Goal: Information Seeking & Learning: Learn about a topic

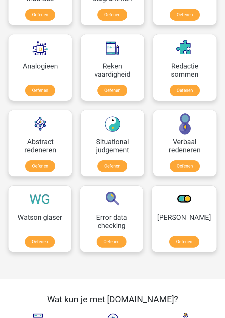
scroll to position [491, 0]
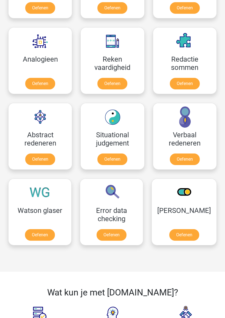
click at [37, 157] on link "Oefenen" at bounding box center [40, 159] width 30 height 12
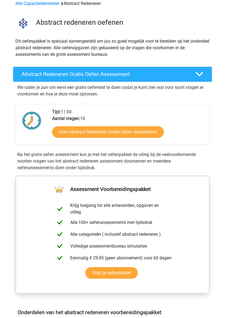
scroll to position [27, 0]
click at [133, 129] on link "Start Abstract Redeneren Gratis Oefen Assessment" at bounding box center [108, 132] width 112 height 12
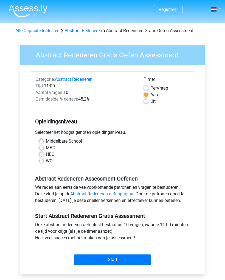
click at [46, 147] on label "MBO" at bounding box center [51, 148] width 10 height 7
click at [44, 147] on input "MBO" at bounding box center [41, 147] width 4 height 5
radio input "true"
click at [151, 100] on label "Uit" at bounding box center [153, 101] width 5 height 7
click at [148, 100] on input "Uit" at bounding box center [146, 100] width 4 height 5
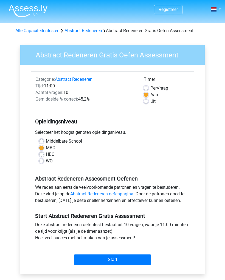
radio input "true"
click at [151, 95] on label "Aan" at bounding box center [155, 95] width 8 height 7
click at [148, 95] on input "Aan" at bounding box center [146, 94] width 4 height 5
radio input "true"
click at [151, 100] on label "Uit" at bounding box center [153, 101] width 5 height 7
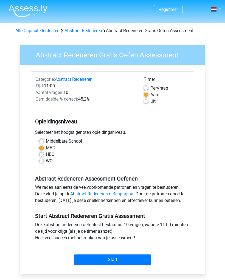
click at [148, 100] on input "Uit" at bounding box center [146, 100] width 4 height 5
radio input "true"
click at [151, 87] on label "Per Vraag" at bounding box center [160, 88] width 18 height 7
click at [148, 87] on input "Per Vraag" at bounding box center [146, 87] width 4 height 5
radio input "true"
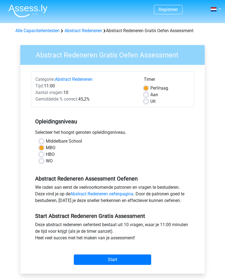
click at [151, 103] on label "Uit" at bounding box center [153, 101] width 5 height 7
click at [148, 103] on input "Uit" at bounding box center [146, 100] width 4 height 5
radio input "true"
click at [133, 261] on input "Start" at bounding box center [113, 260] width 78 height 10
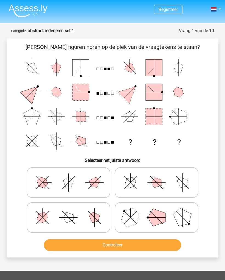
click at [141, 217] on icon at bounding box center [157, 218] width 78 height 26
click at [157, 211] on input "radio" at bounding box center [159, 210] width 4 height 4
radio input "true"
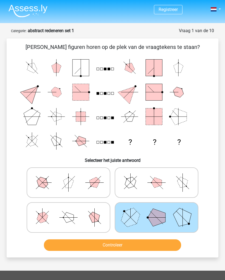
click at [133, 248] on button "Controleer" at bounding box center [113, 245] width 138 height 12
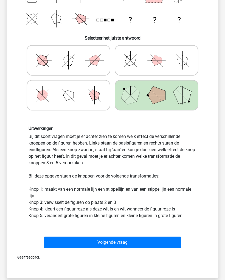
scroll to position [117, 0]
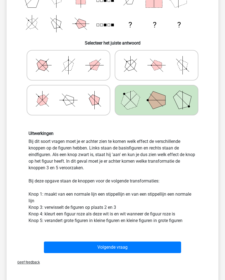
click at [121, 247] on button "Volgende vraag" at bounding box center [113, 248] width 138 height 12
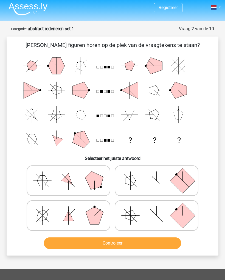
scroll to position [2, 0]
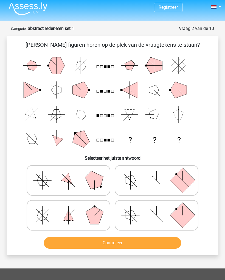
click at [189, 211] on rect at bounding box center [182, 215] width 25 height 25
click at [161, 209] on input "radio" at bounding box center [159, 208] width 4 height 4
radio input "true"
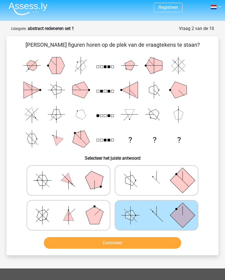
click at [155, 238] on button "Controleer" at bounding box center [113, 243] width 138 height 12
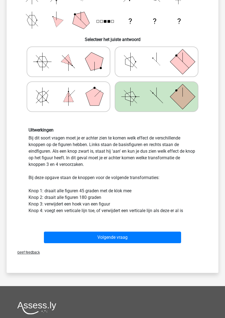
scroll to position [126, 0]
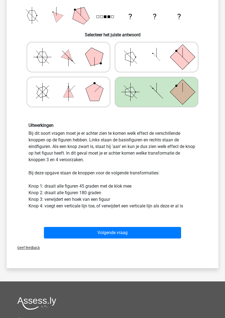
click at [125, 232] on button "Volgende vraag" at bounding box center [113, 233] width 138 height 12
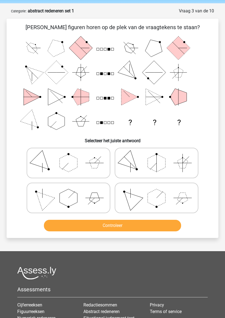
scroll to position [20, 0]
click at [32, 198] on icon at bounding box center [68, 198] width 78 height 26
click at [69, 192] on input "radio" at bounding box center [71, 190] width 4 height 4
radio input "true"
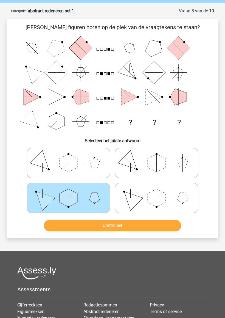
scroll to position [20, 0]
click at [115, 225] on button "Controleer" at bounding box center [113, 226] width 138 height 12
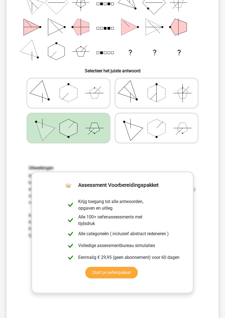
scroll to position [99, 0]
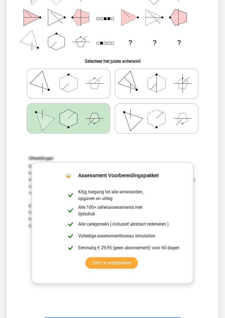
click at [120, 258] on link "Start je oefenpakket" at bounding box center [112, 263] width 53 height 12
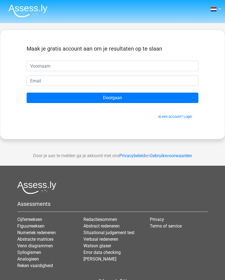
click at [142, 64] on input "text" at bounding box center [113, 66] width 172 height 10
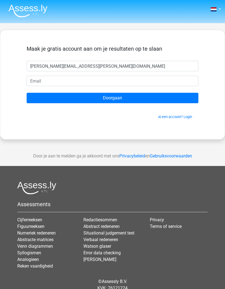
type input "Esther.vanhoof@proximus.be"
click at [126, 97] on input "Doorgaan" at bounding box center [113, 98] width 172 height 10
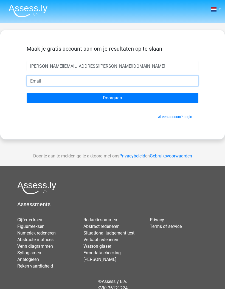
click at [60, 77] on input "email" at bounding box center [113, 81] width 172 height 10
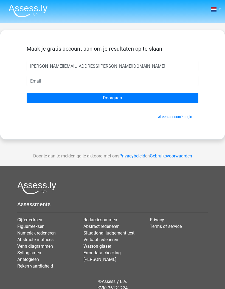
click at [172, 59] on div "Maak je gratis account aan om je resultaten op te slaan" at bounding box center [113, 52] width 172 height 15
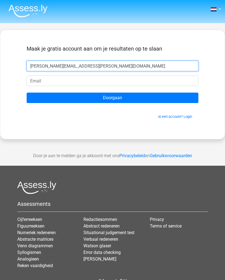
click at [79, 66] on input "Esther.vanhoof@proximus.be" at bounding box center [113, 66] width 172 height 10
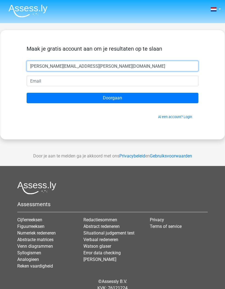
click at [79, 66] on input "Esther.vanhoof@proximus.be" at bounding box center [113, 66] width 172 height 10
click at [86, 68] on input "Esther.vanhoof@proximus.be" at bounding box center [113, 66] width 172 height 10
type input "[PERSON_NAME]"
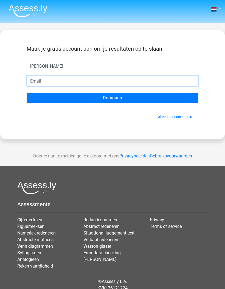
click at [77, 78] on input "email" at bounding box center [113, 81] width 172 height 10
type input "[PERSON_NAME][EMAIL_ADDRESS][DOMAIN_NAME]"
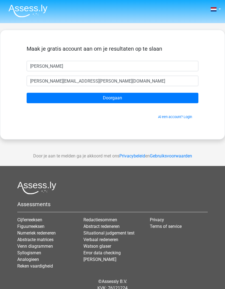
click at [130, 99] on input "Doorgaan" at bounding box center [113, 98] width 172 height 10
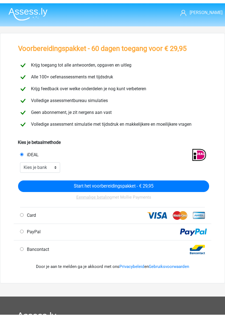
scroll to position [3, 0]
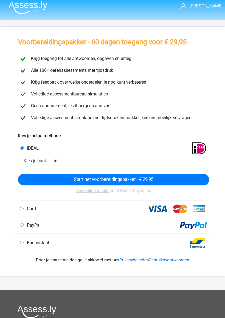
click at [21, 225] on input "PayPal" at bounding box center [22, 225] width 4 height 4
radio input "true"
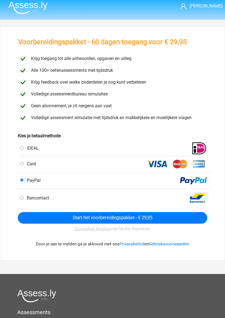
scroll to position [3, 0]
click at [27, 213] on input "Start het voorbereidingspakket - € 29,95" at bounding box center [113, 218] width 190 height 12
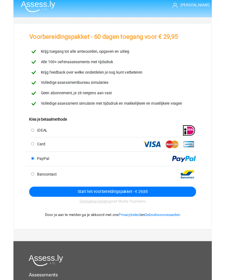
scroll to position [18, 0]
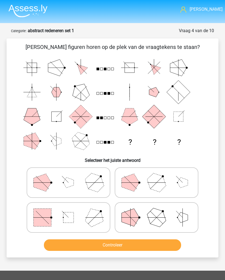
click at [33, 183] on icon at bounding box center [68, 183] width 78 height 26
click at [69, 177] on input "radio" at bounding box center [71, 175] width 4 height 4
radio input "true"
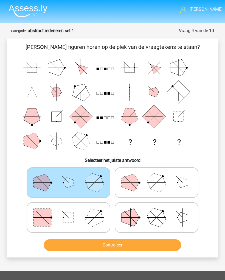
click at [131, 244] on button "Controleer" at bounding box center [113, 245] width 138 height 12
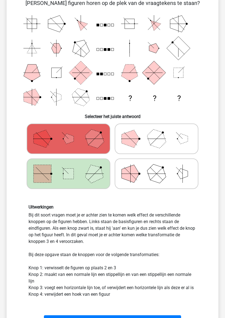
scroll to position [51, 0]
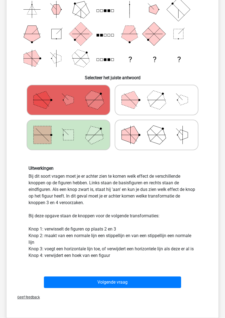
click at [134, 280] on button "Volgende vraag" at bounding box center [113, 282] width 138 height 12
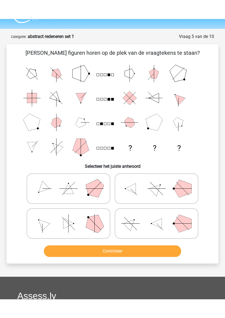
scroll to position [0, 0]
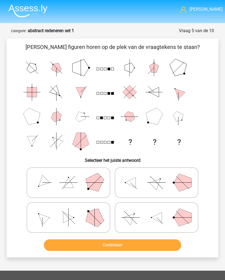
click at [32, 180] on icon at bounding box center [68, 183] width 78 height 26
click at [69, 177] on input "radio" at bounding box center [71, 175] width 4 height 4
radio input "true"
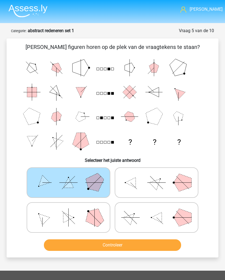
click at [128, 243] on button "Controleer" at bounding box center [113, 245] width 138 height 12
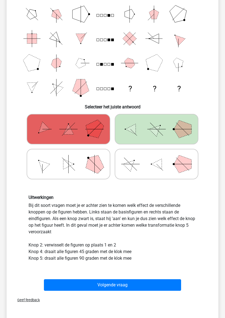
click at [158, 280] on button "Volgende vraag" at bounding box center [113, 285] width 138 height 12
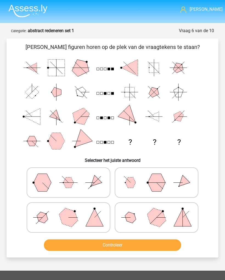
click at [94, 219] on polygon at bounding box center [95, 218] width 18 height 18
click at [72, 211] on input "radio" at bounding box center [71, 210] width 4 height 4
radio input "true"
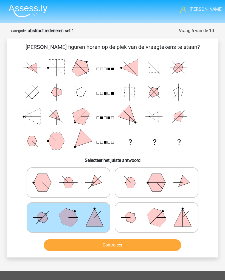
click at [109, 245] on button "Controleer" at bounding box center [113, 245] width 138 height 12
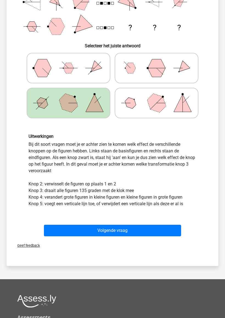
click at [126, 227] on button "Volgende vraag" at bounding box center [113, 231] width 138 height 12
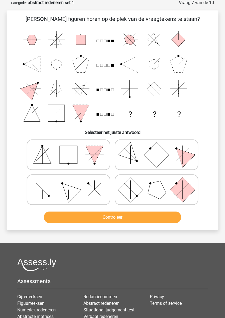
scroll to position [27, 0]
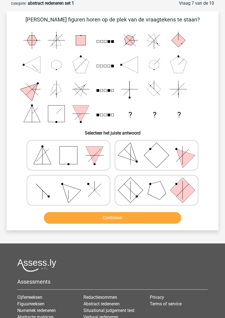
click at [32, 188] on icon at bounding box center [68, 190] width 78 height 26
click at [69, 184] on input "radio" at bounding box center [71, 182] width 4 height 4
radio input "true"
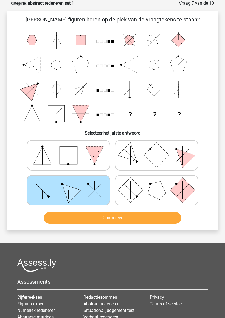
click at [118, 215] on button "Controleer" at bounding box center [113, 218] width 138 height 12
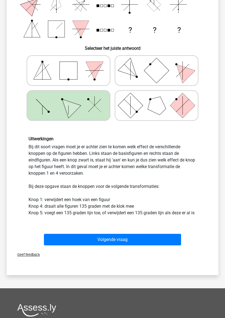
scroll to position [113, 0]
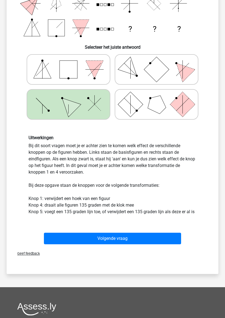
click at [124, 237] on button "Volgende vraag" at bounding box center [113, 239] width 138 height 12
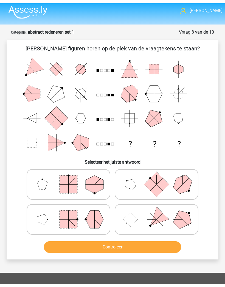
scroll to position [0, 0]
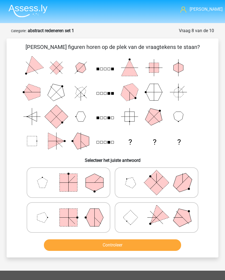
click at [31, 214] on icon at bounding box center [68, 218] width 78 height 26
click at [69, 211] on input "radio" at bounding box center [71, 210] width 4 height 4
radio input "true"
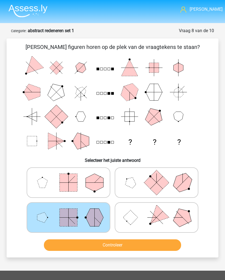
click at [92, 245] on button "Controleer" at bounding box center [113, 245] width 138 height 12
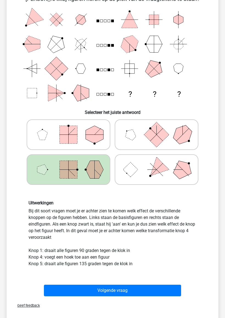
scroll to position [61, 0]
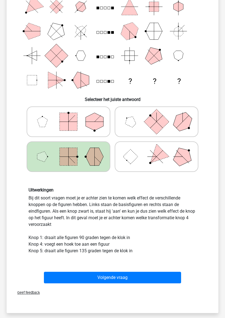
click at [116, 277] on button "Volgende vraag" at bounding box center [113, 278] width 138 height 12
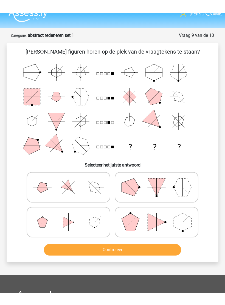
scroll to position [8, 0]
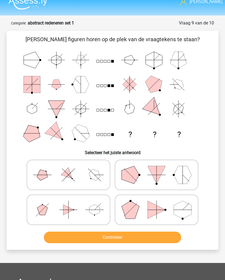
click at [31, 172] on icon at bounding box center [68, 175] width 78 height 26
click at [69, 169] on input "radio" at bounding box center [71, 167] width 4 height 4
radio input "true"
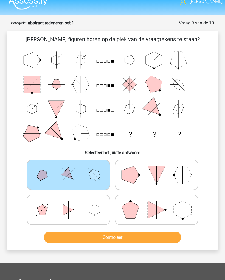
click at [126, 235] on button "Controleer" at bounding box center [113, 238] width 138 height 12
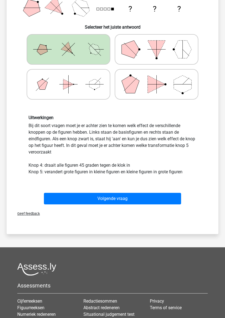
click at [51, 197] on button "Volgende vraag" at bounding box center [113, 199] width 138 height 12
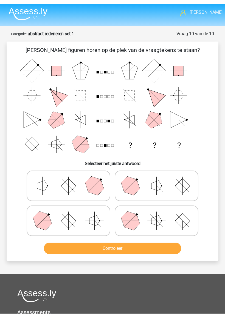
scroll to position [0, 0]
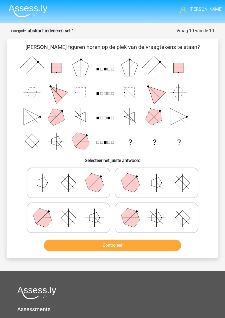
click at [86, 223] on icon at bounding box center [68, 218] width 78 height 26
click at [72, 211] on input "radio" at bounding box center [71, 210] width 4 height 4
radio input "true"
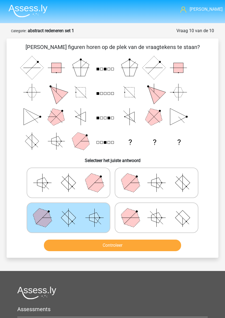
click at [91, 246] on button "Controleer" at bounding box center [113, 245] width 138 height 12
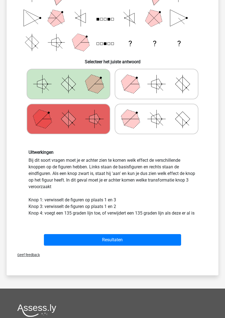
scroll to position [101, 0]
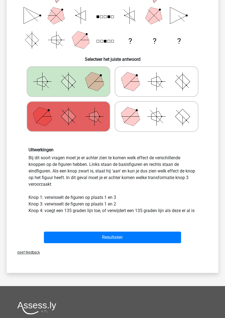
click at [118, 236] on button "Resultaten" at bounding box center [113, 238] width 138 height 12
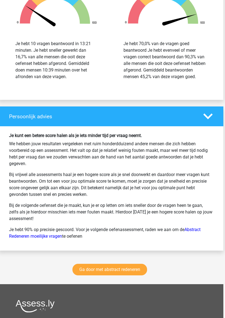
scroll to position [690, 1]
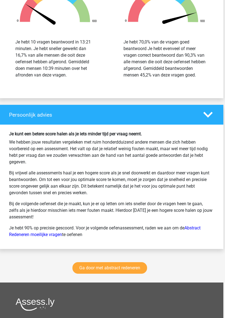
click at [128, 274] on link "Ga door met abstract redeneren" at bounding box center [110, 268] width 75 height 12
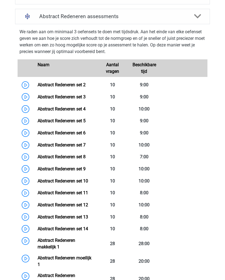
scroll to position [227, 0]
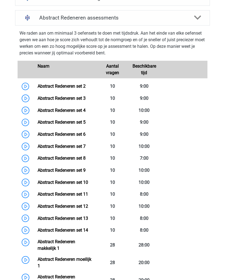
click at [67, 86] on link "Abstract Redeneren set 2" at bounding box center [62, 86] width 48 height 5
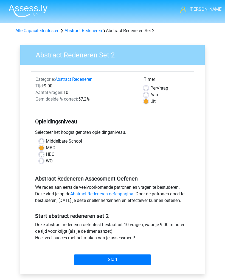
click at [129, 255] on input "Start" at bounding box center [113, 260] width 78 height 10
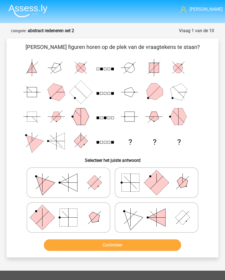
click at [85, 219] on icon at bounding box center [68, 218] width 78 height 26
click at [72, 211] on input "radio" at bounding box center [71, 210] width 4 height 4
radio input "true"
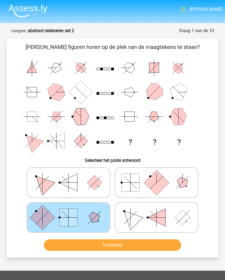
click at [106, 245] on button "Controleer" at bounding box center [113, 245] width 138 height 12
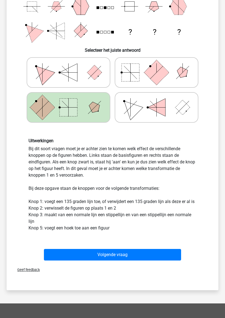
click at [113, 253] on button "Volgende vraag" at bounding box center [113, 255] width 138 height 12
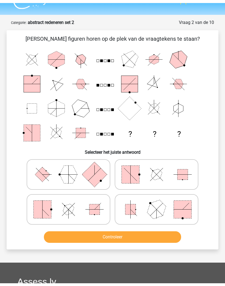
scroll to position [5, 0]
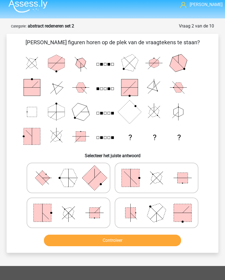
click at [145, 213] on icon at bounding box center [157, 213] width 78 height 26
click at [157, 207] on input "radio" at bounding box center [159, 205] width 4 height 4
radio input "true"
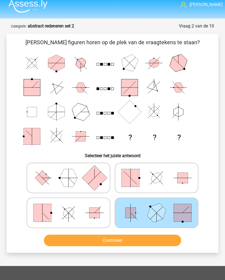
click at [117, 244] on button "Controleer" at bounding box center [113, 241] width 138 height 12
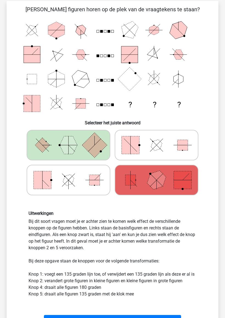
scroll to position [37, 0]
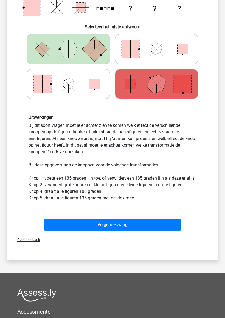
click at [130, 224] on button "Volgende vraag" at bounding box center [113, 225] width 138 height 12
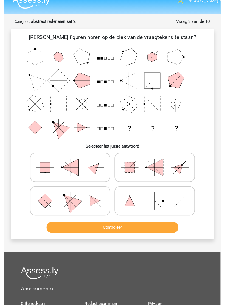
scroll to position [0, 0]
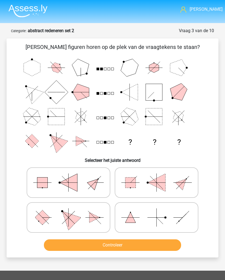
click at [71, 215] on polygon at bounding box center [68, 217] width 25 height 25
click at [71, 211] on input "radio" at bounding box center [71, 210] width 4 height 4
radio input "true"
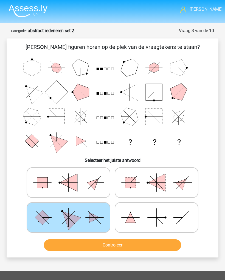
click at [114, 245] on button "Controleer" at bounding box center [113, 245] width 138 height 12
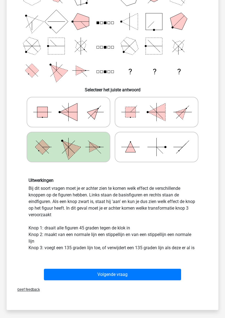
scroll to position [71, 0]
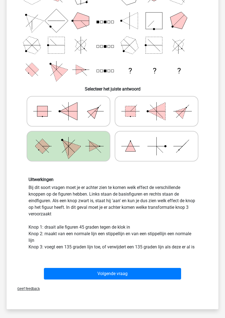
click at [128, 268] on button "Volgende vraag" at bounding box center [113, 274] width 138 height 12
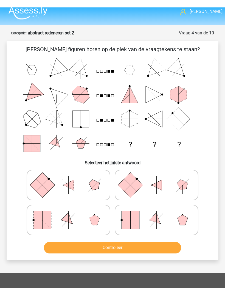
scroll to position [0, 0]
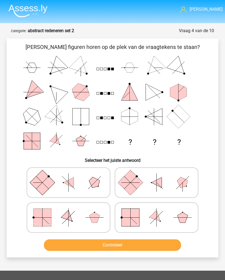
click at [135, 218] on rect at bounding box center [131, 218] width 18 height 18
click at [157, 211] on input "radio" at bounding box center [159, 210] width 4 height 4
radio input "true"
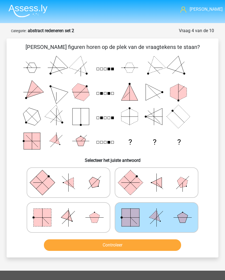
click at [112, 243] on button "Controleer" at bounding box center [113, 245] width 138 height 12
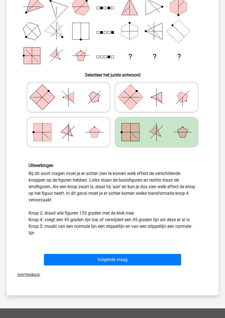
scroll to position [89, 0]
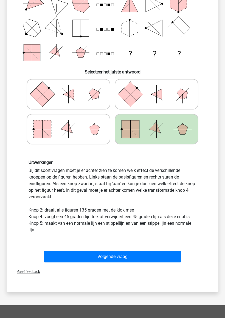
click at [116, 254] on button "Volgende vraag" at bounding box center [113, 257] width 138 height 12
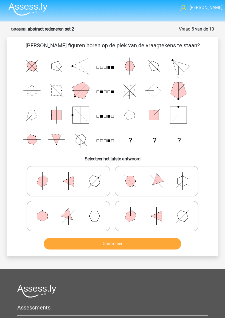
scroll to position [1, 0]
click at [85, 214] on icon at bounding box center [68, 216] width 78 height 26
click at [72, 210] on input "radio" at bounding box center [71, 208] width 4 height 4
radio input "true"
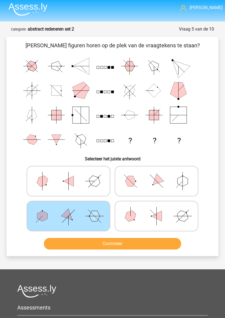
scroll to position [2, 0]
click at [119, 244] on button "Controleer" at bounding box center [113, 244] width 138 height 12
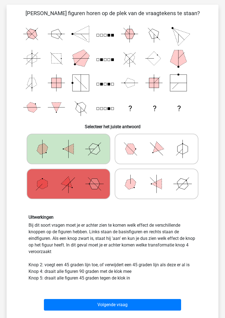
scroll to position [40, 0]
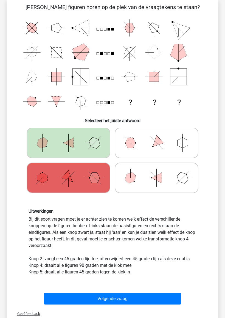
click at [129, 280] on button "Volgende vraag" at bounding box center [113, 299] width 138 height 12
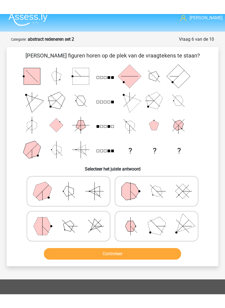
scroll to position [0, 0]
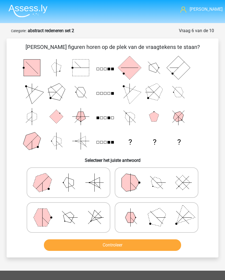
click at [51, 215] on icon at bounding box center [68, 218] width 78 height 26
click at [69, 211] on input "radio" at bounding box center [71, 210] width 4 height 4
radio input "true"
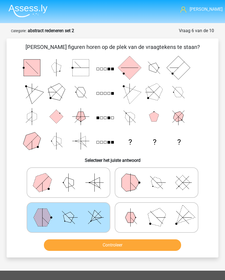
click at [103, 246] on button "Controleer" at bounding box center [113, 245] width 138 height 12
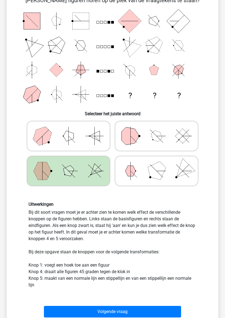
scroll to position [47, 0]
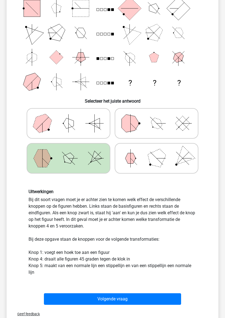
click at [10, 164] on div "Welke figuren horen op de plek van de vraagtekens te staan? ? ? ? Selecteer het…" at bounding box center [113, 145] width 208 height 323
click at [131, 280] on button "Volgende vraag" at bounding box center [113, 299] width 138 height 12
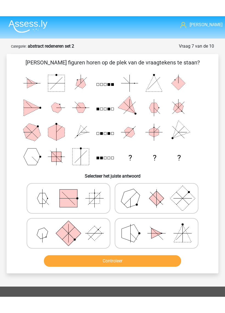
scroll to position [0, 0]
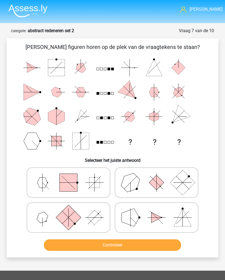
click at [166, 178] on icon at bounding box center [157, 183] width 78 height 26
click at [161, 177] on input "radio" at bounding box center [159, 175] width 4 height 4
radio input "true"
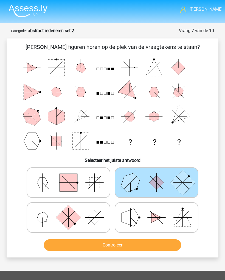
click at [142, 244] on button "Controleer" at bounding box center [113, 245] width 138 height 12
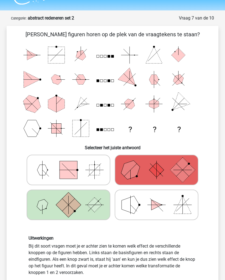
scroll to position [5, 0]
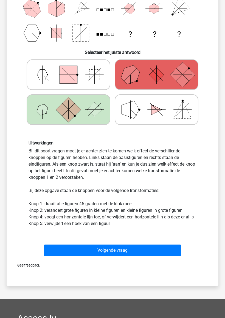
click at [125, 247] on button "Volgende vraag" at bounding box center [113, 251] width 138 height 12
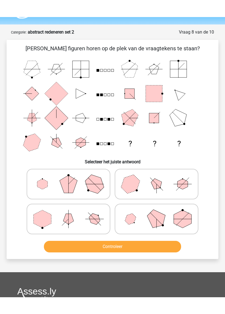
scroll to position [0, 0]
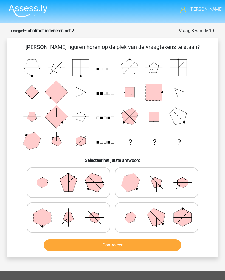
click at [90, 211] on icon at bounding box center [68, 218] width 78 height 26
click at [72, 211] on input "radio" at bounding box center [71, 210] width 4 height 4
radio input "true"
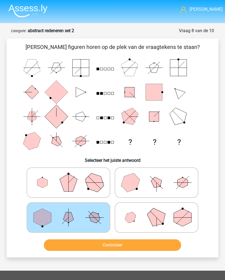
click at [100, 244] on button "Controleer" at bounding box center [113, 245] width 138 height 12
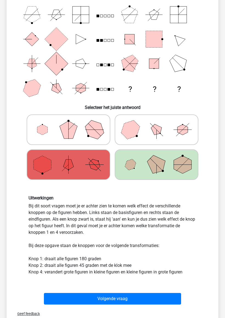
scroll to position [58, 0]
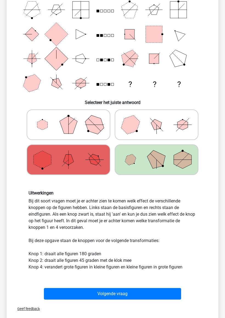
click at [124, 280] on button "Volgende vraag" at bounding box center [113, 294] width 138 height 12
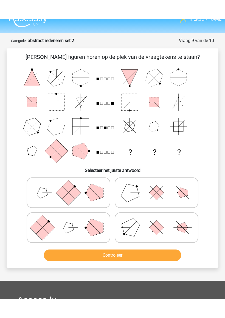
scroll to position [0, 0]
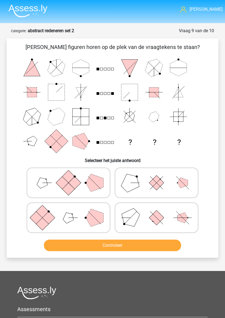
click at [94, 183] on polygon at bounding box center [95, 183] width 18 height 18
click at [72, 177] on input "radio" at bounding box center [71, 175] width 4 height 4
radio input "true"
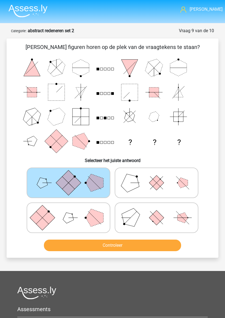
click at [120, 246] on button "Controleer" at bounding box center [113, 245] width 138 height 12
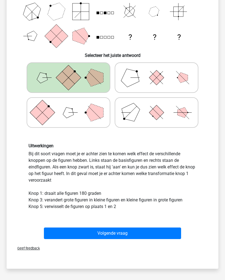
scroll to position [141, 0]
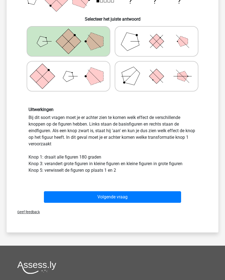
click at [134, 192] on button "Volgende vraag" at bounding box center [113, 197] width 138 height 12
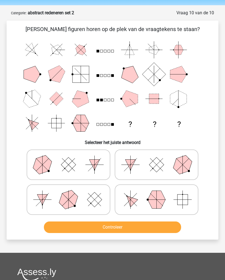
scroll to position [18, 0]
click at [174, 162] on icon at bounding box center [157, 165] width 78 height 26
click at [161, 159] on input "radio" at bounding box center [159, 157] width 4 height 4
radio input "true"
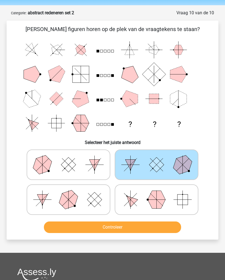
scroll to position [18, 0]
click at [137, 224] on button "Controleer" at bounding box center [113, 228] width 138 height 12
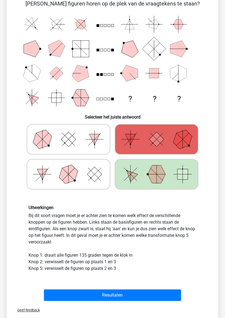
scroll to position [62, 0]
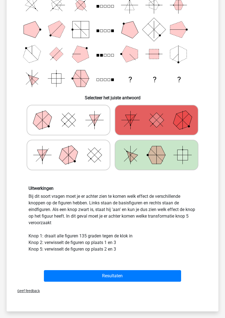
click at [147, 273] on button "Resultaten" at bounding box center [113, 276] width 138 height 12
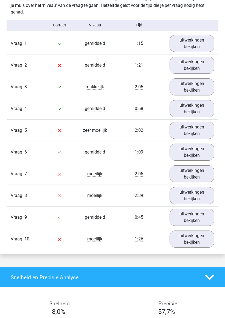
scroll to position [357, 0]
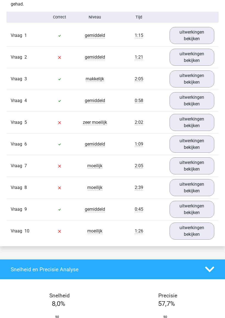
click at [9, 160] on div "Vraag 7 moeilijk 2:05 uitwerkingen bekijken" at bounding box center [113, 166] width 212 height 22
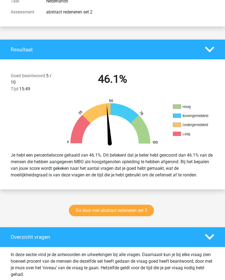
scroll to position [0, 0]
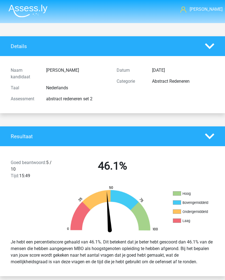
click at [26, 9] on img at bounding box center [28, 10] width 39 height 13
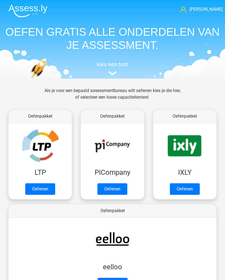
click at [118, 72] on div "kies een test" at bounding box center [112, 67] width 217 height 18
click at [114, 75] on img at bounding box center [113, 73] width 8 height 4
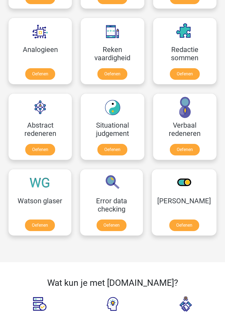
scroll to position [516, 0]
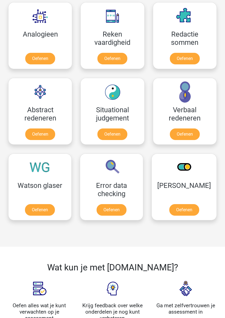
click at [33, 205] on link "Oefenen" at bounding box center [40, 210] width 30 height 12
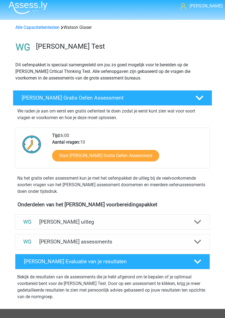
click at [201, 219] on icon at bounding box center [197, 222] width 7 height 7
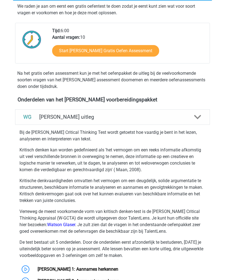
scroll to position [99, 0]
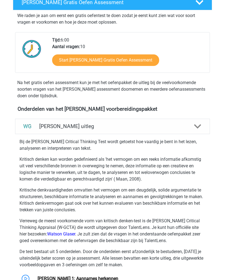
click at [198, 127] on polygon at bounding box center [197, 126] width 7 height 4
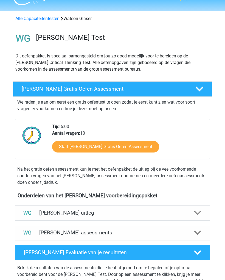
scroll to position [0, 0]
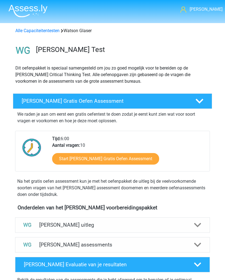
click at [123, 153] on link "Start [PERSON_NAME] Gratis Oefen Assessment" at bounding box center [105, 159] width 107 height 12
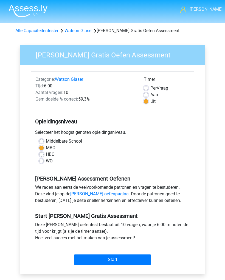
click at [48, 151] on label "MBO" at bounding box center [51, 148] width 10 height 7
click at [44, 150] on input "MBO" at bounding box center [41, 147] width 4 height 5
click at [46, 153] on label "HBO" at bounding box center [50, 154] width 9 height 7
click at [43, 153] on input "HBO" at bounding box center [41, 153] width 4 height 5
radio input "true"
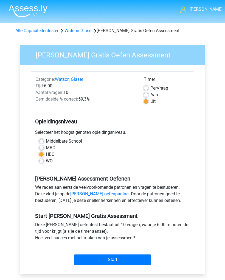
click at [136, 257] on input "Start" at bounding box center [113, 260] width 78 height 10
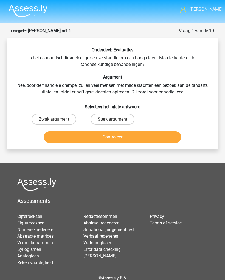
click at [122, 118] on label "Sterk argument" at bounding box center [113, 119] width 44 height 11
click at [116, 119] on input "Sterk argument" at bounding box center [115, 121] width 4 height 4
radio input "true"
click at [138, 136] on button "Controleer" at bounding box center [113, 137] width 138 height 12
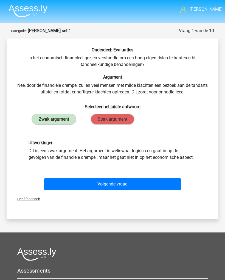
click at [126, 181] on button "Volgende vraag" at bounding box center [113, 184] width 138 height 12
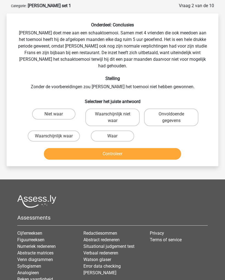
scroll to position [27, 0]
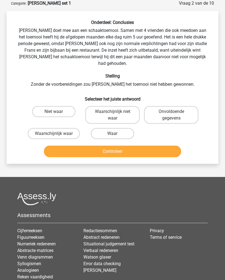
click at [34, 128] on label "Waarschijnlijk waar" at bounding box center [54, 133] width 52 height 11
click at [54, 134] on input "Waarschijnlijk waar" at bounding box center [56, 136] width 4 height 4
radio input "true"
click at [117, 128] on label "Waar" at bounding box center [112, 133] width 43 height 11
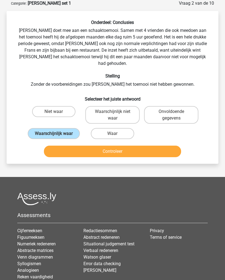
click at [116, 134] on input "Waar" at bounding box center [115, 136] width 4 height 4
radio input "true"
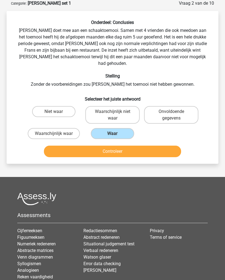
click at [120, 146] on button "Controleer" at bounding box center [113, 152] width 138 height 12
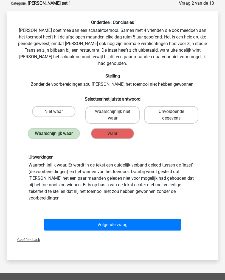
click at [131, 219] on button "Volgende vraag" at bounding box center [113, 225] width 138 height 12
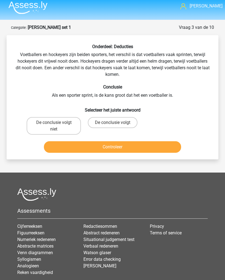
scroll to position [0, 0]
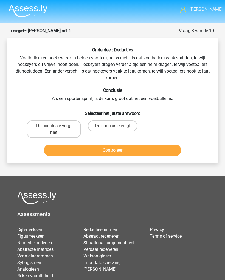
click at [38, 128] on label "De conclusie volgt niet" at bounding box center [54, 129] width 54 height 18
click at [54, 128] on input "De conclusie volgt niet" at bounding box center [56, 128] width 4 height 4
radio input "true"
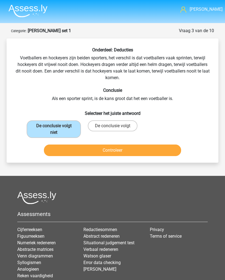
click at [137, 154] on button "Controleer" at bounding box center [113, 151] width 138 height 12
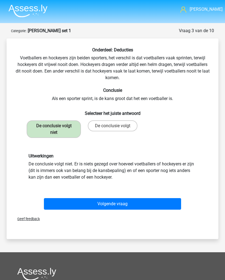
click at [122, 199] on button "Volgende vraag" at bounding box center [113, 204] width 138 height 12
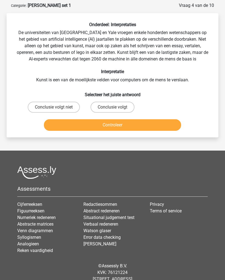
scroll to position [27, 0]
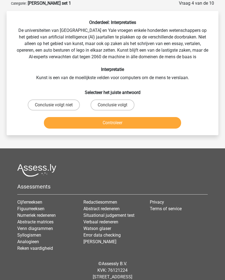
click at [115, 101] on label "Conclusie volgt" at bounding box center [113, 105] width 44 height 11
click at [115, 105] on input "Conclusie volgt" at bounding box center [115, 107] width 4 height 4
radio input "true"
click at [114, 122] on button "Controleer" at bounding box center [113, 123] width 138 height 12
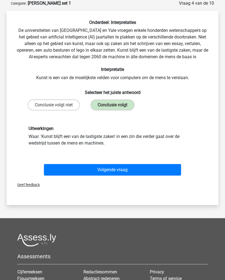
click at [125, 169] on button "Volgende vraag" at bounding box center [113, 170] width 138 height 12
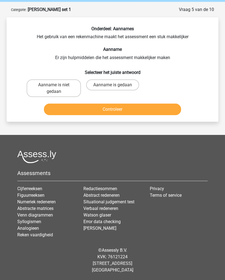
scroll to position [21, 0]
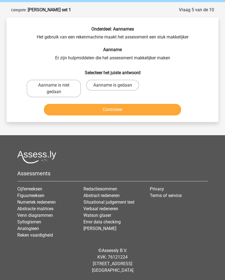
click at [126, 81] on label "Aanname is gedaan" at bounding box center [112, 85] width 53 height 11
click at [116, 85] on input "Aanname is gedaan" at bounding box center [115, 87] width 4 height 4
radio input "true"
click at [130, 108] on button "Controleer" at bounding box center [113, 110] width 138 height 12
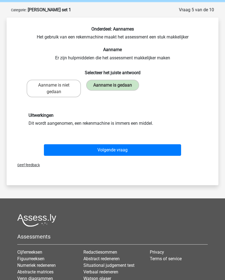
click at [127, 150] on button "Volgende vraag" at bounding box center [113, 150] width 138 height 12
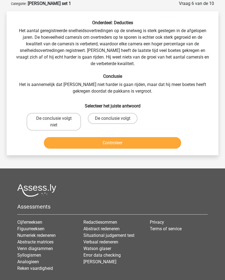
scroll to position [27, 0]
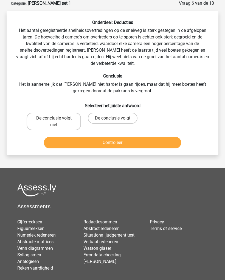
click at [118, 116] on label "De conclusie volgt" at bounding box center [113, 118] width 50 height 11
click at [116, 119] on input "De conclusie volgt" at bounding box center [115, 121] width 4 height 4
radio input "true"
click at [114, 144] on button "Controleer" at bounding box center [113, 143] width 138 height 12
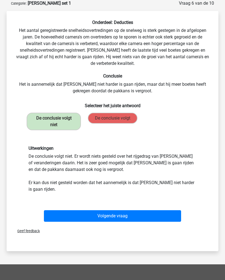
click at [119, 215] on button "Volgende vraag" at bounding box center [113, 216] width 138 height 12
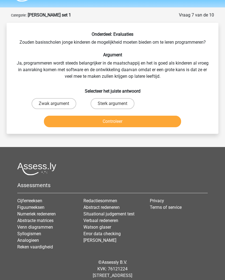
scroll to position [0, 0]
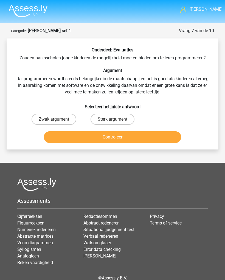
click at [123, 119] on label "Sterk argument" at bounding box center [113, 119] width 44 height 11
click at [116, 119] on input "Sterk argument" at bounding box center [115, 121] width 4 height 4
radio input "true"
click at [129, 134] on button "Controleer" at bounding box center [113, 137] width 138 height 12
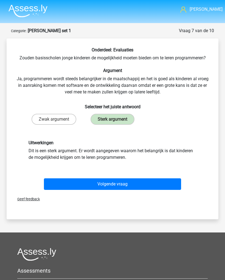
click at [121, 183] on button "Volgende vraag" at bounding box center [113, 184] width 138 height 12
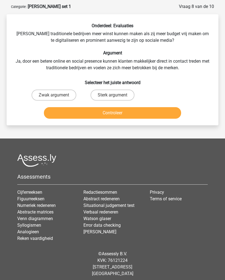
scroll to position [27, 0]
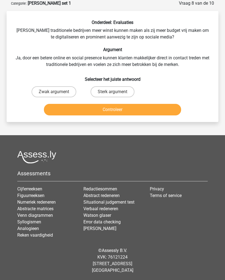
click at [118, 88] on label "Sterk argument" at bounding box center [113, 91] width 44 height 11
click at [116, 92] on input "Sterk argument" at bounding box center [115, 94] width 4 height 4
radio input "true"
click at [45, 90] on label "Zwak argument" at bounding box center [54, 91] width 45 height 11
click at [54, 92] on input "Zwak argument" at bounding box center [56, 94] width 4 height 4
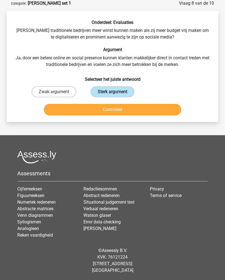
radio input "true"
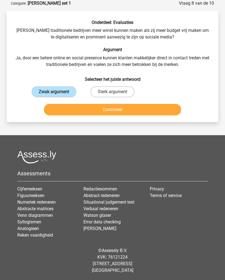
click at [122, 114] on button "Controleer" at bounding box center [113, 110] width 138 height 12
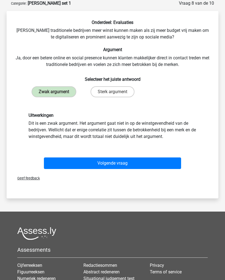
click at [119, 159] on button "Volgende vraag" at bounding box center [113, 164] width 138 height 12
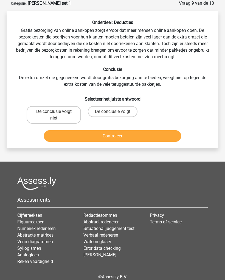
click at [119, 109] on label "De conclusie volgt" at bounding box center [113, 111] width 50 height 11
click at [116, 112] on input "De conclusie volgt" at bounding box center [115, 114] width 4 height 4
radio input "true"
click at [117, 134] on button "Controleer" at bounding box center [113, 136] width 138 height 12
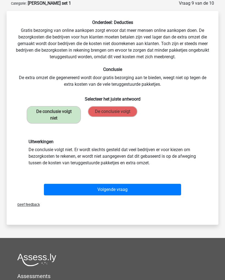
click at [122, 185] on button "Volgende vraag" at bounding box center [113, 190] width 138 height 12
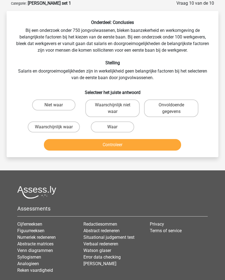
click at [184, 108] on label "Onvoldoende gegevens" at bounding box center [171, 109] width 54 height 18
click at [175, 108] on input "Onvoldoende gegevens" at bounding box center [174, 107] width 4 height 4
radio input "true"
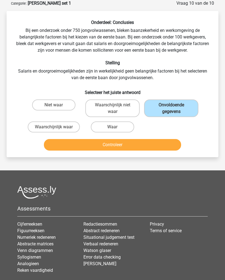
click at [161, 144] on button "Controleer" at bounding box center [113, 145] width 138 height 12
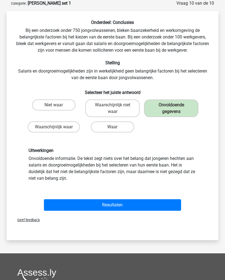
click at [132, 202] on button "Resultaten" at bounding box center [113, 205] width 138 height 12
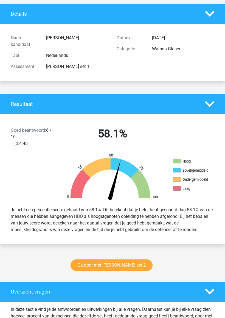
scroll to position [37, 0]
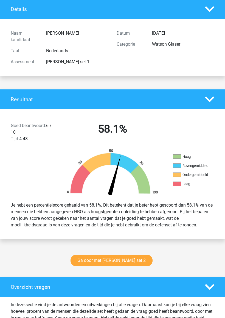
click at [119, 257] on link "Ga door met [PERSON_NAME] set 2" at bounding box center [112, 261] width 82 height 12
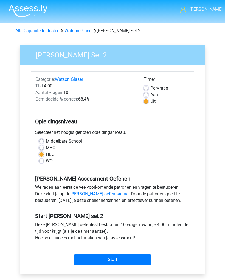
click at [124, 259] on input "Start" at bounding box center [113, 260] width 78 height 10
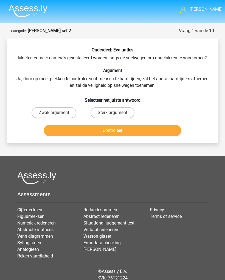
click at [121, 110] on label "Sterk argument" at bounding box center [113, 112] width 44 height 11
click at [116, 113] on input "Sterk argument" at bounding box center [115, 115] width 4 height 4
radio input "true"
click at [131, 130] on button "Controleer" at bounding box center [113, 131] width 138 height 12
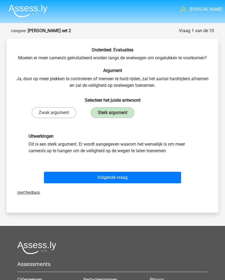
click at [131, 175] on button "Volgende vraag" at bounding box center [113, 178] width 138 height 12
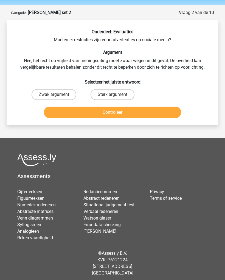
scroll to position [21, 0]
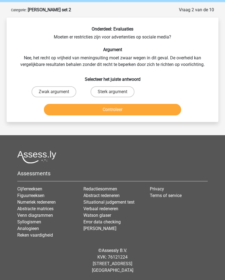
click at [39, 90] on label "Zwak argument" at bounding box center [54, 91] width 45 height 11
click at [54, 92] on input "Zwak argument" at bounding box center [56, 94] width 4 height 4
radio input "true"
click at [148, 107] on button "Controleer" at bounding box center [113, 110] width 138 height 12
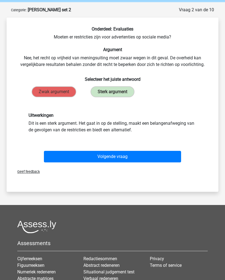
click at [134, 156] on button "Volgende vraag" at bounding box center [113, 157] width 138 height 12
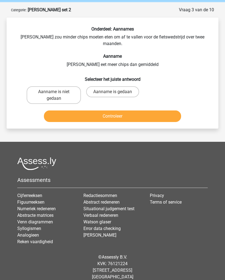
click at [33, 86] on label "Aanname is niet gedaan" at bounding box center [54, 95] width 54 height 18
click at [54, 92] on input "Aanname is niet gedaan" at bounding box center [56, 94] width 4 height 4
radio input "true"
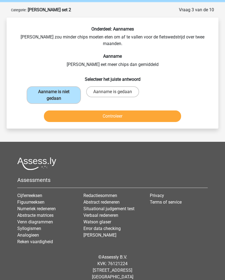
click at [131, 111] on button "Controleer" at bounding box center [113, 117] width 138 height 12
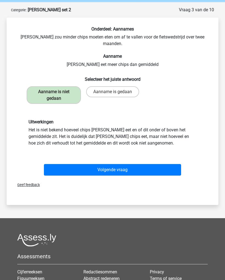
click at [124, 164] on button "Volgende vraag" at bounding box center [113, 170] width 138 height 12
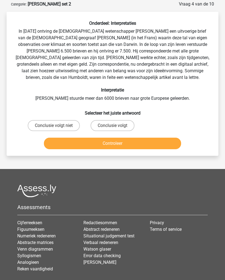
scroll to position [27, 0]
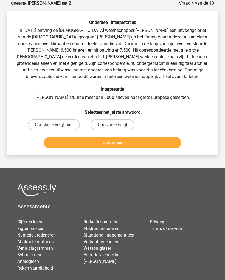
click at [119, 124] on label "Conclusie volgt" at bounding box center [113, 125] width 44 height 11
click at [116, 125] on input "Conclusie volgt" at bounding box center [115, 127] width 4 height 4
radio input "true"
click at [127, 143] on button "Controleer" at bounding box center [113, 143] width 138 height 12
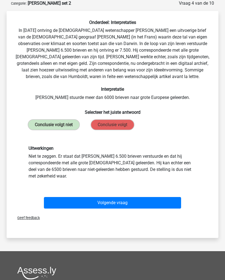
click at [119, 204] on button "Volgende vraag" at bounding box center [113, 203] width 138 height 12
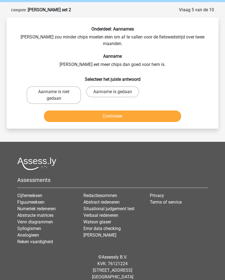
click at [65, 89] on label "Aanname is niet gedaan" at bounding box center [54, 95] width 54 height 18
click at [57, 92] on input "Aanname is niet gedaan" at bounding box center [56, 94] width 4 height 4
radio input "true"
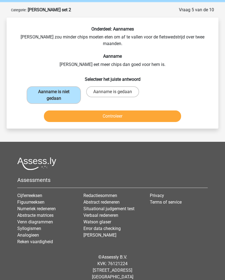
click at [121, 86] on label "Aanname is gedaan" at bounding box center [112, 91] width 53 height 11
click at [116, 92] on input "Aanname is gedaan" at bounding box center [115, 94] width 4 height 4
radio input "true"
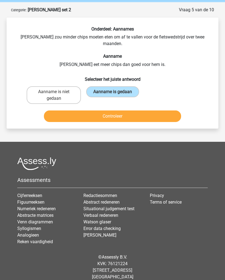
click at [136, 111] on button "Controleer" at bounding box center [113, 117] width 138 height 12
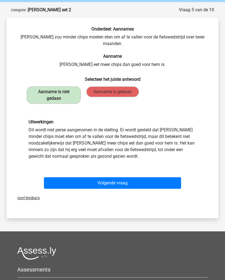
click at [130, 177] on button "Volgende vraag" at bounding box center [113, 183] width 138 height 12
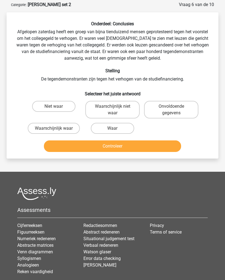
scroll to position [27, 0]
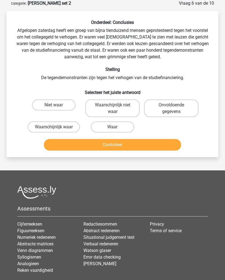
click at [117, 128] on label "Waar" at bounding box center [112, 127] width 43 height 11
click at [116, 128] on input "Waar" at bounding box center [115, 129] width 4 height 4
radio input "true"
click at [121, 149] on button "Controleer" at bounding box center [113, 145] width 138 height 12
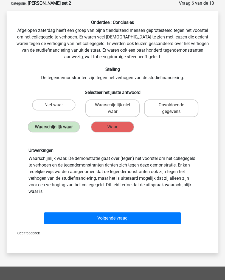
click at [122, 217] on button "Volgende vraag" at bounding box center [113, 219] width 138 height 12
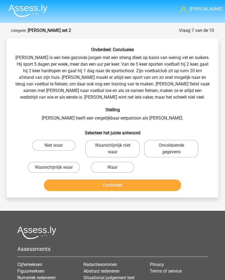
scroll to position [0, 0]
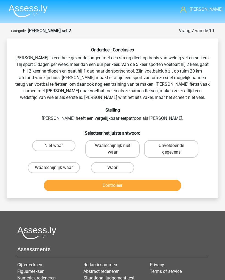
click at [183, 151] on label "Onvoldoende gegevens" at bounding box center [171, 149] width 54 height 18
click at [175, 149] on input "Onvoldoende gegevens" at bounding box center [174, 148] width 4 height 4
radio input "true"
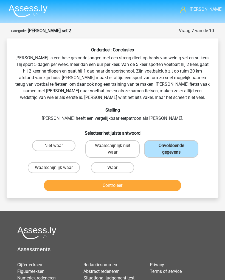
click at [181, 138] on div "Onvoldoende gegevens" at bounding box center [171, 149] width 59 height 22
click at [150, 184] on button "Controleer" at bounding box center [113, 186] width 138 height 12
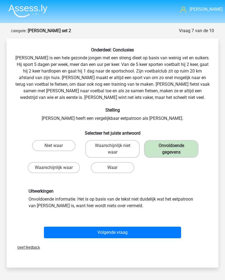
click at [129, 230] on button "Volgende vraag" at bounding box center [113, 233] width 138 height 12
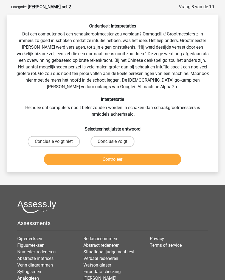
scroll to position [27, 0]
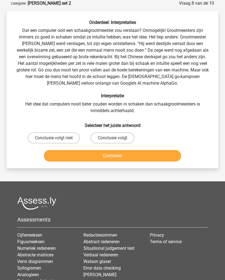
click at [111, 137] on label "Conclusie volgt" at bounding box center [113, 138] width 44 height 11
click at [113, 138] on input "Conclusie volgt" at bounding box center [115, 140] width 4 height 4
radio input "true"
click at [113, 156] on button "Controleer" at bounding box center [113, 156] width 138 height 12
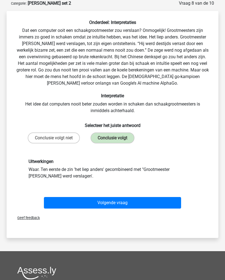
click at [113, 199] on button "Volgende vraag" at bounding box center [113, 203] width 138 height 12
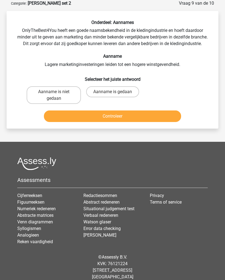
click at [36, 93] on label "Aanname is niet gedaan" at bounding box center [54, 95] width 54 height 18
click at [54, 93] on input "Aanname is niet gedaan" at bounding box center [56, 94] width 4 height 4
radio input "true"
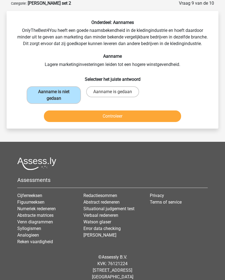
click at [145, 114] on button "Controleer" at bounding box center [113, 117] width 138 height 12
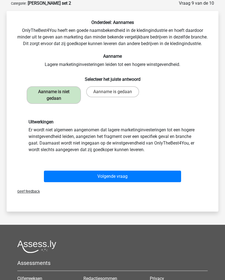
click at [130, 172] on button "Volgende vraag" at bounding box center [113, 177] width 138 height 12
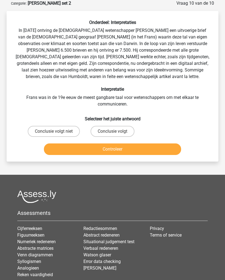
click at [68, 130] on label "Conclusie volgt niet" at bounding box center [54, 131] width 52 height 11
click at [57, 131] on input "Conclusie volgt niet" at bounding box center [56, 133] width 4 height 4
radio input "true"
click at [119, 154] on button "Controleer" at bounding box center [113, 150] width 138 height 12
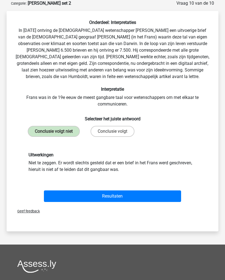
click at [124, 201] on button "Resultaten" at bounding box center [113, 197] width 138 height 12
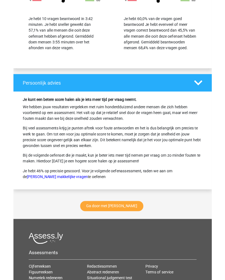
scroll to position [726, 0]
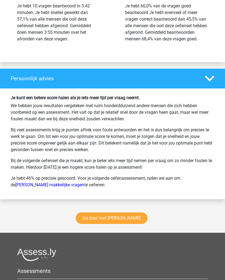
click at [127, 224] on link "Ga door met [PERSON_NAME]" at bounding box center [112, 219] width 72 height 12
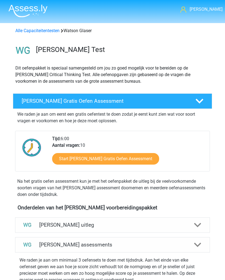
scroll to position [235, 0]
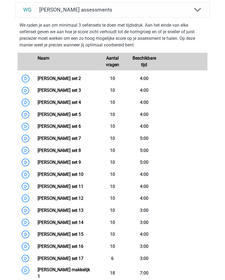
click at [81, 76] on link "Watson Glaser set 2" at bounding box center [59, 78] width 43 height 5
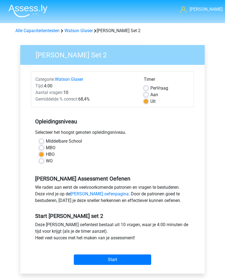
click at [152, 95] on label "Aan" at bounding box center [155, 95] width 8 height 7
click at [148, 95] on input "Aan" at bounding box center [146, 94] width 4 height 5
radio input "true"
click at [131, 255] on input "Start" at bounding box center [113, 260] width 78 height 10
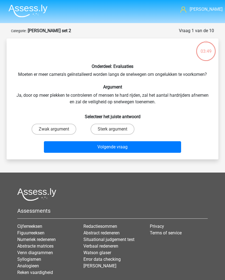
click at [124, 127] on label "Sterk argument" at bounding box center [113, 129] width 44 height 11
click at [116, 129] on input "Sterk argument" at bounding box center [115, 131] width 4 height 4
radio input "true"
click at [137, 143] on button "Volgende vraag" at bounding box center [113, 147] width 138 height 12
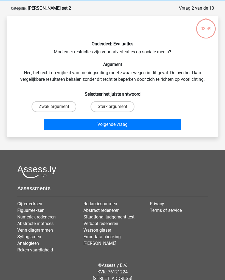
scroll to position [27, 0]
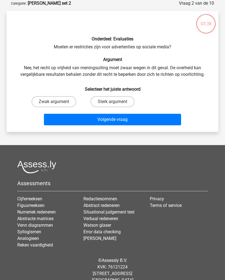
click at [118, 101] on label "Sterk argument" at bounding box center [113, 101] width 44 height 11
click at [116, 102] on input "Sterk argument" at bounding box center [115, 104] width 4 height 4
radio input "true"
click at [133, 119] on button "Volgende vraag" at bounding box center [113, 120] width 138 height 12
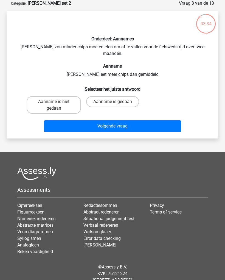
click at [62, 98] on label "Aanname is niet gedaan" at bounding box center [54, 105] width 54 height 18
click at [57, 102] on input "Aanname is niet gedaan" at bounding box center [56, 104] width 4 height 4
radio input "true"
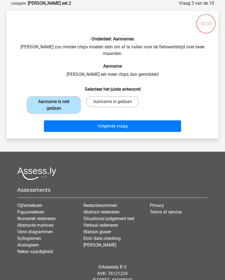
click at [126, 120] on button "Volgende vraag" at bounding box center [113, 126] width 138 height 12
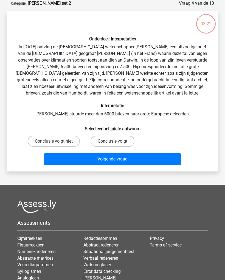
click at [62, 140] on label "Conclusie volgt niet" at bounding box center [54, 141] width 52 height 11
click at [57, 141] on input "Conclusie volgt niet" at bounding box center [56, 143] width 4 height 4
radio input "true"
click at [125, 164] on button "Volgende vraag" at bounding box center [113, 159] width 138 height 12
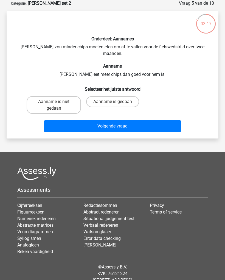
click at [62, 97] on label "Aanname is niet gedaan" at bounding box center [54, 105] width 54 height 18
click at [57, 102] on input "Aanname is niet gedaan" at bounding box center [56, 104] width 4 height 4
radio input "true"
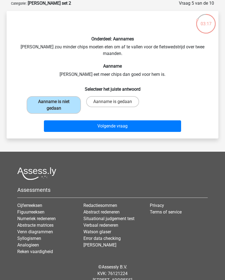
click at [127, 121] on button "Volgende vraag" at bounding box center [113, 126] width 138 height 12
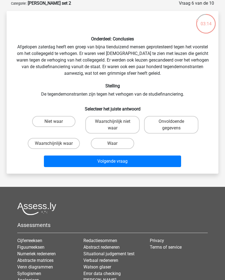
click at [64, 142] on label "Waarschijnlijk waar" at bounding box center [54, 143] width 52 height 11
click at [57, 144] on input "Waarschijnlijk waar" at bounding box center [56, 146] width 4 height 4
radio input "true"
click at [109, 162] on button "Volgende vraag" at bounding box center [113, 162] width 138 height 12
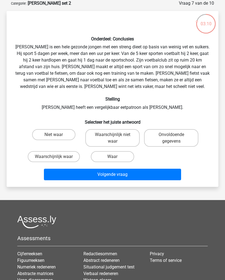
click at [182, 137] on label "Onvoldoende gegevens" at bounding box center [171, 138] width 54 height 18
click at [175, 137] on input "Onvoldoende gegevens" at bounding box center [174, 137] width 4 height 4
radio input "true"
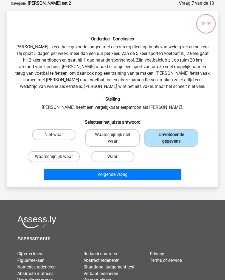
click at [136, 173] on button "Volgende vraag" at bounding box center [113, 175] width 138 height 12
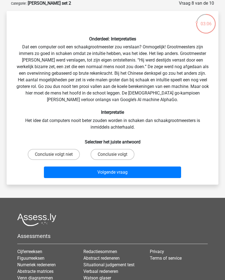
click at [123, 158] on label "Conclusie volgt" at bounding box center [113, 154] width 44 height 11
click at [116, 158] on input "Conclusie volgt" at bounding box center [115, 157] width 4 height 4
radio input "true"
click at [133, 173] on button "Volgende vraag" at bounding box center [113, 173] width 138 height 12
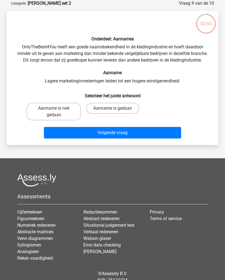
click at [66, 109] on label "Aanname is niet gedaan" at bounding box center [54, 112] width 54 height 18
click at [57, 109] on input "Aanname is niet gedaan" at bounding box center [56, 110] width 4 height 4
radio input "true"
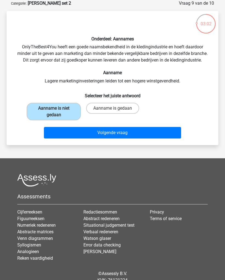
click at [133, 130] on button "Volgende vraag" at bounding box center [113, 133] width 138 height 12
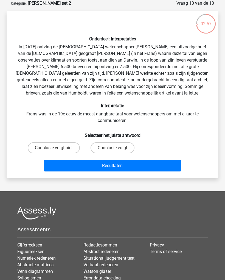
click at [64, 148] on label "Conclusie volgt niet" at bounding box center [54, 147] width 52 height 11
click at [57, 148] on input "Conclusie volgt niet" at bounding box center [56, 150] width 4 height 4
radio input "true"
click at [124, 172] on button "Resultaten" at bounding box center [113, 166] width 138 height 12
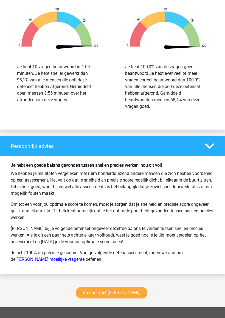
scroll to position [673, 0]
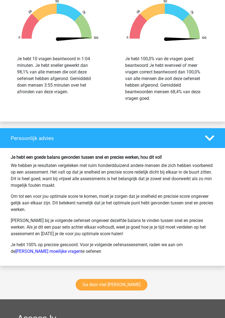
click at [128, 280] on link "Ga door met [PERSON_NAME]" at bounding box center [112, 285] width 72 height 12
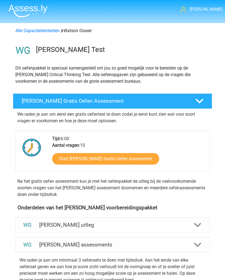
scroll to position [235, 0]
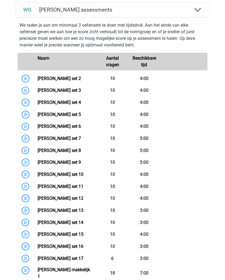
click at [38, 91] on link "[PERSON_NAME] set 3" at bounding box center [59, 90] width 43 height 5
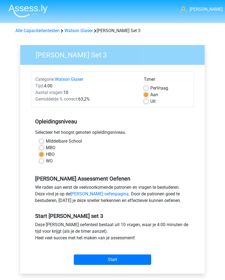
click at [126, 261] on input "Start" at bounding box center [113, 260] width 78 height 10
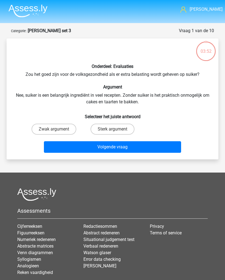
click at [59, 126] on label "Zwak argument" at bounding box center [54, 129] width 45 height 11
click at [57, 129] on input "Zwak argument" at bounding box center [56, 131] width 4 height 4
radio input "true"
click at [137, 144] on button "Volgende vraag" at bounding box center [113, 147] width 138 height 12
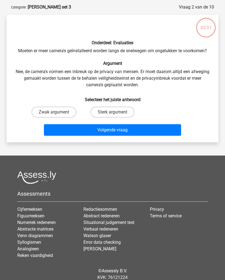
scroll to position [27, 0]
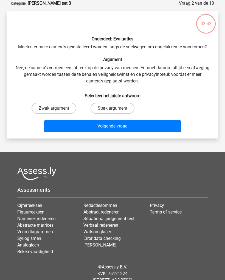
click at [120, 105] on label "Sterk argument" at bounding box center [113, 108] width 44 height 11
click at [116, 108] on input "Sterk argument" at bounding box center [115, 110] width 4 height 4
radio input "true"
click at [127, 126] on button "Volgende vraag" at bounding box center [113, 126] width 138 height 12
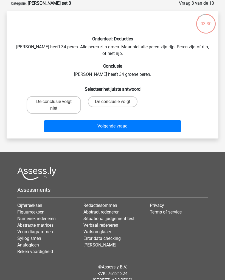
click at [124, 96] on label "De conclusie volgt" at bounding box center [113, 101] width 50 height 11
click at [116, 102] on input "De conclusie volgt" at bounding box center [115, 104] width 4 height 4
radio input "true"
click at [129, 120] on button "Volgende vraag" at bounding box center [113, 126] width 138 height 12
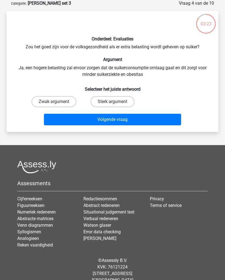
click at [120, 100] on label "Sterk argument" at bounding box center [113, 101] width 44 height 11
click at [116, 102] on input "Sterk argument" at bounding box center [115, 104] width 4 height 4
radio input "true"
click at [128, 118] on button "Volgende vraag" at bounding box center [113, 120] width 138 height 12
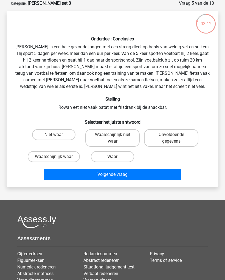
click at [60, 153] on label "Waarschijnlijk waar" at bounding box center [54, 156] width 52 height 11
click at [57, 157] on input "Waarschijnlijk waar" at bounding box center [56, 159] width 4 height 4
radio input "true"
click at [130, 172] on button "Volgende vraag" at bounding box center [113, 175] width 138 height 12
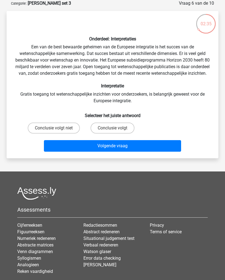
click at [116, 132] on label "Conclusie volgt" at bounding box center [113, 128] width 44 height 11
click at [116, 132] on input "Conclusie volgt" at bounding box center [115, 130] width 4 height 4
radio input "true"
click at [117, 151] on button "Volgende vraag" at bounding box center [113, 146] width 138 height 12
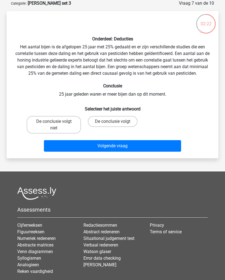
click at [129, 120] on label "De conclusie volgt" at bounding box center [113, 121] width 50 height 11
click at [116, 122] on input "De conclusie volgt" at bounding box center [115, 124] width 4 height 4
radio input "true"
click at [140, 142] on button "Volgende vraag" at bounding box center [113, 146] width 138 height 12
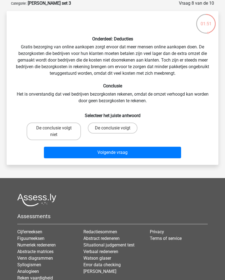
click at [65, 133] on label "De conclusie volgt niet" at bounding box center [54, 132] width 54 height 18
click at [57, 132] on input "De conclusie volgt niet" at bounding box center [56, 130] width 4 height 4
radio input "true"
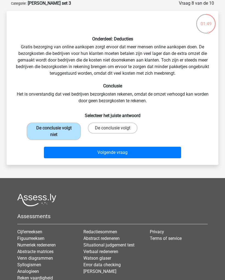
click at [125, 150] on button "Volgende vraag" at bounding box center [113, 153] width 138 height 12
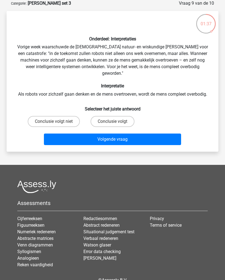
click at [120, 117] on label "Conclusie volgt" at bounding box center [113, 121] width 44 height 11
click at [116, 122] on input "Conclusie volgt" at bounding box center [115, 124] width 4 height 4
radio input "true"
click at [134, 134] on button "Volgende vraag" at bounding box center [113, 140] width 138 height 12
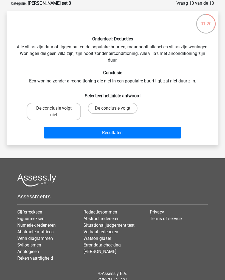
click at [57, 112] on label "De conclusie volgt niet" at bounding box center [54, 112] width 54 height 18
click at [57, 112] on input "De conclusie volgt niet" at bounding box center [56, 110] width 4 height 4
radio input "true"
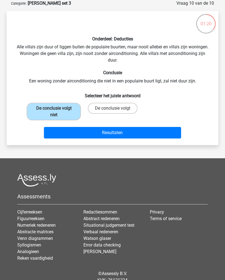
click at [127, 133] on button "Resultaten" at bounding box center [113, 133] width 138 height 12
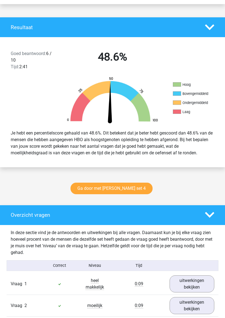
scroll to position [109, 0]
click at [17, 80] on div at bounding box center [28, 101] width 56 height 48
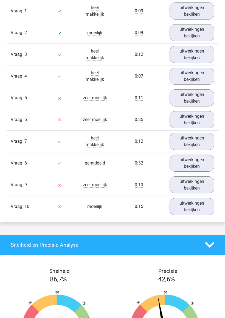
scroll to position [378, 0]
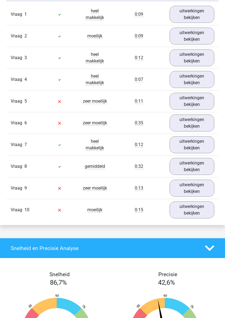
click at [201, 100] on link "uitwerkingen bekijken" at bounding box center [192, 101] width 45 height 17
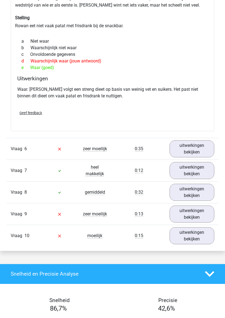
scroll to position [564, 0]
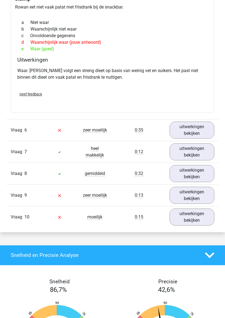
click at [202, 131] on link "uitwerkingen bekijken" at bounding box center [192, 130] width 45 height 17
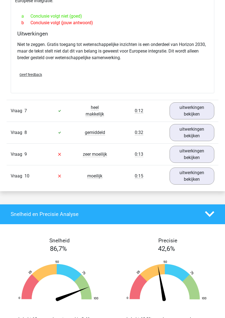
scroll to position [777, 0]
click at [198, 161] on link "uitwerkingen bekijken" at bounding box center [192, 154] width 45 height 17
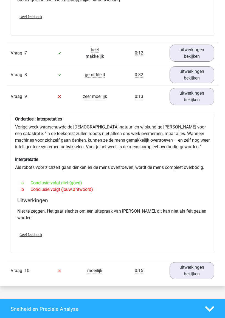
scroll to position [836, 0]
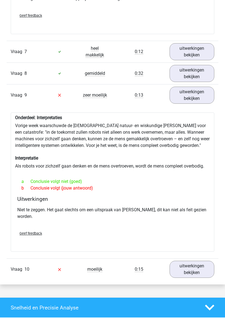
click at [195, 102] on link "uitwerkingen bekijken" at bounding box center [192, 95] width 45 height 17
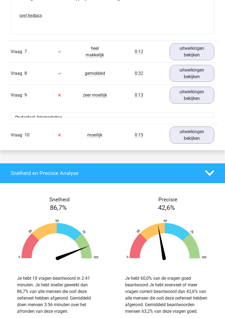
scroll to position [836, 0]
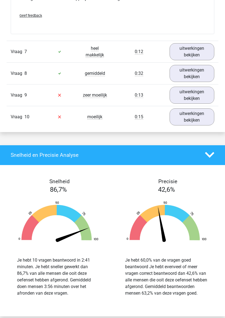
click at [192, 125] on link "uitwerkingen bekijken" at bounding box center [192, 116] width 45 height 17
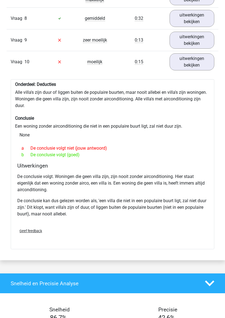
scroll to position [892, 0]
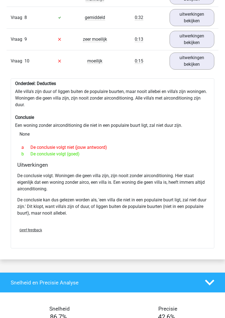
click at [204, 70] on link "uitwerkingen bekijken" at bounding box center [192, 61] width 45 height 17
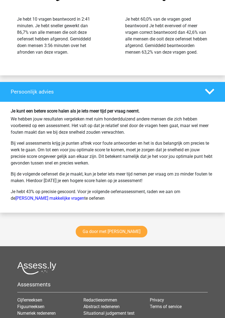
scroll to position [1085, 0]
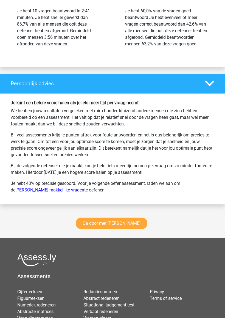
click at [22, 193] on link "[PERSON_NAME] makkelijke vragen" at bounding box center [49, 190] width 69 height 5
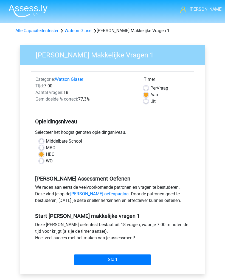
click at [151, 101] on label "Uit" at bounding box center [153, 101] width 5 height 7
click at [148, 101] on input "Uit" at bounding box center [146, 100] width 4 height 5
radio input "true"
click at [134, 260] on input "Start" at bounding box center [113, 260] width 78 height 10
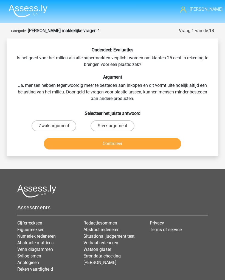
click at [42, 127] on label "Zwak argument" at bounding box center [54, 125] width 45 height 11
click at [54, 127] on input "Zwak argument" at bounding box center [56, 128] width 4 height 4
radio input "true"
click at [137, 137] on div "Controleer" at bounding box center [112, 143] width 195 height 18
click at [144, 142] on button "Controleer" at bounding box center [113, 144] width 138 height 12
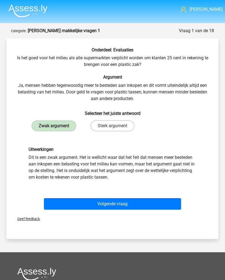
click at [117, 202] on button "Volgende vraag" at bounding box center [113, 204] width 138 height 12
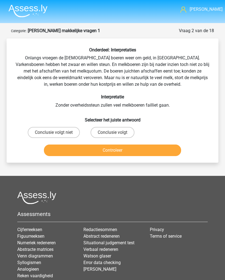
click at [122, 131] on label "Conclusie volgt" at bounding box center [113, 132] width 44 height 11
click at [116, 133] on input "Conclusie volgt" at bounding box center [115, 135] width 4 height 4
radio input "true"
click at [127, 152] on button "Controleer" at bounding box center [113, 151] width 138 height 12
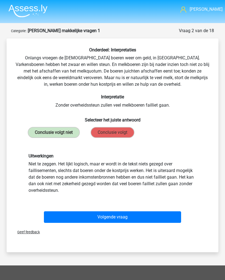
click at [114, 222] on button "Volgende vraag" at bounding box center [113, 217] width 138 height 12
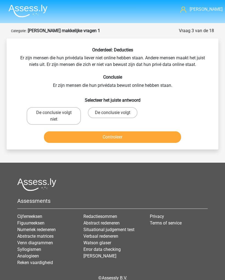
click at [34, 116] on label "De conclusie volgt niet" at bounding box center [54, 116] width 54 height 18
click at [54, 116] on input "De conclusie volgt niet" at bounding box center [56, 115] width 4 height 4
radio input "true"
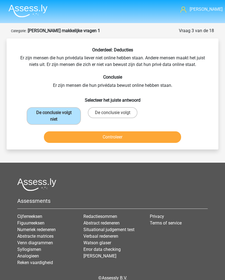
click at [126, 113] on label "De conclusie volgt" at bounding box center [113, 112] width 50 height 11
click at [116, 113] on input "De conclusie volgt" at bounding box center [115, 115] width 4 height 4
radio input "true"
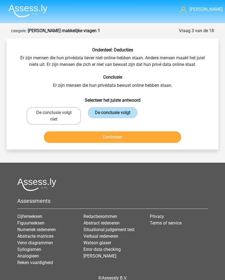
click at [129, 137] on button "Controleer" at bounding box center [113, 137] width 138 height 12
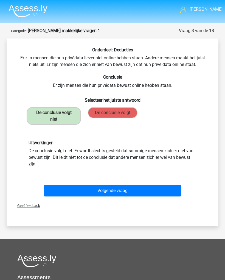
click at [122, 191] on button "Volgende vraag" at bounding box center [113, 191] width 138 height 12
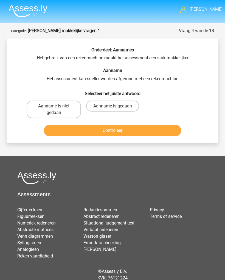
click at [104, 104] on label "Aanname is gedaan" at bounding box center [112, 106] width 53 height 11
click at [113, 106] on input "Aanname is gedaan" at bounding box center [115, 108] width 4 height 4
radio input "true"
click at [110, 128] on button "Controleer" at bounding box center [113, 131] width 138 height 12
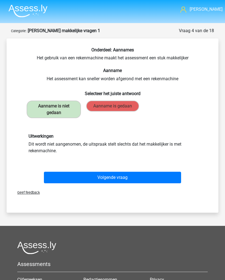
click at [142, 179] on button "Volgende vraag" at bounding box center [113, 178] width 138 height 12
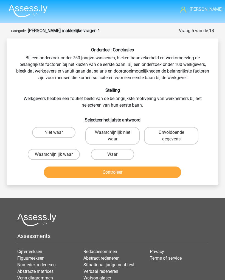
click at [118, 155] on label "Waar" at bounding box center [112, 154] width 43 height 11
click at [116, 155] on input "Waar" at bounding box center [115, 157] width 4 height 4
radio input "true"
click at [122, 172] on button "Controleer" at bounding box center [113, 173] width 138 height 12
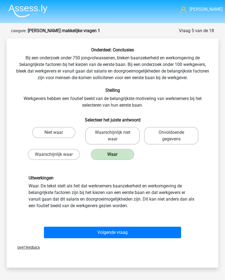
click at [110, 229] on button "Volgende vraag" at bounding box center [113, 233] width 138 height 12
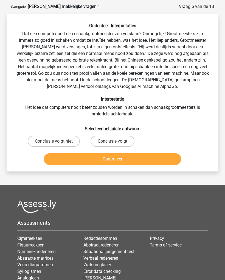
scroll to position [27, 0]
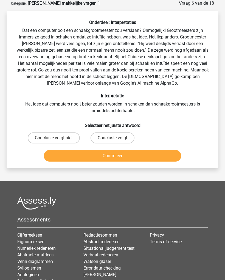
click at [122, 136] on label "Conclusie volgt" at bounding box center [113, 138] width 44 height 11
click at [116, 138] on input "Conclusie volgt" at bounding box center [115, 140] width 4 height 4
radio input "true"
click at [120, 159] on button "Controleer" at bounding box center [113, 156] width 138 height 12
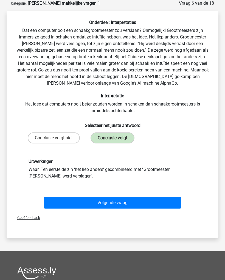
click at [104, 201] on button "Volgende vraag" at bounding box center [113, 203] width 138 height 12
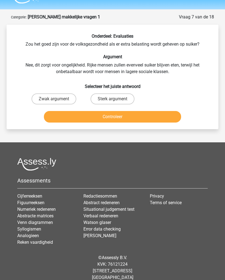
scroll to position [0, 0]
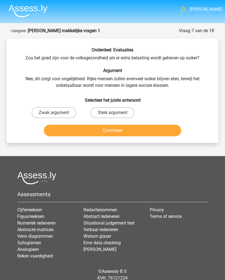
click at [119, 109] on label "Sterk argument" at bounding box center [113, 112] width 44 height 11
click at [116, 113] on input "Sterk argument" at bounding box center [115, 115] width 4 height 4
radio input "true"
click at [132, 128] on button "Controleer" at bounding box center [113, 131] width 138 height 12
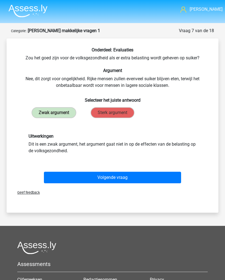
click at [123, 177] on button "Volgende vraag" at bounding box center [113, 178] width 138 height 12
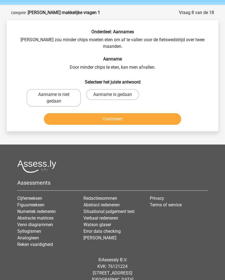
scroll to position [21, 0]
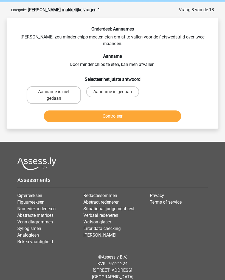
click at [123, 86] on label "Aanname is gedaan" at bounding box center [112, 91] width 53 height 11
click at [116, 92] on input "Aanname is gedaan" at bounding box center [115, 94] width 4 height 4
radio input "true"
click at [136, 111] on button "Controleer" at bounding box center [113, 117] width 138 height 12
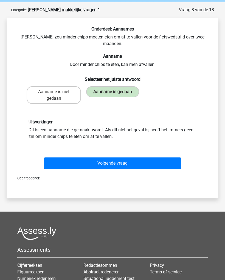
click at [129, 158] on button "Volgende vraag" at bounding box center [113, 164] width 138 height 12
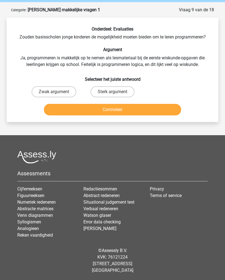
click at [60, 87] on label "Zwak argument" at bounding box center [54, 91] width 45 height 11
click at [57, 92] on input "Zwak argument" at bounding box center [56, 94] width 4 height 4
radio input "true"
click at [104, 109] on button "Controleer" at bounding box center [113, 110] width 138 height 12
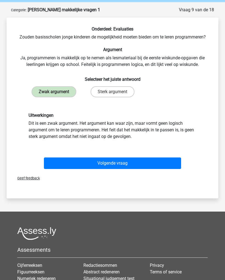
click at [115, 159] on button "Volgende vraag" at bounding box center [113, 164] width 138 height 12
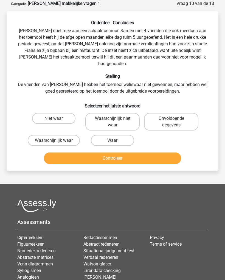
scroll to position [27, 0]
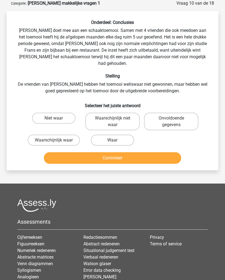
click at [178, 113] on label "Onvoldoende gegevens" at bounding box center [171, 122] width 54 height 18
click at [175, 118] on input "Onvoldoende gegevens" at bounding box center [174, 120] width 4 height 4
radio input "true"
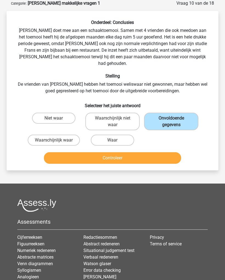
click at [131, 152] on button "Controleer" at bounding box center [113, 158] width 138 height 12
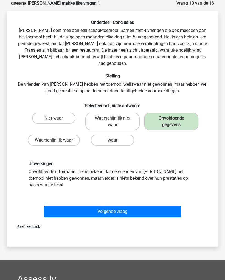
click at [112, 206] on button "Volgende vraag" at bounding box center [113, 212] width 138 height 12
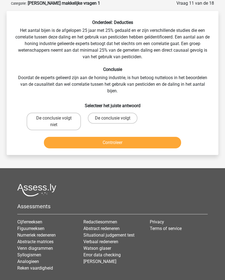
click at [38, 120] on label "De conclusie volgt niet" at bounding box center [54, 122] width 54 height 18
click at [54, 120] on input "De conclusie volgt niet" at bounding box center [56, 120] width 4 height 4
radio input "true"
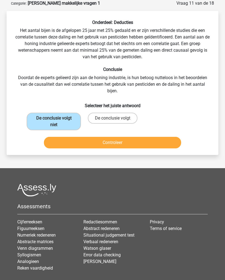
click at [126, 142] on button "Controleer" at bounding box center [113, 143] width 138 height 12
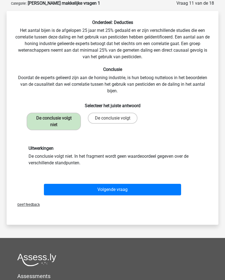
click at [120, 188] on button "Volgende vraag" at bounding box center [113, 190] width 138 height 12
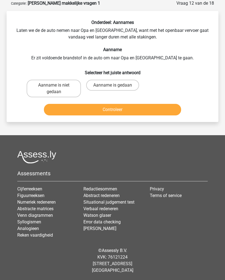
click at [34, 88] on label "Aanname is niet gedaan" at bounding box center [54, 89] width 54 height 18
click at [54, 88] on input "Aanname is niet gedaan" at bounding box center [56, 87] width 4 height 4
radio input "true"
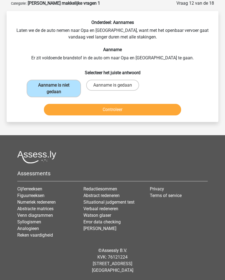
click at [122, 84] on label "Aanname is gedaan" at bounding box center [112, 85] width 53 height 11
click at [116, 85] on input "Aanname is gedaan" at bounding box center [115, 87] width 4 height 4
radio input "true"
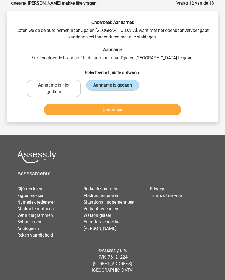
click at [132, 110] on button "Controleer" at bounding box center [113, 110] width 138 height 12
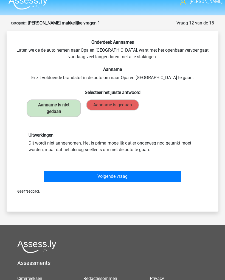
scroll to position [0, 0]
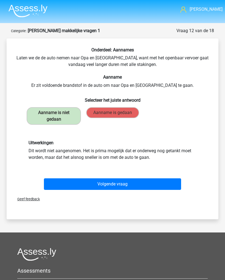
click at [128, 185] on button "Volgende vraag" at bounding box center [113, 184] width 138 height 12
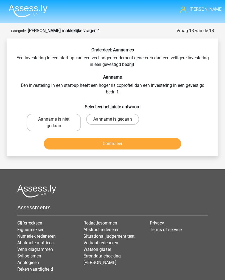
click at [112, 144] on button "Controleer" at bounding box center [113, 144] width 138 height 12
click at [57, 122] on input "Aanname is niet gedaan" at bounding box center [56, 121] width 4 height 4
radio input "true"
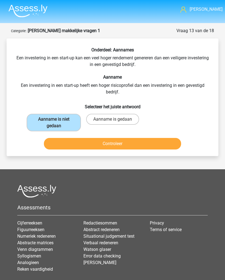
click at [119, 144] on button "Controleer" at bounding box center [113, 144] width 138 height 12
click at [121, 145] on button "Controleer" at bounding box center [113, 144] width 138 height 12
click at [116, 141] on button "Controleer" at bounding box center [113, 144] width 138 height 12
click at [62, 121] on label "Aanname is niet gedaan" at bounding box center [54, 123] width 54 height 18
click at [57, 121] on input "Aanname is niet gedaan" at bounding box center [56, 121] width 4 height 4
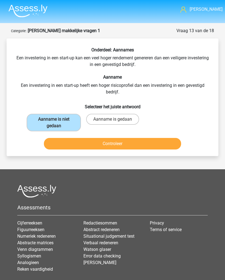
click at [95, 143] on button "Controleer" at bounding box center [113, 144] width 138 height 12
click at [24, 78] on h6 "Aanname" at bounding box center [112, 77] width 195 height 5
click at [107, 117] on label "Aanname is gedaan" at bounding box center [112, 119] width 53 height 11
click at [113, 119] on input "Aanname is gedaan" at bounding box center [115, 121] width 4 height 4
radio input "true"
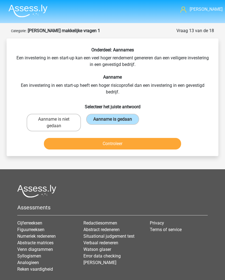
click at [61, 122] on label "Aanname is niet gedaan" at bounding box center [54, 123] width 54 height 18
click at [57, 122] on input "Aanname is niet gedaan" at bounding box center [56, 121] width 4 height 4
radio input "true"
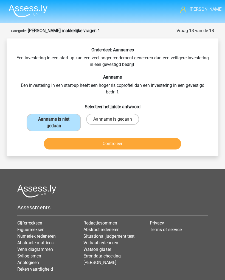
click at [88, 139] on button "Controleer" at bounding box center [113, 144] width 138 height 12
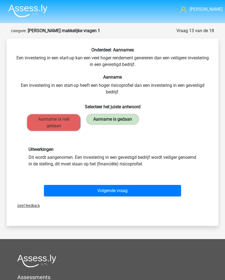
click at [107, 195] on button "Volgende vraag" at bounding box center [113, 191] width 138 height 12
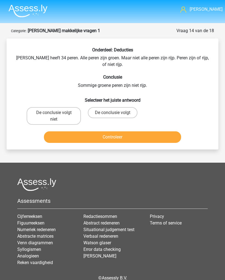
click at [123, 105] on div "De conclusie volgt" at bounding box center [112, 116] width 59 height 22
click at [116, 113] on input "De conclusie volgt" at bounding box center [115, 115] width 4 height 4
radio input "true"
click at [120, 131] on button "Controleer" at bounding box center [113, 137] width 138 height 12
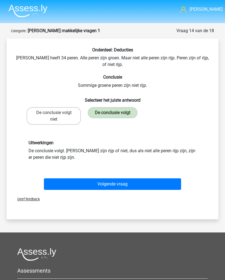
click at [106, 178] on button "Volgende vraag" at bounding box center [113, 184] width 138 height 12
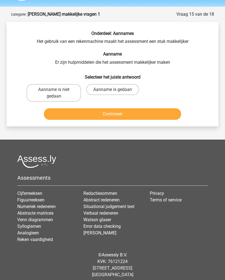
scroll to position [21, 0]
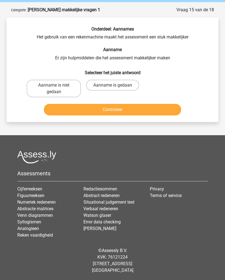
click at [131, 81] on label "Aanname is gedaan" at bounding box center [112, 85] width 53 height 11
click at [116, 85] on input "Aanname is gedaan" at bounding box center [115, 87] width 4 height 4
radio input "true"
click at [129, 108] on button "Controleer" at bounding box center [113, 110] width 138 height 12
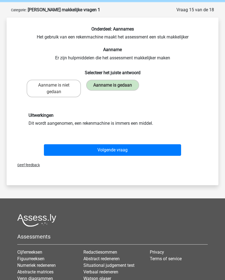
click at [119, 147] on button "Volgende vraag" at bounding box center [113, 150] width 138 height 12
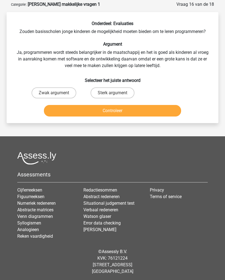
scroll to position [27, 0]
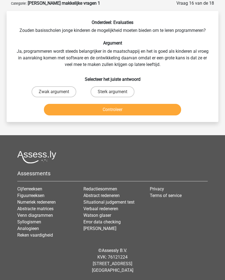
click at [122, 90] on label "Sterk argument" at bounding box center [113, 92] width 44 height 11
click at [116, 92] on input "Sterk argument" at bounding box center [115, 94] width 4 height 4
radio input "true"
click at [128, 108] on button "Controleer" at bounding box center [113, 110] width 138 height 12
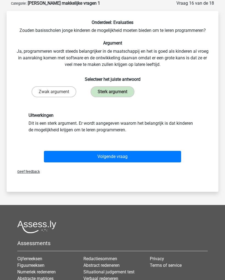
click at [122, 152] on button "Volgende vraag" at bounding box center [113, 157] width 138 height 12
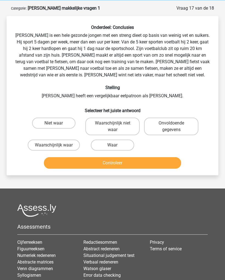
scroll to position [0, 0]
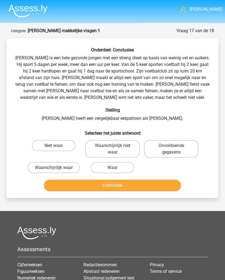
click at [168, 148] on label "Onvoldoende gegevens" at bounding box center [171, 149] width 54 height 18
click at [172, 148] on input "Onvoldoende gegevens" at bounding box center [174, 148] width 4 height 4
radio input "true"
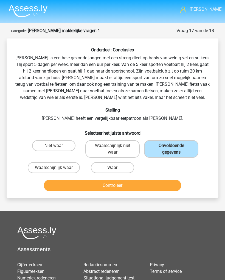
click at [133, 186] on button "Controleer" at bounding box center [113, 186] width 138 height 12
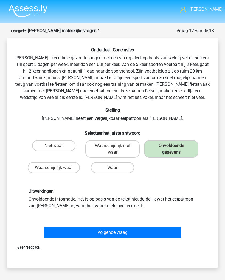
click at [111, 229] on button "Volgende vraag" at bounding box center [113, 233] width 138 height 12
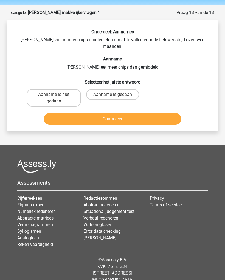
scroll to position [21, 0]
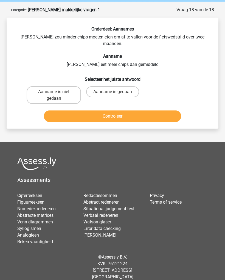
click at [40, 87] on label "Aanname is niet gedaan" at bounding box center [54, 95] width 54 height 18
click at [54, 92] on input "Aanname is niet gedaan" at bounding box center [56, 94] width 4 height 4
radio input "true"
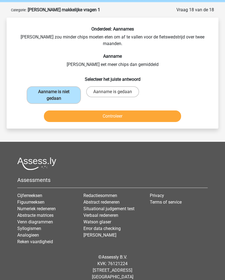
click at [130, 111] on button "Controleer" at bounding box center [113, 117] width 138 height 12
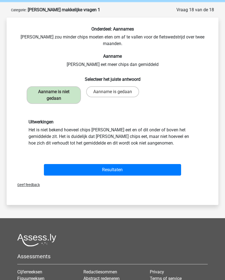
click at [127, 164] on button "Resultaten" at bounding box center [113, 170] width 138 height 12
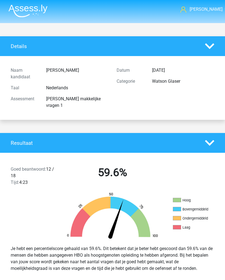
click at [19, 9] on img at bounding box center [28, 10] width 39 height 13
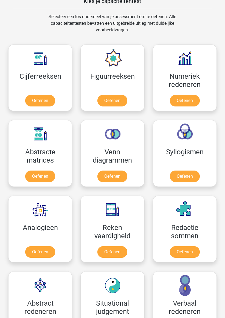
scroll to position [323, 0]
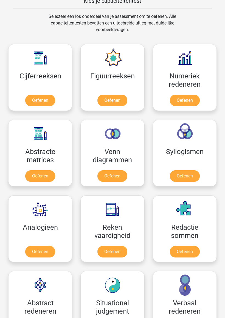
click at [188, 101] on link "Oefenen" at bounding box center [185, 101] width 30 height 12
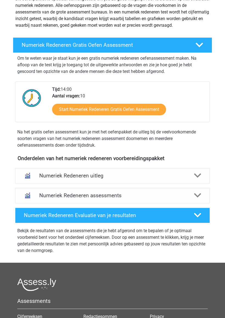
scroll to position [70, 0]
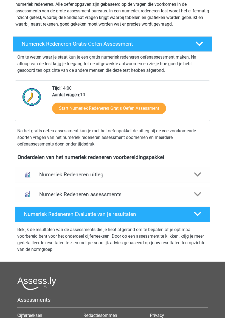
click at [24, 170] on img at bounding box center [27, 174] width 11 height 11
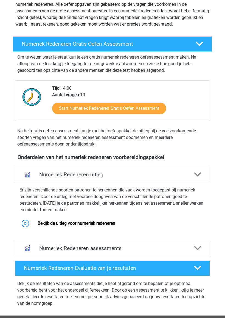
scroll to position [71, 0]
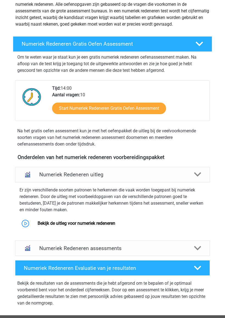
click at [25, 177] on img at bounding box center [27, 174] width 11 height 11
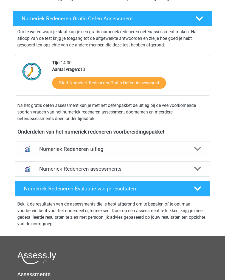
scroll to position [93, 0]
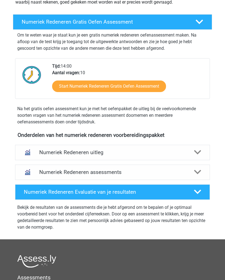
click at [138, 82] on link "Start Numeriek Redeneren Gratis Oefen Assessment" at bounding box center [109, 87] width 114 height 12
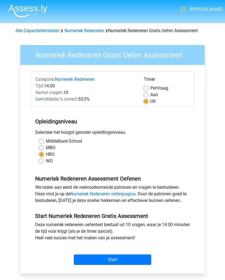
click at [130, 256] on input "Start" at bounding box center [113, 260] width 78 height 10
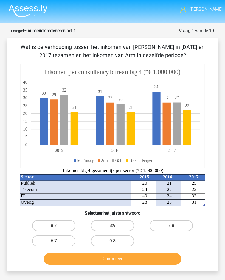
click at [61, 223] on label "8:7" at bounding box center [53, 225] width 43 height 11
click at [57, 226] on input "8:7" at bounding box center [56, 228] width 4 height 4
radio input "true"
click at [113, 258] on button "Controleer" at bounding box center [113, 259] width 138 height 12
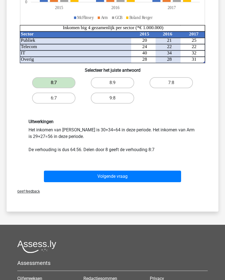
scroll to position [149, 0]
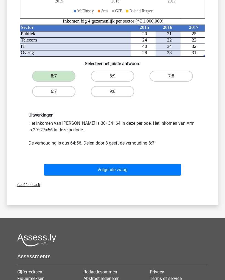
click at [129, 166] on button "Volgende vraag" at bounding box center [113, 170] width 138 height 12
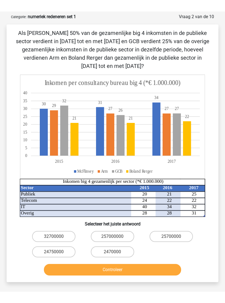
scroll to position [18, 0]
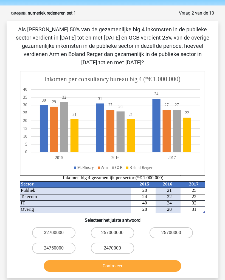
click at [116, 247] on label "2470000" at bounding box center [112, 248] width 43 height 11
click at [116, 248] on input "2470000" at bounding box center [115, 250] width 4 height 4
radio input "true"
click at [125, 266] on button "Controleer" at bounding box center [113, 266] width 138 height 12
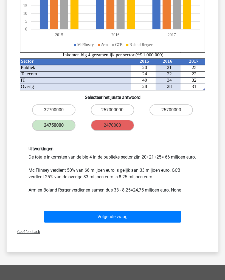
scroll to position [173, 0]
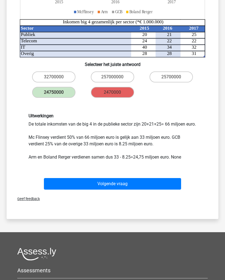
click at [132, 189] on button "Volgende vraag" at bounding box center [113, 184] width 138 height 12
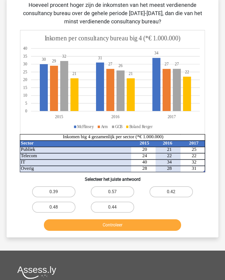
scroll to position [27, 0]
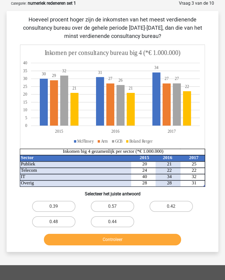
click at [2, 121] on div "Vraag 3 van de 10 Categorie: numeriek redeneren set 1 Hoeveel procent hoger zij…" at bounding box center [112, 126] width 225 height 252
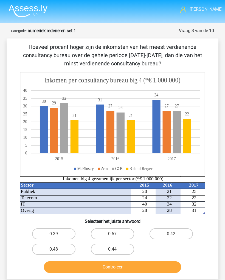
click at [60, 247] on label "0.48" at bounding box center [53, 249] width 43 height 11
click at [57, 249] on input "0.48" at bounding box center [56, 251] width 4 height 4
radio input "true"
click at [107, 265] on button "Controleer" at bounding box center [113, 267] width 138 height 12
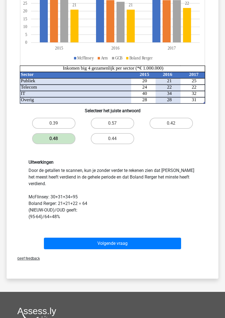
scroll to position [116, 0]
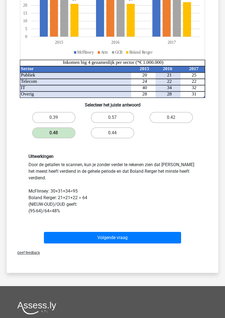
click at [127, 230] on div "Volgende vraag" at bounding box center [112, 237] width 195 height 18
click at [120, 232] on button "Volgende vraag" at bounding box center [113, 238] width 138 height 12
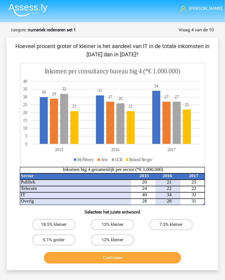
scroll to position [2, 0]
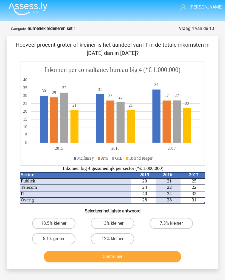
click at [57, 220] on label "18.5% kleiner" at bounding box center [53, 223] width 43 height 11
click at [57, 224] on input "18.5% kleiner" at bounding box center [56, 226] width 4 height 4
radio input "true"
click at [126, 258] on button "Controleer" at bounding box center [113, 257] width 138 height 12
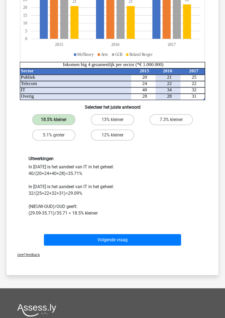
scroll to position [106, 0]
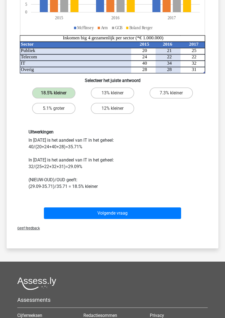
click at [119, 213] on button "Volgende vraag" at bounding box center [113, 214] width 138 height 12
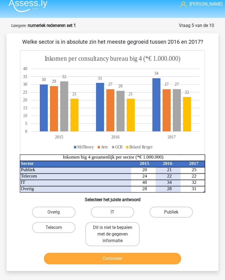
scroll to position [0, 0]
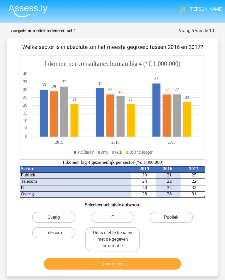
click at [59, 219] on label "Overig" at bounding box center [53, 217] width 43 height 11
click at [57, 219] on input "Overig" at bounding box center [56, 219] width 4 height 4
radio input "true"
click at [131, 260] on button "Controleer" at bounding box center [113, 264] width 138 height 12
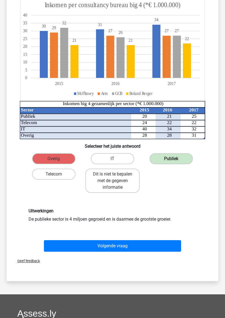
scroll to position [63, 0]
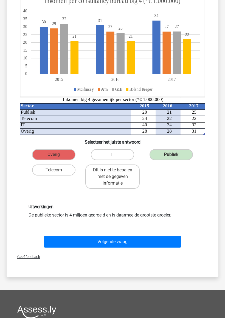
click at [122, 242] on button "Volgende vraag" at bounding box center [113, 242] width 138 height 12
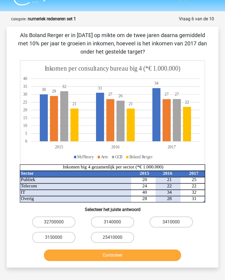
scroll to position [11, 0]
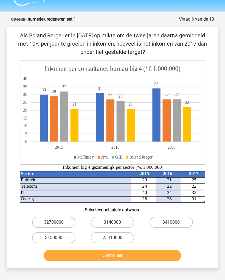
click at [120, 239] on label "25410000" at bounding box center [112, 238] width 43 height 11
click at [116, 239] on input "25410000" at bounding box center [115, 240] width 4 height 4
radio input "true"
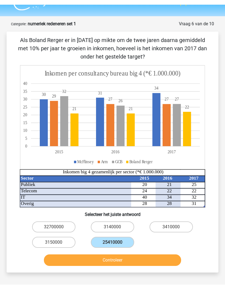
scroll to position [12, 0]
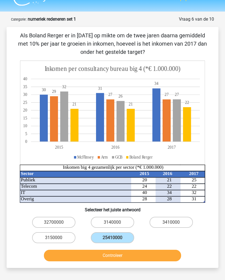
click at [135, 254] on button "Controleer" at bounding box center [113, 256] width 138 height 12
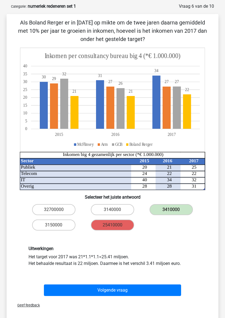
scroll to position [30, 0]
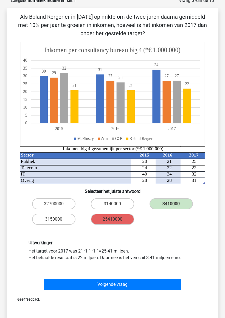
click at [153, 280] on button "Volgende vraag" at bounding box center [113, 285] width 138 height 12
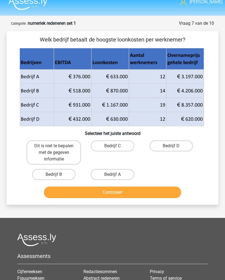
scroll to position [0, 0]
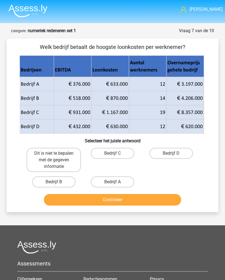
click at [62, 181] on label "Bedrijf B" at bounding box center [53, 182] width 43 height 11
click at [57, 182] on input "Bedrijf B" at bounding box center [56, 184] width 4 height 4
radio input "true"
click at [119, 201] on button "Controleer" at bounding box center [113, 200] width 138 height 12
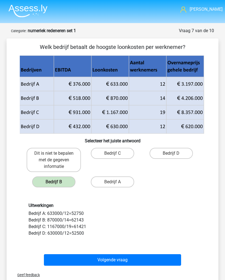
click at [149, 260] on button "Volgende vraag" at bounding box center [113, 260] width 138 height 12
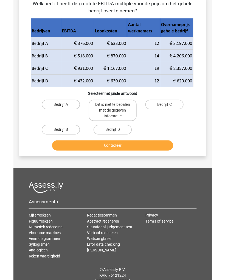
scroll to position [58, 0]
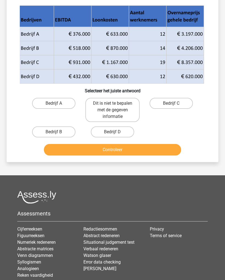
click at [175, 99] on label "Bedrijf C" at bounding box center [171, 103] width 43 height 11
click at [175, 103] on input "Bedrijf C" at bounding box center [174, 105] width 4 height 4
radio input "true"
click at [138, 153] on button "Controleer" at bounding box center [113, 150] width 138 height 12
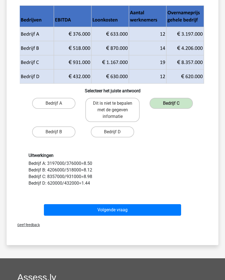
click at [121, 208] on button "Volgende vraag" at bounding box center [113, 210] width 138 height 12
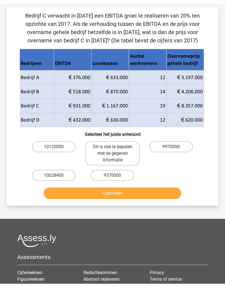
scroll to position [27, 0]
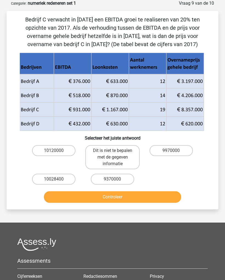
click at [123, 156] on label "Dit is niet te bepalen met de gegeven informatie" at bounding box center [113, 157] width 54 height 24
click at [116, 154] on input "Dit is niet te bepalen met de gegeven informatie" at bounding box center [115, 153] width 4 height 4
radio input "true"
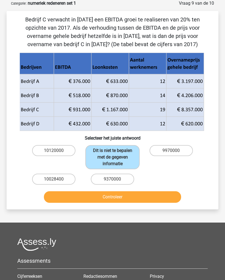
click at [127, 194] on button "Controleer" at bounding box center [113, 197] width 138 height 12
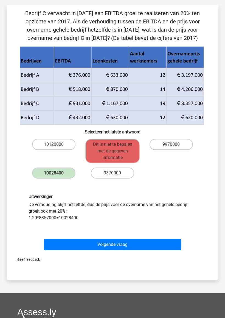
scroll to position [40, 0]
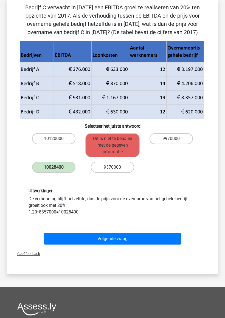
click at [128, 233] on button "Volgende vraag" at bounding box center [113, 239] width 138 height 12
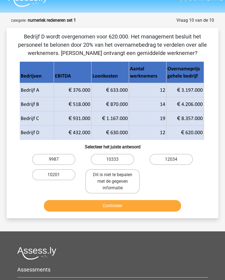
scroll to position [0, 0]
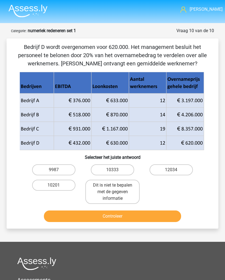
click at [122, 169] on label "10333" at bounding box center [112, 169] width 43 height 11
click at [116, 170] on input "10333" at bounding box center [115, 172] width 4 height 4
radio input "true"
click at [147, 217] on button "Controleer" at bounding box center [113, 217] width 138 height 12
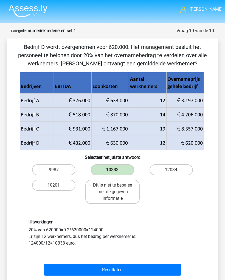
click at [133, 267] on button "Resultaten" at bounding box center [113, 270] width 138 height 12
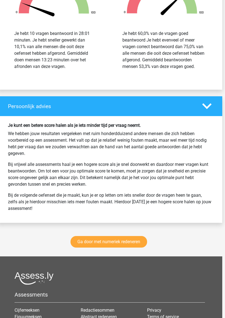
scroll to position [701, 3]
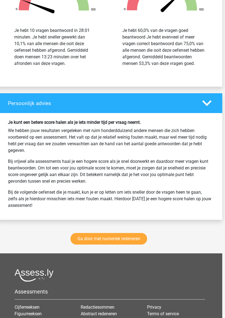
click at [122, 244] on link "Ga door met numeriek redeneren" at bounding box center [109, 239] width 77 height 12
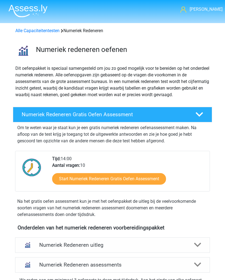
scroll to position [255, 0]
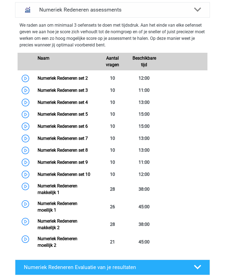
click at [38, 76] on link "Numeriek Redeneren set 2" at bounding box center [63, 78] width 50 height 5
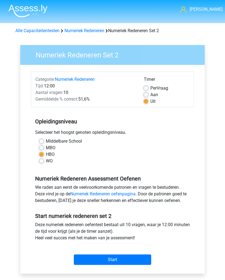
click at [127, 259] on input "Start" at bounding box center [113, 260] width 78 height 10
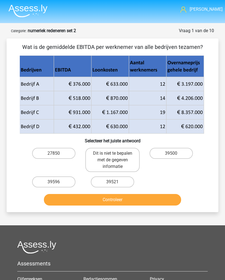
click at [36, 152] on label "27850" at bounding box center [53, 153] width 43 height 11
click at [54, 153] on input "27850" at bounding box center [56, 155] width 4 height 4
radio input "true"
click at [178, 150] on label "39500" at bounding box center [171, 153] width 43 height 11
click at [175, 153] on input "39500" at bounding box center [174, 155] width 4 height 4
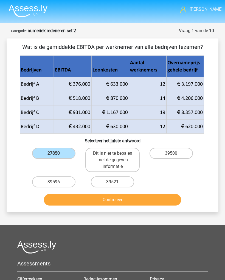
radio input "true"
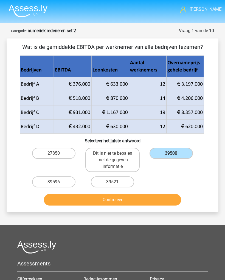
click at [149, 199] on button "Controleer" at bounding box center [113, 200] width 138 height 12
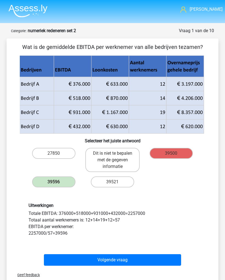
click at [150, 256] on button "Volgende vraag" at bounding box center [113, 260] width 138 height 12
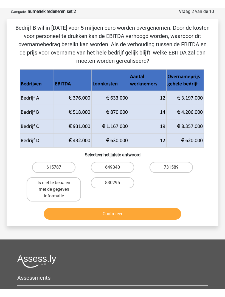
scroll to position [27, 0]
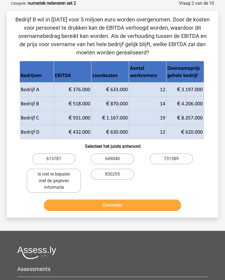
click at [126, 156] on label "649040" at bounding box center [112, 158] width 43 height 11
click at [116, 159] on input "649040" at bounding box center [115, 161] width 4 height 4
radio input "true"
click at [135, 207] on button "Controleer" at bounding box center [113, 206] width 138 height 12
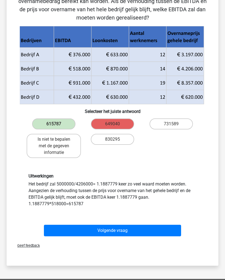
scroll to position [42, 0]
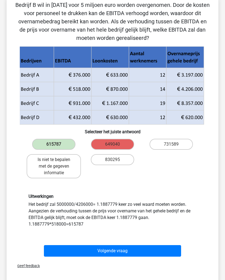
click at [131, 249] on button "Volgende vraag" at bounding box center [113, 252] width 138 height 12
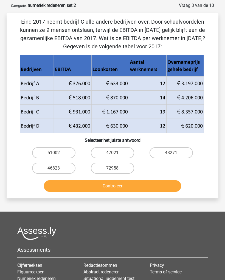
scroll to position [13, 0]
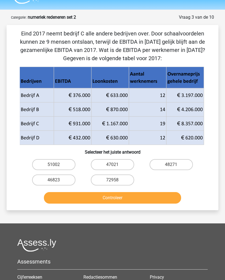
click at [184, 166] on label "48271" at bounding box center [171, 164] width 43 height 11
click at [175, 166] on input "48271" at bounding box center [174, 167] width 4 height 4
radio input "true"
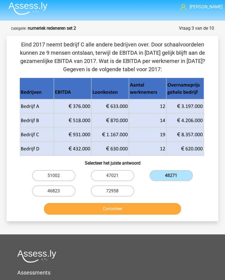
scroll to position [0, 0]
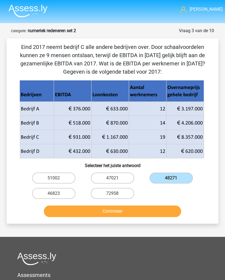
click at [128, 211] on button "Controleer" at bounding box center [113, 212] width 138 height 12
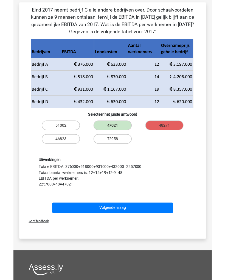
scroll to position [51, 0]
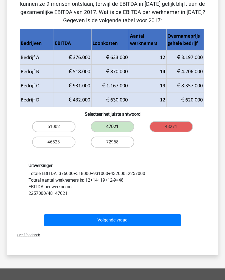
click at [125, 221] on button "Volgende vraag" at bounding box center [113, 221] width 138 height 12
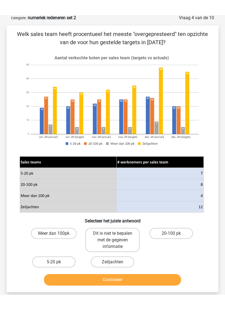
scroll to position [27, 0]
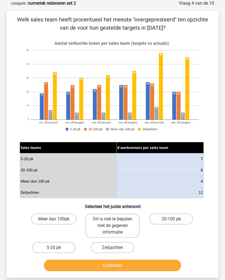
click at [58, 215] on label "Meer dan 100pk" at bounding box center [54, 219] width 46 height 11
click at [57, 219] on input "Meer dan 100pk" at bounding box center [56, 221] width 4 height 4
radio input "true"
click at [111, 268] on button "Controleer" at bounding box center [113, 266] width 138 height 12
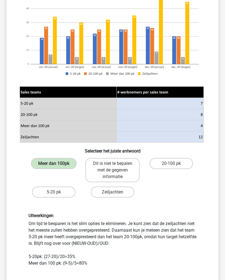
scroll to position [81, 0]
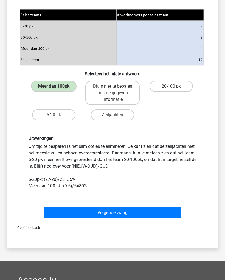
click at [133, 213] on button "Volgende vraag" at bounding box center [113, 213] width 138 height 12
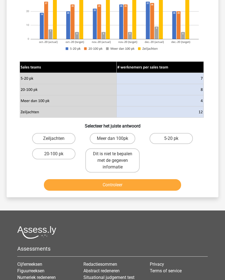
scroll to position [27, 0]
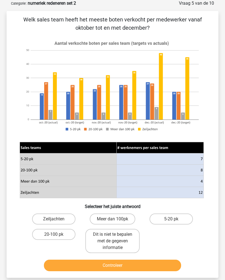
click at [178, 216] on label "5-20 pk" at bounding box center [171, 219] width 43 height 11
click at [175, 219] on input "5-20 pk" at bounding box center [174, 221] width 4 height 4
radio input "true"
click at [160, 267] on button "Controleer" at bounding box center [113, 266] width 138 height 12
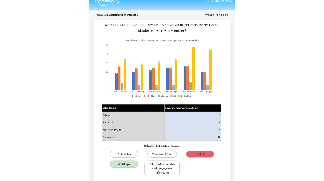
scroll to position [0, 0]
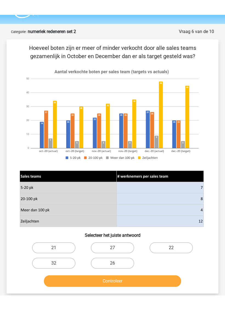
scroll to position [9, 0]
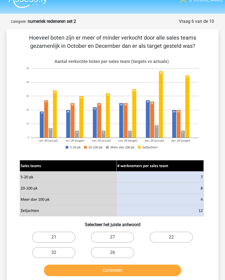
click at [124, 252] on label "26" at bounding box center [112, 252] width 43 height 11
click at [116, 253] on input "26" at bounding box center [115, 255] width 4 height 4
radio input "true"
click at [147, 272] on button "Controleer" at bounding box center [113, 271] width 138 height 12
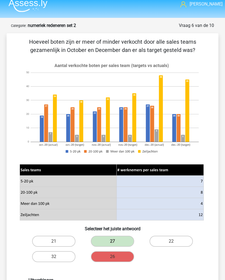
scroll to position [0, 0]
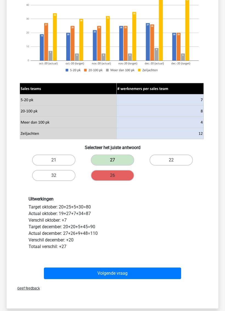
click at [139, 271] on button "Volgende vraag" at bounding box center [113, 274] width 138 height 12
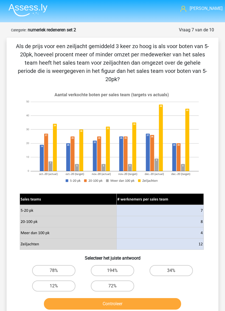
scroll to position [0, 0]
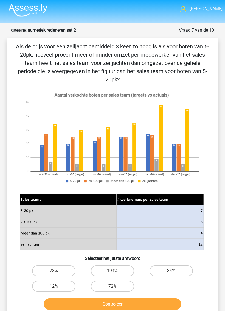
click at [168, 266] on label "34%" at bounding box center [171, 271] width 43 height 11
click at [172, 271] on input "34%" at bounding box center [174, 273] width 4 height 4
radio input "true"
click at [143, 273] on button "Controleer" at bounding box center [113, 304] width 138 height 12
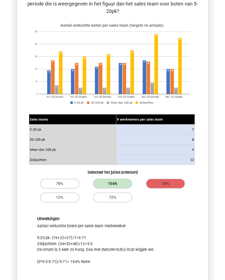
scroll to position [67, 0]
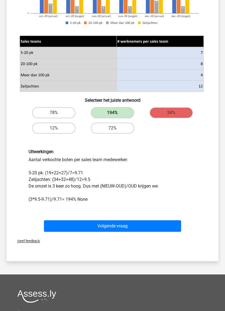
click at [126, 220] on button "Volgende vraag" at bounding box center [113, 226] width 138 height 12
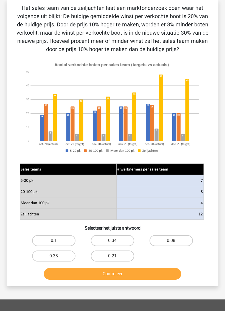
scroll to position [27, 0]
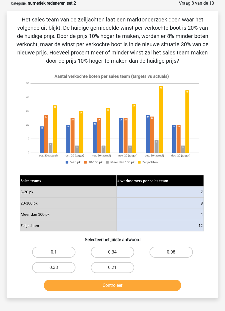
click at [2, 137] on div "Vraag 8 van de 10 Categorie: numeriek redeneren set 2 Het sales team van de zei…" at bounding box center [112, 149] width 225 height 298
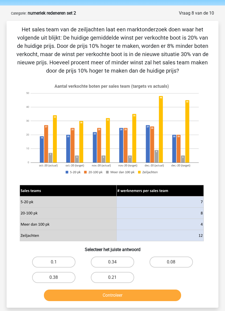
scroll to position [22, 0]
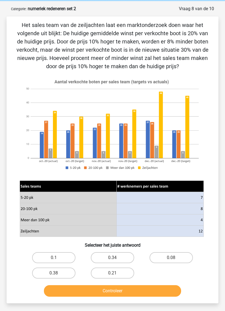
click at [172, 256] on label "0.08" at bounding box center [171, 257] width 43 height 11
click at [172, 258] on input "0.08" at bounding box center [174, 260] width 4 height 4
radio input "true"
click at [159, 273] on button "Controleer" at bounding box center [113, 291] width 138 height 12
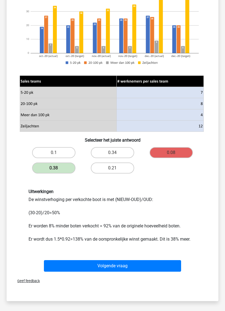
scroll to position [136, 0]
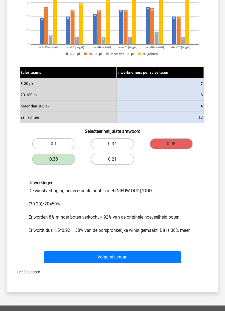
click at [134, 258] on button "Volgende vraag" at bounding box center [113, 257] width 138 height 12
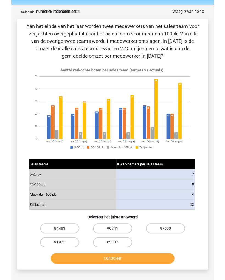
scroll to position [29, 0]
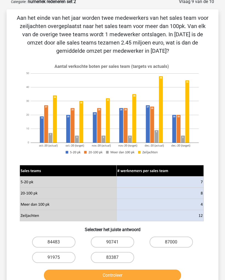
click at [57, 239] on label "84483" at bounding box center [53, 242] width 43 height 11
click at [57, 242] on input "84483" at bounding box center [56, 244] width 4 height 4
radio input "true"
click at [128, 273] on button "Controleer" at bounding box center [113, 276] width 138 height 12
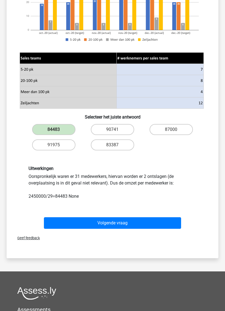
scroll to position [147, 0]
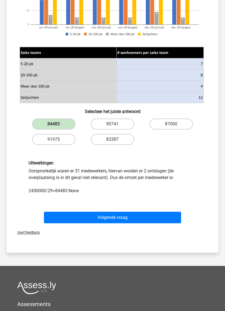
click at [136, 217] on button "Volgende vraag" at bounding box center [113, 218] width 138 height 12
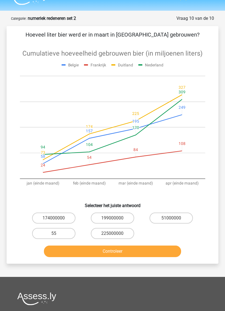
scroll to position [6, 0]
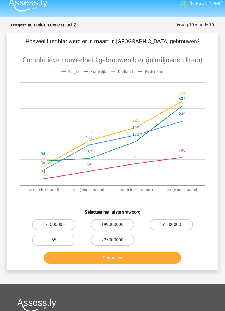
click at [123, 240] on label "225000000" at bounding box center [112, 240] width 43 height 11
click at [116, 240] on input "225000000" at bounding box center [115, 242] width 4 height 4
radio input "true"
click at [122, 259] on button "Controleer" at bounding box center [113, 258] width 138 height 12
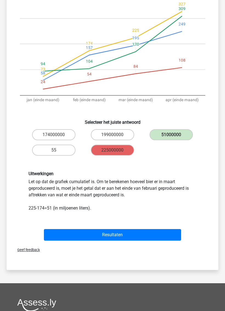
scroll to position [99, 0]
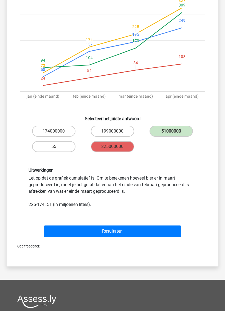
click at [130, 230] on button "Resultaten" at bounding box center [113, 232] width 138 height 12
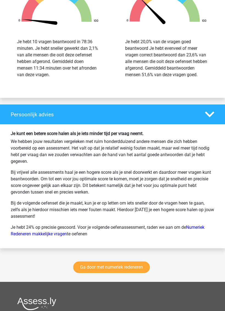
scroll to position [691, 0]
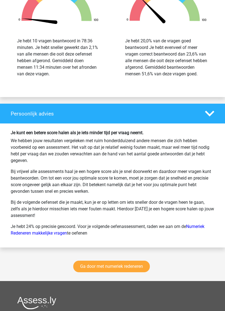
click at [129, 272] on link "Ga door met numeriek redeneren" at bounding box center [111, 267] width 77 height 12
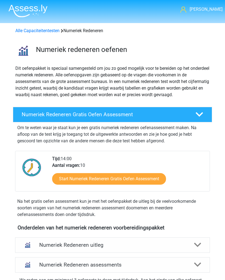
scroll to position [255, 0]
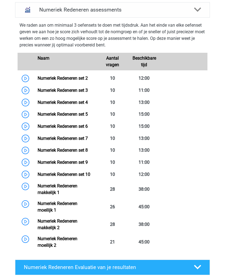
click at [42, 102] on link "Numeriek Redeneren set 4" at bounding box center [63, 102] width 50 height 5
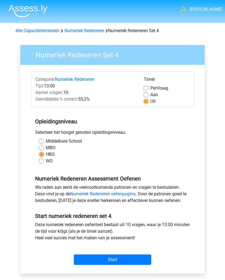
click at [130, 259] on input "Start" at bounding box center [113, 260] width 78 height 10
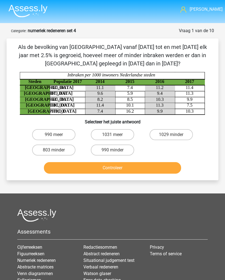
click at [122, 150] on label "990 minder" at bounding box center [112, 150] width 43 height 11
click at [116, 150] on input "990 minder" at bounding box center [115, 152] width 4 height 4
radio input "true"
click at [49, 153] on label "803 minder" at bounding box center [53, 150] width 43 height 11
click at [54, 153] on input "803 minder" at bounding box center [56, 152] width 4 height 4
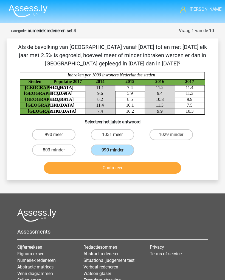
radio input "true"
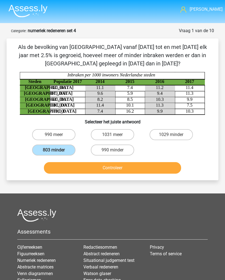
click at [80, 168] on button "Controleer" at bounding box center [113, 168] width 138 height 12
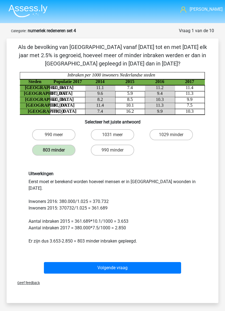
click at [140, 262] on button "Volgende vraag" at bounding box center [113, 268] width 138 height 12
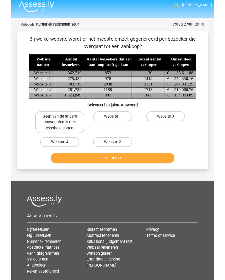
scroll to position [19, 0]
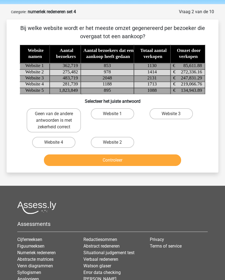
click at [173, 108] on label "Website 3" at bounding box center [171, 113] width 43 height 11
click at [173, 114] on input "Website 3" at bounding box center [174, 116] width 4 height 4
radio input "true"
click at [118, 141] on label "Website 2" at bounding box center [112, 142] width 43 height 11
click at [116, 142] on input "Website 2" at bounding box center [115, 144] width 4 height 4
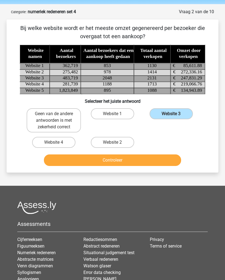
radio input "true"
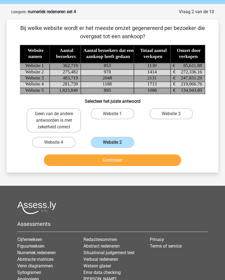
click at [141, 159] on button "Controleer" at bounding box center [113, 161] width 138 height 12
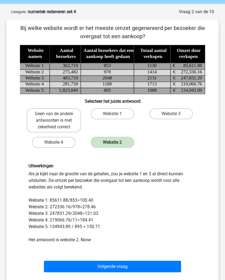
click at [127, 261] on button "Volgende vraag" at bounding box center [113, 267] width 138 height 12
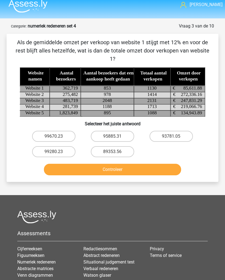
scroll to position [3, 0]
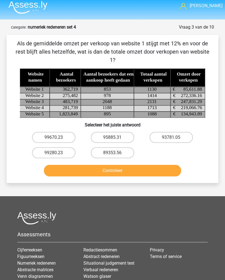
click at [56, 156] on input "99280.23" at bounding box center [56, 155] width 4 height 4
radio input "true"
click at [128, 152] on label "89353.56" at bounding box center [112, 153] width 43 height 11
click at [116, 153] on input "89353.56" at bounding box center [115, 155] width 4 height 4
radio input "true"
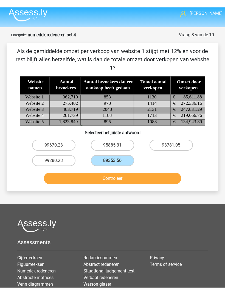
scroll to position [4, 0]
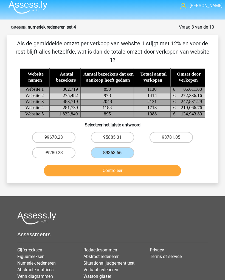
click at [150, 169] on button "Controleer" at bounding box center [113, 171] width 138 height 12
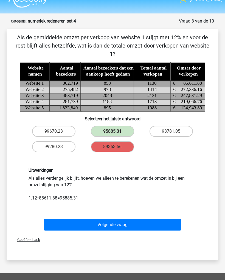
click at [122, 230] on button "Volgende vraag" at bounding box center [113, 225] width 138 height 12
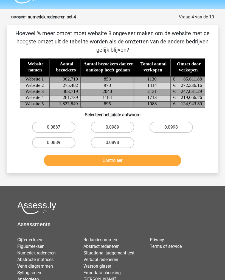
click at [122, 212] on div "Assessments Cijferreeksen Figuurreeksen Numeriek redeneren Abstracte matrices V…" at bounding box center [112, 248] width 199 height 92
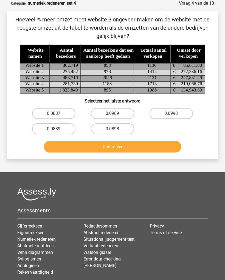
scroll to position [0, 0]
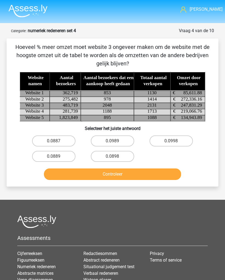
click at [63, 156] on label "0.0889" at bounding box center [53, 156] width 43 height 11
click at [57, 156] on input "0.0889" at bounding box center [56, 158] width 4 height 4
radio input "true"
click at [125, 175] on button "Controleer" at bounding box center [113, 175] width 138 height 12
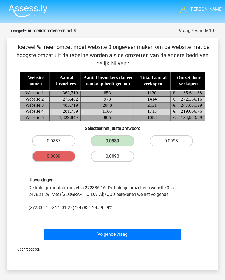
click at [122, 236] on button "Volgende vraag" at bounding box center [113, 235] width 138 height 12
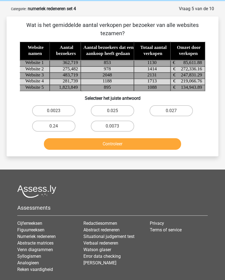
scroll to position [27, 0]
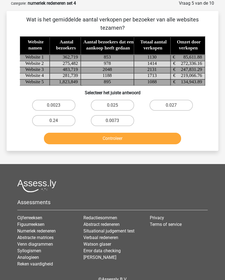
click at [120, 120] on label "0.0073" at bounding box center [112, 120] width 43 height 11
click at [116, 121] on input "0.0073" at bounding box center [115, 123] width 4 height 4
radio input "true"
click at [120, 136] on button "Controleer" at bounding box center [113, 139] width 138 height 12
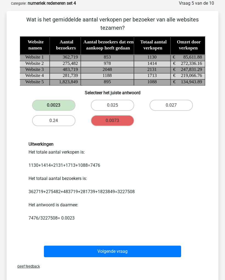
click at [125, 248] on button "Volgende vraag" at bounding box center [113, 252] width 138 height 12
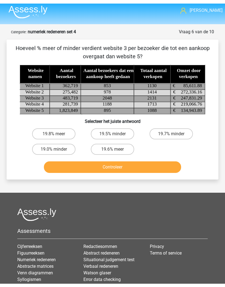
scroll to position [0, 0]
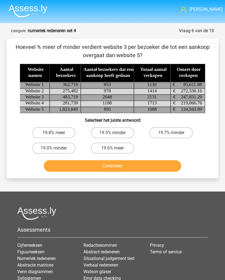
click at [119, 145] on label "19.6% meer" at bounding box center [112, 148] width 43 height 11
click at [116, 148] on input "19.6% meer" at bounding box center [115, 150] width 4 height 4
radio input "true"
click at [130, 164] on button "Controleer" at bounding box center [113, 166] width 138 height 12
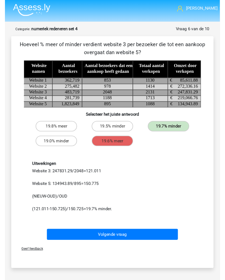
scroll to position [7, 0]
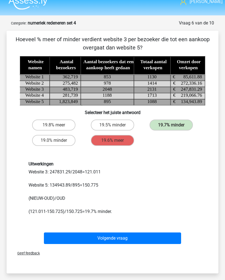
click at [117, 237] on button "Volgende vraag" at bounding box center [113, 239] width 138 height 12
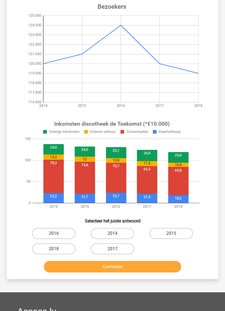
scroll to position [70, 0]
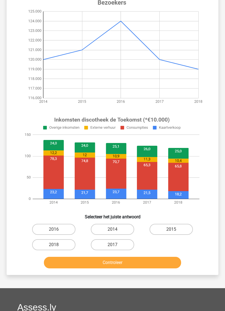
click at [123, 228] on label "2014" at bounding box center [112, 229] width 43 height 11
click at [116, 230] on input "2014" at bounding box center [115, 232] width 4 height 4
radio input "true"
click at [137, 263] on button "Controleer" at bounding box center [113, 263] width 138 height 12
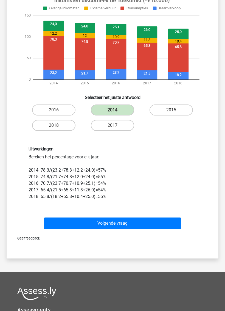
click at [44, 219] on button "Volgende vraag" at bounding box center [113, 223] width 138 height 12
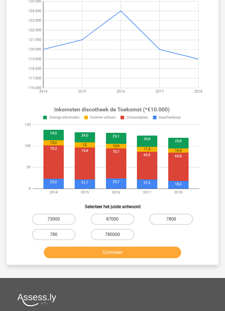
scroll to position [87, 0]
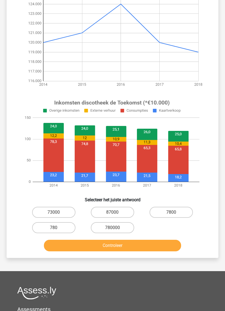
click at [64, 211] on label "73000" at bounding box center [53, 212] width 43 height 11
click at [57, 212] on input "73000" at bounding box center [56, 214] width 4 height 4
radio input "true"
click at [121, 246] on button "Controleer" at bounding box center [113, 246] width 138 height 12
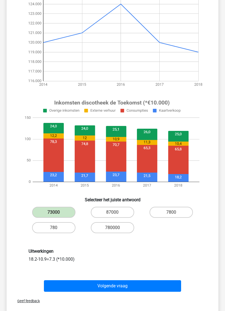
click at [130, 280] on button "Volgende vraag" at bounding box center [113, 286] width 138 height 12
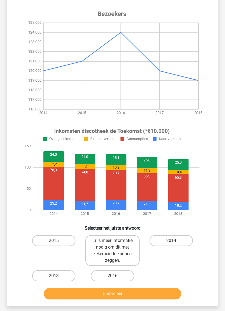
scroll to position [49, 0]
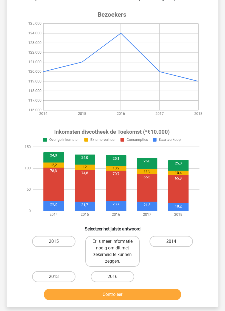
click at [171, 238] on label "2014" at bounding box center [171, 241] width 43 height 11
click at [172, 242] on input "2014" at bounding box center [174, 244] width 4 height 4
radio input "true"
click at [130, 280] on button "Controleer" at bounding box center [113, 295] width 138 height 12
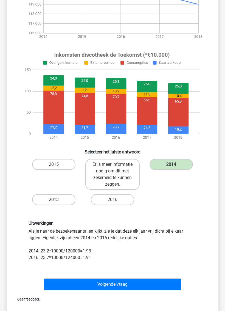
scroll to position [130, 0]
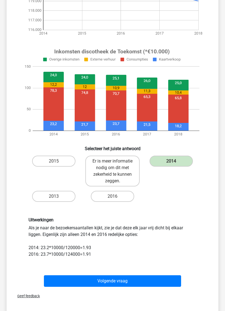
click at [119, 280] on button "Volgende vraag" at bounding box center [113, 282] width 138 height 12
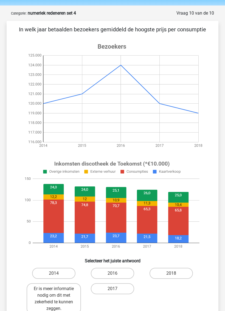
scroll to position [26, 0]
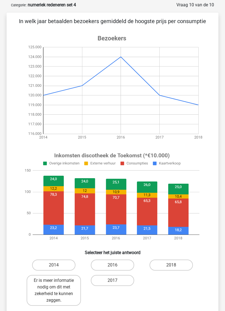
click at [64, 261] on label "2014" at bounding box center [53, 265] width 43 height 11
click at [57, 265] on input "2014" at bounding box center [56, 267] width 4 height 4
radio input "true"
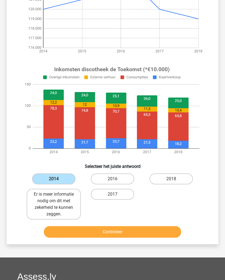
click at [114, 233] on button "Controleer" at bounding box center [113, 233] width 138 height 12
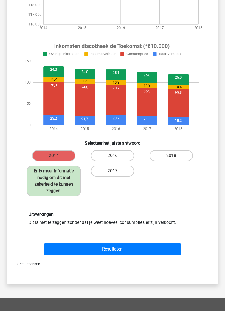
scroll to position [135, 0]
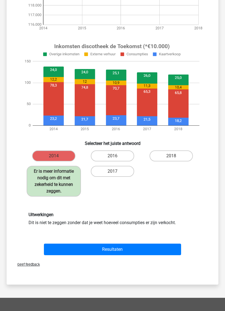
click at [115, 254] on button "Resultaten" at bounding box center [113, 250] width 138 height 12
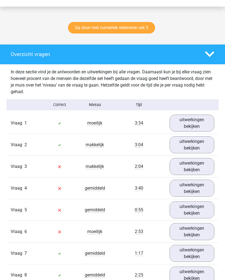
scroll to position [264, 0]
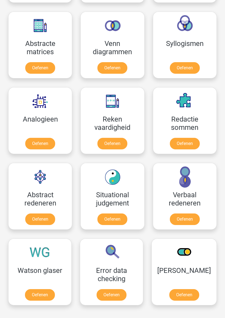
scroll to position [457, 0]
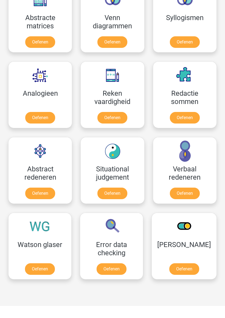
click at [47, 267] on link "Oefenen" at bounding box center [40, 269] width 30 height 12
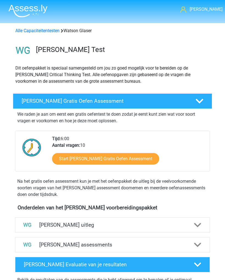
click at [197, 103] on icon at bounding box center [200, 101] width 8 height 8
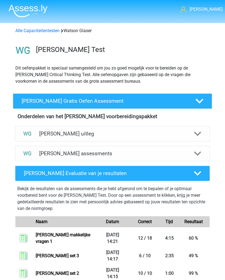
click at [200, 95] on div "Watson Glaser Gratis Oefen Assessment" at bounding box center [113, 100] width 200 height 15
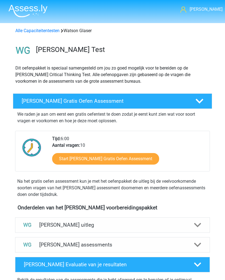
click at [200, 97] on icon at bounding box center [200, 101] width 8 height 8
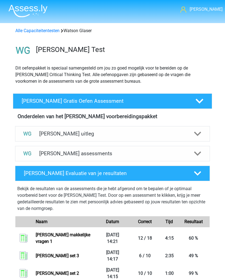
click at [191, 170] on div at bounding box center [197, 173] width 15 height 7
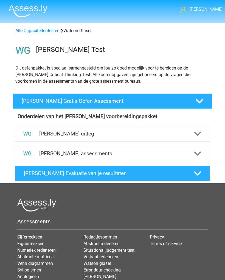
click at [185, 172] on h4 "Watson Glaser Evaluatie van je resultaten" at bounding box center [105, 173] width 162 height 6
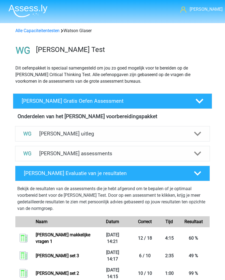
click at [31, 137] on img at bounding box center [27, 133] width 11 height 11
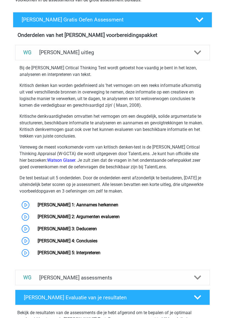
scroll to position [81, 0]
click at [38, 204] on link "[PERSON_NAME] 1: Aannames herkennen" at bounding box center [78, 204] width 81 height 5
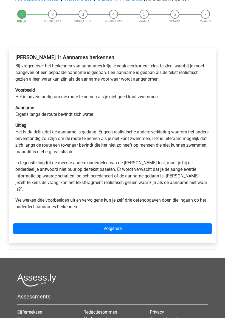
scroll to position [48, 0]
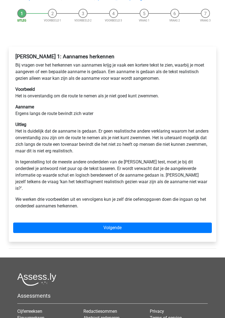
click at [24, 222] on link "Volgende" at bounding box center [112, 227] width 199 height 10
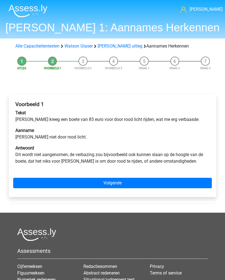
click at [183, 180] on link "Volgende" at bounding box center [112, 183] width 199 height 10
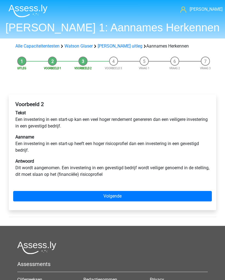
click at [192, 192] on link "Volgende" at bounding box center [112, 196] width 199 height 10
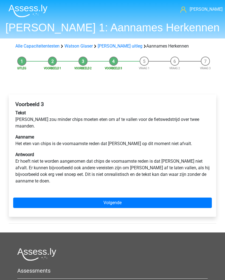
click at [196, 198] on link "Volgende" at bounding box center [112, 203] width 199 height 10
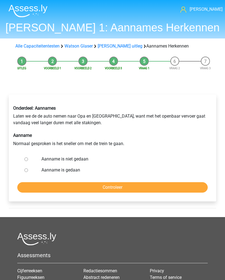
click at [23, 157] on div at bounding box center [29, 159] width 15 height 11
click at [26, 158] on input "Aanname is niet gedaan" at bounding box center [26, 160] width 4 height 4
radio input "true"
click at [26, 186] on input "Controleer" at bounding box center [112, 187] width 191 height 10
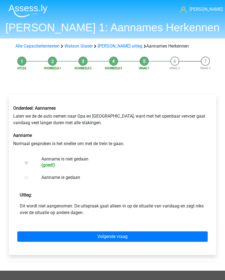
click at [26, 235] on link "Volgende vraag" at bounding box center [112, 237] width 191 height 10
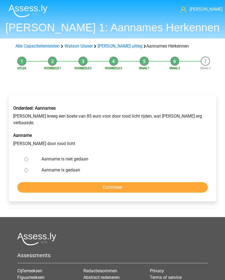
click at [23, 165] on div at bounding box center [29, 170] width 15 height 11
click at [27, 169] on input "Aanname is gedaan" at bounding box center [26, 171] width 4 height 4
radio input "true"
click at [28, 182] on input "Controleer" at bounding box center [112, 187] width 191 height 10
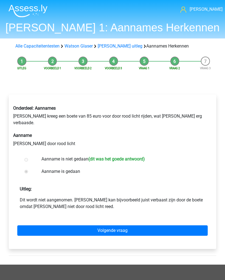
click at [26, 225] on link "Volgende vraag" at bounding box center [112, 230] width 191 height 10
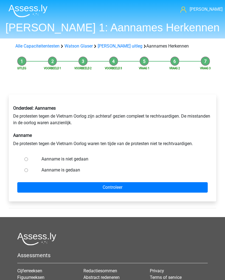
click at [26, 158] on input "Aanname is niet gedaan" at bounding box center [26, 160] width 4 height 4
radio input "true"
click at [23, 183] on input "Controleer" at bounding box center [112, 187] width 191 height 10
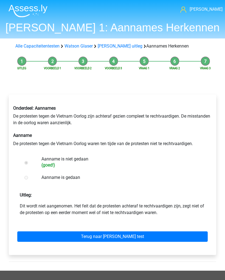
click at [22, 234] on link "Terug naar [PERSON_NAME] test" at bounding box center [112, 237] width 191 height 10
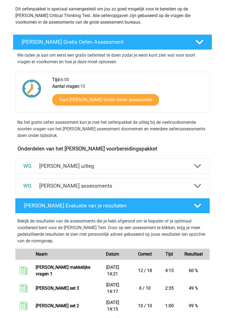
scroll to position [60, 0]
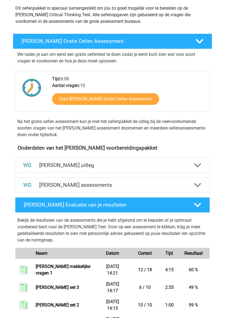
click at [31, 182] on img at bounding box center [27, 185] width 11 height 11
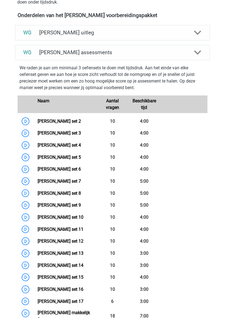
scroll to position [192, 0]
click at [38, 155] on link "Watson Glaser set 5" at bounding box center [59, 157] width 43 height 5
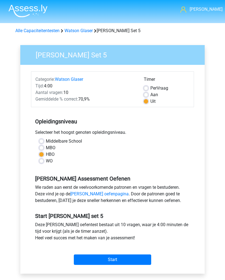
click at [134, 258] on input "Start" at bounding box center [113, 260] width 78 height 10
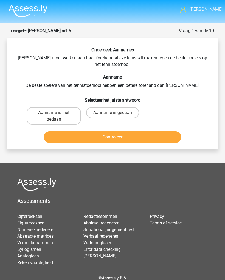
click at [126, 112] on label "Aanname is gedaan" at bounding box center [112, 112] width 53 height 11
click at [116, 113] on input "Aanname is gedaan" at bounding box center [115, 115] width 4 height 4
radio input "true"
click at [136, 136] on button "Controleer" at bounding box center [113, 137] width 138 height 12
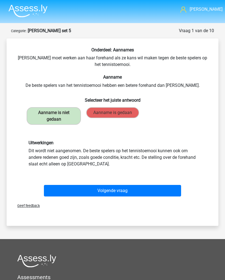
click at [120, 188] on button "Volgende vraag" at bounding box center [113, 191] width 138 height 12
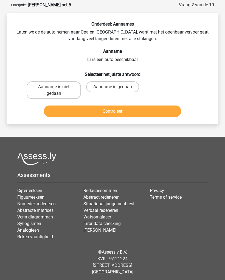
scroll to position [27, 0]
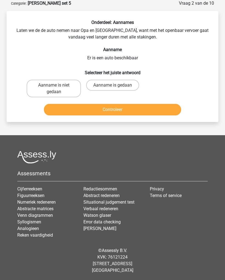
click at [107, 83] on label "Aanname is gedaan" at bounding box center [112, 85] width 53 height 11
click at [113, 86] on input "Aanname is gedaan" at bounding box center [115, 88] width 4 height 4
radio input "true"
click at [110, 109] on button "Controleer" at bounding box center [113, 110] width 138 height 12
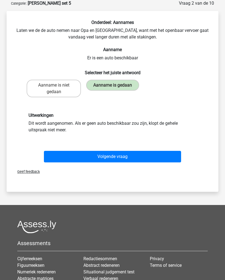
click at [59, 158] on button "Volgende vraag" at bounding box center [113, 157] width 138 height 12
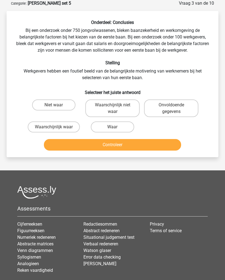
click at [121, 125] on label "Waar" at bounding box center [112, 127] width 43 height 11
click at [116, 127] on input "Waar" at bounding box center [115, 129] width 4 height 4
radio input "true"
click at [126, 145] on button "Controleer" at bounding box center [113, 145] width 138 height 12
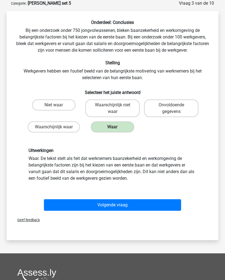
click at [107, 202] on button "Volgende vraag" at bounding box center [113, 205] width 138 height 12
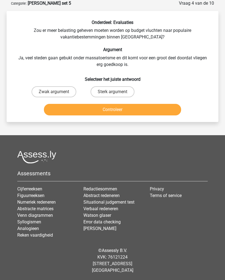
click at [117, 91] on label "Sterk argument" at bounding box center [113, 91] width 44 height 11
click at [116, 92] on input "Sterk argument" at bounding box center [115, 94] width 4 height 4
radio input "true"
click at [113, 108] on button "Controleer" at bounding box center [113, 110] width 138 height 12
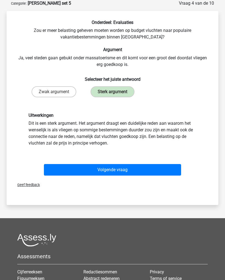
click at [51, 169] on button "Volgende vraag" at bounding box center [113, 170] width 138 height 12
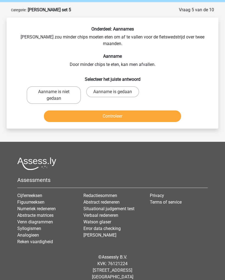
click at [123, 86] on label "Aanname is gedaan" at bounding box center [112, 91] width 53 height 11
click at [116, 92] on input "Aanname is gedaan" at bounding box center [115, 94] width 4 height 4
radio input "true"
click at [132, 111] on button "Controleer" at bounding box center [113, 117] width 138 height 12
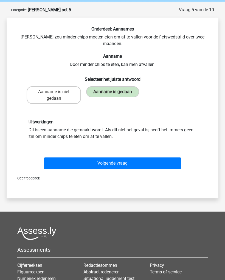
click at [49, 158] on button "Volgende vraag" at bounding box center [113, 164] width 138 height 12
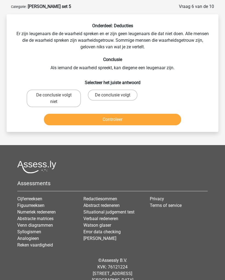
scroll to position [27, 0]
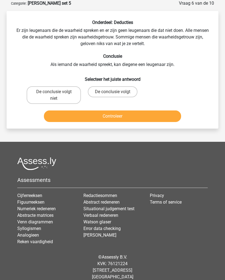
click at [106, 90] on label "De conclusie volgt" at bounding box center [113, 92] width 50 height 11
click at [113, 92] on input "De conclusie volgt" at bounding box center [115, 94] width 4 height 4
radio input "true"
click at [115, 113] on button "Controleer" at bounding box center [113, 117] width 138 height 12
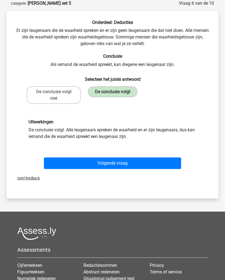
click at [116, 161] on button "Volgende vraag" at bounding box center [113, 164] width 138 height 12
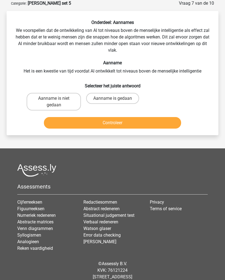
click at [120, 98] on label "Aanname is gedaan" at bounding box center [112, 98] width 53 height 11
click at [116, 98] on input "Aanname is gedaan" at bounding box center [115, 100] width 4 height 4
radio input "true"
click at [134, 126] on button "Controleer" at bounding box center [113, 123] width 138 height 12
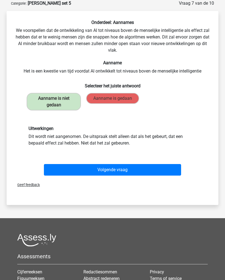
click at [50, 172] on button "Volgende vraag" at bounding box center [113, 170] width 138 height 12
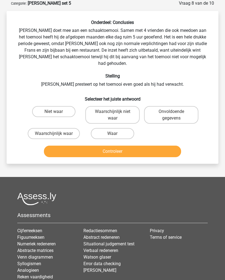
click at [60, 106] on label "Niet waar" at bounding box center [53, 111] width 43 height 11
click at [57, 112] on input "Niet waar" at bounding box center [56, 114] width 4 height 4
radio input "true"
click at [119, 146] on button "Controleer" at bounding box center [113, 152] width 138 height 12
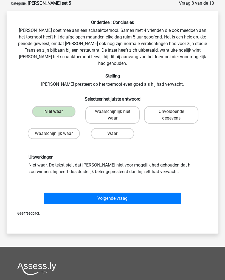
click at [103, 193] on button "Volgende vraag" at bounding box center [113, 199] width 138 height 12
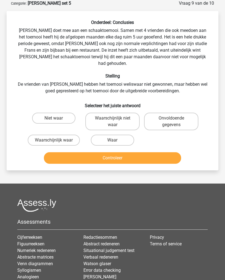
click at [180, 113] on label "Onvoldoende gegevens" at bounding box center [171, 122] width 54 height 18
click at [175, 118] on input "Onvoldoende gegevens" at bounding box center [174, 120] width 4 height 4
radio input "true"
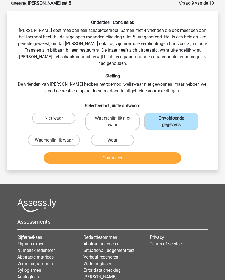
click at [140, 153] on button "Controleer" at bounding box center [113, 158] width 138 height 12
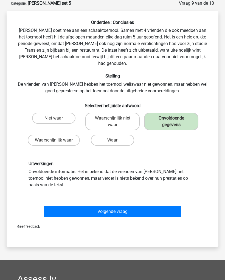
click at [111, 206] on button "Volgende vraag" at bounding box center [113, 212] width 138 height 12
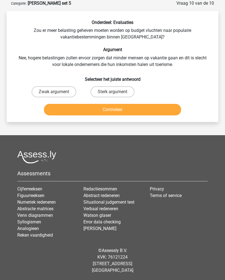
click at [113, 92] on input "Sterk argument" at bounding box center [115, 94] width 4 height 4
radio input "true"
click at [111, 110] on button "Controleer" at bounding box center [113, 110] width 138 height 12
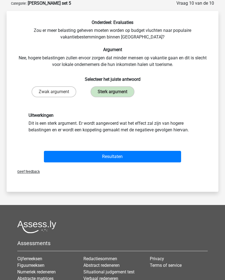
click at [104, 155] on button "Resultaten" at bounding box center [113, 157] width 138 height 12
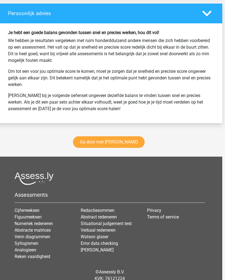
scroll to position [791, 3]
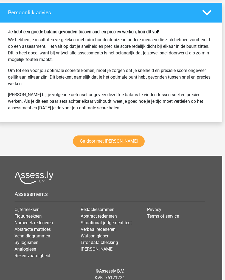
click at [118, 147] on link "Ga door met [PERSON_NAME]" at bounding box center [109, 142] width 72 height 12
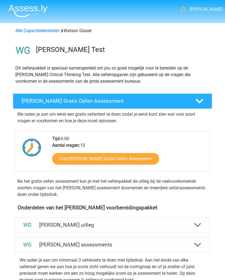
scroll to position [235, 0]
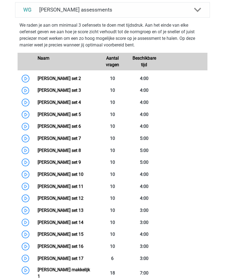
click at [39, 115] on link "[PERSON_NAME] set 5" at bounding box center [59, 114] width 43 height 5
click at [42, 125] on link "[PERSON_NAME] set 6" at bounding box center [59, 126] width 43 height 5
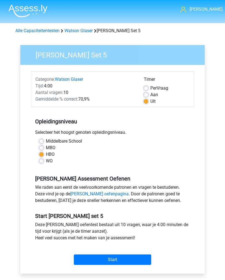
click at [125, 255] on input "Start" at bounding box center [113, 260] width 78 height 10
click at [134, 255] on input "Start" at bounding box center [113, 260] width 78 height 10
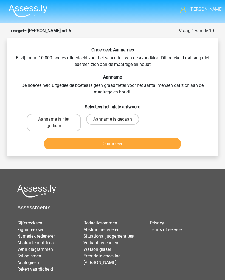
click at [36, 118] on label "Aanname is niet gedaan" at bounding box center [54, 123] width 54 height 18
click at [54, 119] on input "Aanname is niet gedaan" at bounding box center [56, 121] width 4 height 4
radio input "true"
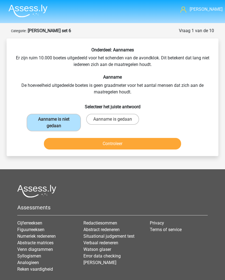
click at [136, 141] on button "Controleer" at bounding box center [113, 144] width 138 height 12
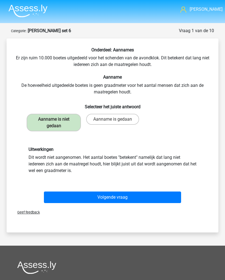
click at [121, 195] on button "Volgende vraag" at bounding box center [113, 198] width 138 height 12
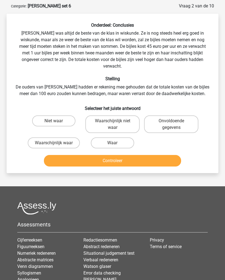
scroll to position [27, 0]
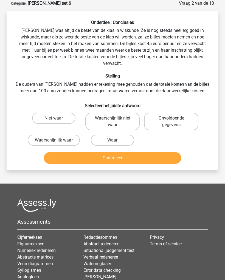
click at [61, 135] on label "Waarschijnlijk waar" at bounding box center [54, 140] width 52 height 11
click at [57, 141] on input "Waarschijnlijk waar" at bounding box center [56, 143] width 4 height 4
radio input "true"
click at [113, 140] on input "Waar" at bounding box center [115, 142] width 4 height 4
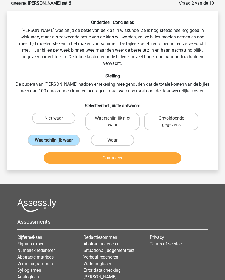
radio input "true"
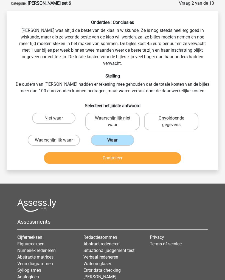
click at [123, 154] on button "Controleer" at bounding box center [113, 158] width 138 height 12
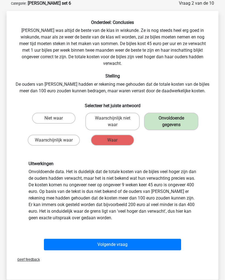
click at [129, 235] on div "Volgende vraag" at bounding box center [112, 244] width 195 height 18
click at [45, 239] on button "Volgende vraag" at bounding box center [113, 245] width 138 height 12
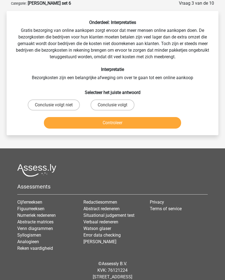
click at [58, 104] on label "Conclusie volgt niet" at bounding box center [54, 105] width 52 height 11
click at [57, 105] on input "Conclusie volgt niet" at bounding box center [56, 107] width 4 height 4
radio input "true"
click at [101, 126] on button "Controleer" at bounding box center [113, 123] width 138 height 12
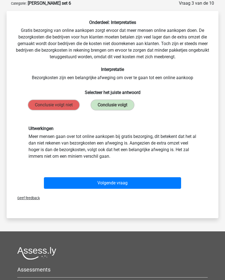
click at [117, 181] on button "Volgende vraag" at bounding box center [113, 183] width 138 height 12
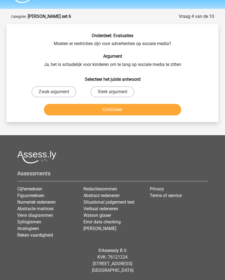
click at [62, 91] on label "Zwak argument" at bounding box center [54, 91] width 45 height 11
click at [57, 92] on input "Zwak argument" at bounding box center [56, 94] width 4 height 4
radio input "true"
click at [104, 111] on button "Controleer" at bounding box center [113, 110] width 138 height 12
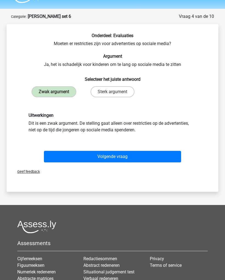
click at [53, 157] on button "Volgende vraag" at bounding box center [113, 157] width 138 height 12
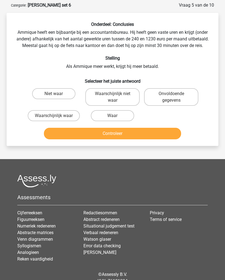
scroll to position [27, 0]
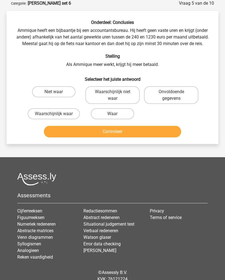
click at [120, 115] on label "Waar" at bounding box center [112, 113] width 43 height 11
click at [116, 115] on input "Waar" at bounding box center [115, 116] width 4 height 4
radio input "true"
click at [125, 131] on button "Controleer" at bounding box center [113, 132] width 138 height 12
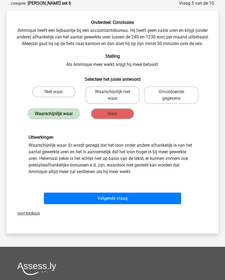
click at [126, 193] on button "Volgende vraag" at bounding box center [113, 199] width 138 height 12
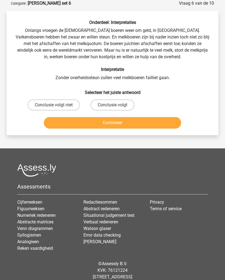
click at [49, 100] on label "Conclusie volgt niet" at bounding box center [54, 105] width 52 height 11
click at [54, 105] on input "Conclusie volgt niet" at bounding box center [56, 107] width 4 height 4
radio input "true"
click at [72, 129] on button "Controleer" at bounding box center [113, 123] width 138 height 12
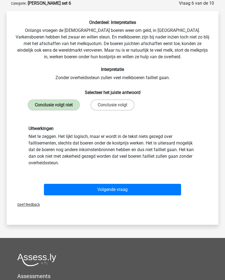
click at [84, 195] on button "Volgende vraag" at bounding box center [113, 190] width 138 height 12
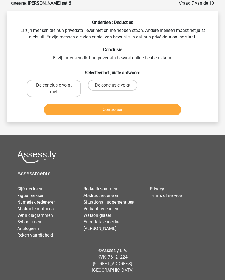
click at [41, 88] on label "De conclusie volgt niet" at bounding box center [54, 89] width 54 height 18
click at [54, 88] on input "De conclusie volgt niet" at bounding box center [56, 87] width 4 height 4
radio input "true"
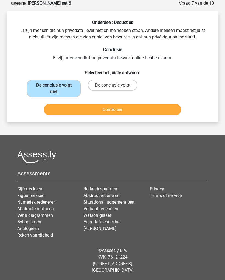
click at [64, 114] on button "Controleer" at bounding box center [113, 110] width 138 height 12
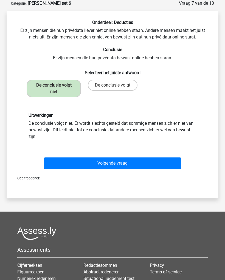
click at [150, 161] on button "Volgende vraag" at bounding box center [113, 164] width 138 height 12
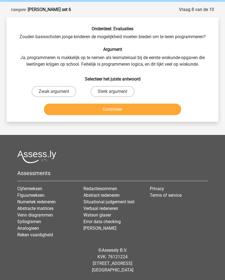
scroll to position [21, 0]
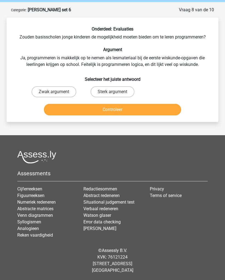
click at [58, 91] on label "Zwak argument" at bounding box center [54, 91] width 45 height 11
click at [57, 92] on input "Zwak argument" at bounding box center [56, 94] width 4 height 4
radio input "true"
click at [113, 108] on button "Controleer" at bounding box center [113, 110] width 138 height 12
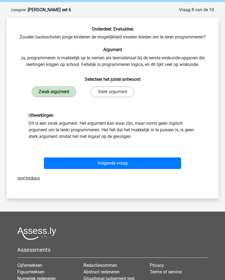
click at [93, 160] on button "Volgende vraag" at bounding box center [113, 164] width 138 height 12
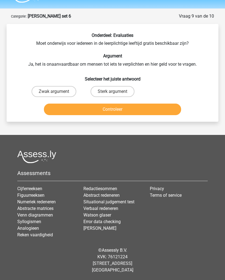
scroll to position [14, 0]
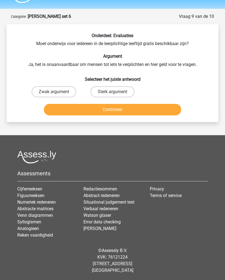
click at [121, 89] on label "Sterk argument" at bounding box center [113, 91] width 44 height 11
click at [116, 92] on input "Sterk argument" at bounding box center [115, 94] width 4 height 4
radio input "true"
click at [131, 108] on button "Controleer" at bounding box center [113, 110] width 138 height 12
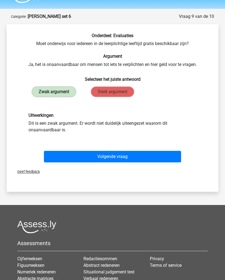
click at [111, 153] on button "Volgende vraag" at bounding box center [113, 157] width 138 height 12
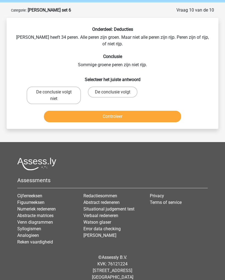
scroll to position [21, 0]
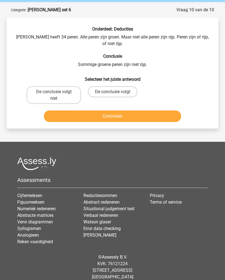
click at [64, 88] on label "De conclusie volgt niet" at bounding box center [54, 96] width 54 height 18
click at [57, 92] on input "De conclusie volgt niet" at bounding box center [56, 94] width 4 height 4
radio input "true"
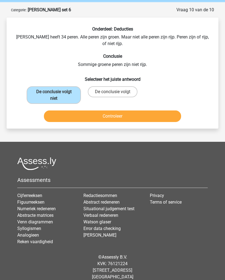
scroll to position [21, 0]
click at [119, 86] on label "De conclusie volgt" at bounding box center [113, 91] width 50 height 11
click at [116, 92] on input "De conclusie volgt" at bounding box center [115, 94] width 4 height 4
radio input "true"
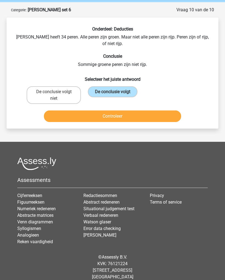
click at [125, 111] on button "Controleer" at bounding box center [113, 117] width 138 height 12
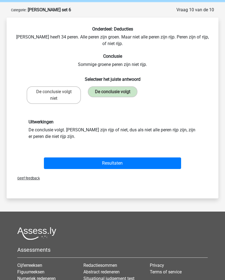
click at [108, 158] on button "Resultaten" at bounding box center [113, 164] width 138 height 12
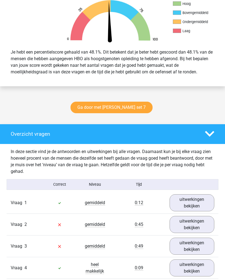
scroll to position [189, 0]
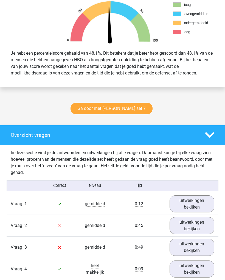
click at [123, 108] on link "Ga door met [PERSON_NAME] set 7" at bounding box center [112, 109] width 82 height 12
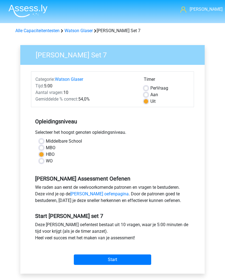
click at [117, 250] on div "Start" at bounding box center [112, 255] width 163 height 19
click at [120, 260] on input "Start" at bounding box center [113, 260] width 78 height 10
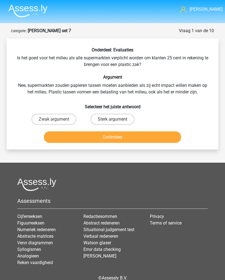
click at [109, 114] on label "Sterk argument" at bounding box center [113, 119] width 44 height 11
click at [113, 119] on input "Sterk argument" at bounding box center [115, 121] width 4 height 4
radio input "true"
click at [99, 138] on button "Controleer" at bounding box center [113, 137] width 138 height 12
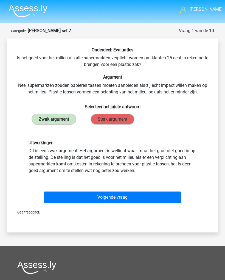
click at [124, 193] on button "Volgende vraag" at bounding box center [113, 198] width 138 height 12
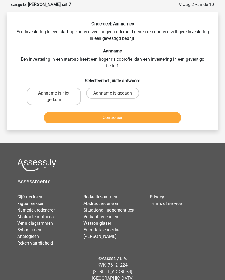
scroll to position [27, 0]
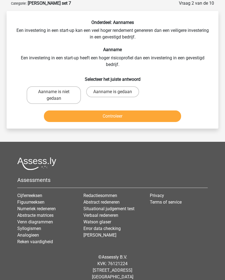
click at [117, 90] on label "Aanname is gedaan" at bounding box center [112, 92] width 53 height 11
click at [116, 92] on input "Aanname is gedaan" at bounding box center [115, 94] width 4 height 4
radio input "true"
click at [135, 118] on button "Controleer" at bounding box center [113, 117] width 138 height 12
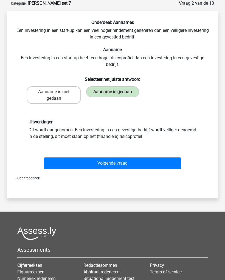
click at [131, 159] on button "Volgende vraag" at bounding box center [113, 164] width 138 height 12
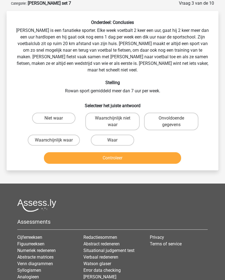
click at [120, 135] on label "Waar" at bounding box center [112, 140] width 43 height 11
click at [116, 140] on input "Waar" at bounding box center [115, 142] width 4 height 4
radio input "true"
click at [126, 153] on button "Controleer" at bounding box center [113, 158] width 138 height 12
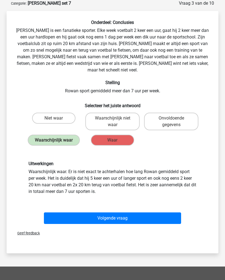
click at [120, 213] on button "Volgende vraag" at bounding box center [113, 219] width 138 height 12
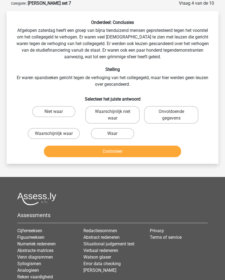
click at [123, 131] on label "Waar" at bounding box center [112, 133] width 43 height 11
click at [116, 134] on input "Waar" at bounding box center [115, 136] width 4 height 4
radio input "true"
click at [130, 151] on button "Controleer" at bounding box center [113, 152] width 138 height 12
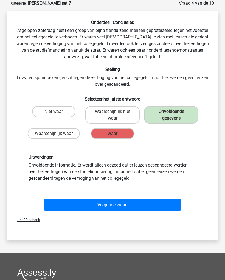
click at [112, 202] on button "Volgende vraag" at bounding box center [113, 205] width 138 height 12
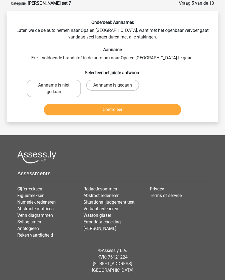
click at [44, 88] on label "Aanname is niet gedaan" at bounding box center [54, 89] width 54 height 18
click at [54, 88] on input "Aanname is niet gedaan" at bounding box center [56, 87] width 4 height 4
radio input "true"
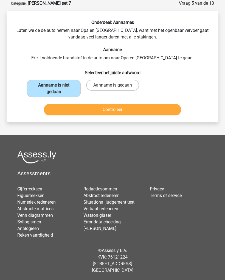
click at [60, 114] on button "Controleer" at bounding box center [113, 110] width 138 height 12
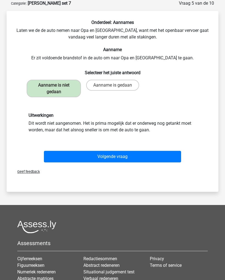
click at [130, 152] on button "Volgende vraag" at bounding box center [113, 157] width 138 height 12
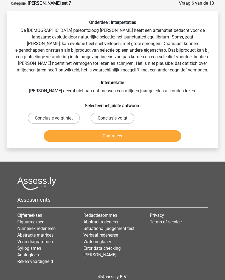
click at [122, 133] on button "Controleer" at bounding box center [113, 136] width 138 height 12
click at [116, 114] on label "Conclusie volgt" at bounding box center [113, 118] width 44 height 11
click at [116, 118] on input "Conclusie volgt" at bounding box center [115, 120] width 4 height 4
radio input "true"
click at [109, 139] on button "Controleer" at bounding box center [113, 136] width 138 height 12
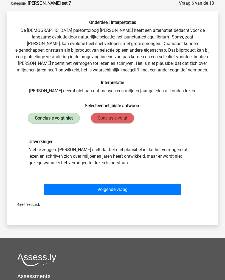
click at [103, 194] on button "Volgende vraag" at bounding box center [113, 190] width 138 height 12
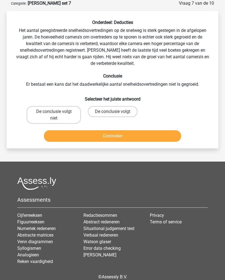
click at [34, 114] on label "De conclusie volgt niet" at bounding box center [54, 115] width 54 height 18
click at [54, 114] on input "De conclusie volgt niet" at bounding box center [56, 114] width 4 height 4
radio input "true"
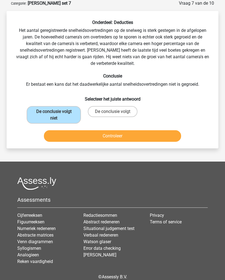
click at [118, 136] on button "Controleer" at bounding box center [113, 136] width 138 height 12
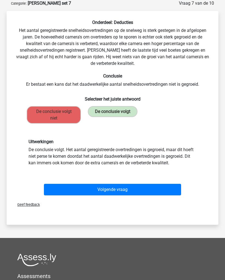
click at [121, 182] on div "Volgende vraag" at bounding box center [112, 189] width 195 height 18
click at [117, 181] on div "Volgende vraag" at bounding box center [112, 189] width 195 height 18
click at [111, 183] on div "Volgende vraag" at bounding box center [112, 189] width 195 height 18
click at [106, 188] on button "Volgende vraag" at bounding box center [113, 190] width 138 height 12
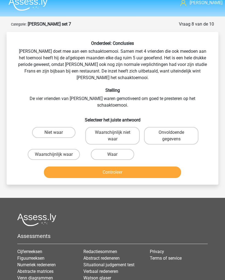
scroll to position [0, 0]
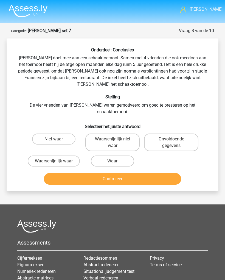
click at [167, 134] on label "Onvoldoende gegevens" at bounding box center [171, 143] width 54 height 18
click at [172, 139] on input "Onvoldoende gegevens" at bounding box center [174, 141] width 4 height 4
radio input "true"
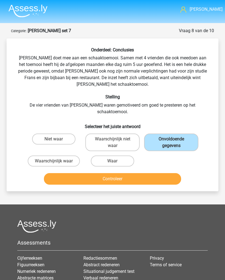
click at [142, 173] on button "Controleer" at bounding box center [113, 179] width 138 height 12
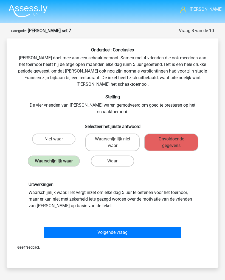
click at [110, 227] on button "Volgende vraag" at bounding box center [113, 233] width 138 height 12
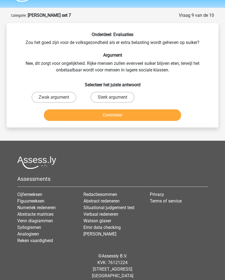
scroll to position [14, 0]
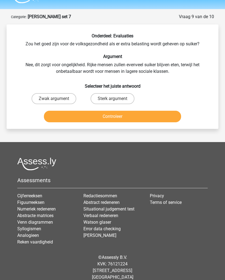
click at [55, 101] on input "Zwak argument" at bounding box center [56, 101] width 4 height 4
radio input "true"
click at [104, 115] on button "Controleer" at bounding box center [113, 117] width 138 height 12
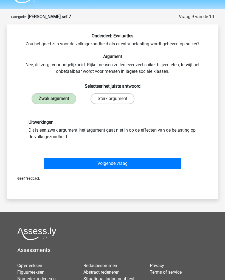
click at [121, 159] on button "Volgende vraag" at bounding box center [113, 164] width 138 height 12
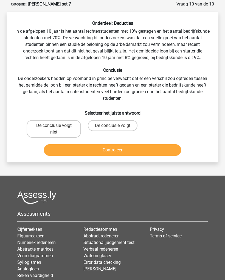
scroll to position [27, 0]
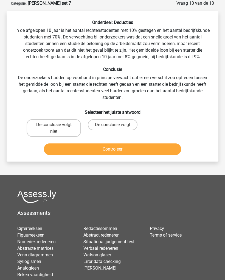
click at [34, 131] on label "De conclusie volgt niet" at bounding box center [54, 129] width 54 height 18
click at [54, 129] on input "De conclusie volgt niet" at bounding box center [56, 127] width 4 height 4
radio input "true"
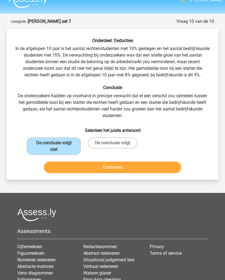
scroll to position [0, 0]
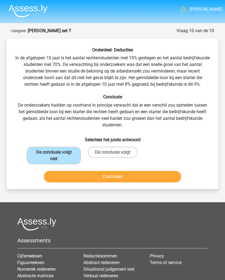
click at [119, 175] on button "Controleer" at bounding box center [113, 177] width 138 height 12
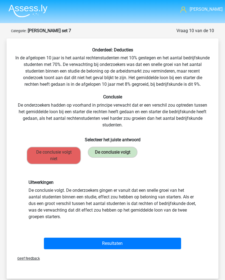
click at [105, 241] on button "Resultaten" at bounding box center [113, 244] width 138 height 12
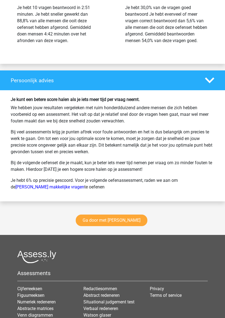
scroll to position [728, 0]
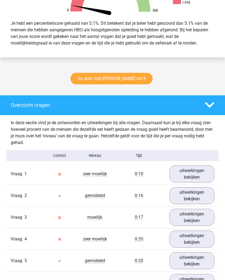
scroll to position [212, 0]
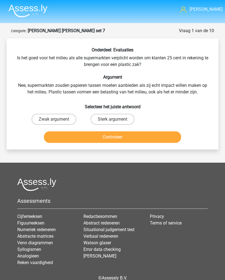
click at [19, 11] on img at bounding box center [28, 10] width 39 height 13
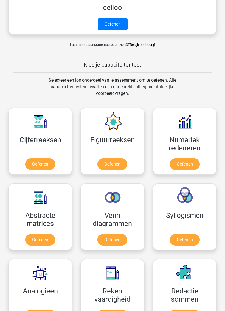
scroll to position [262, 0]
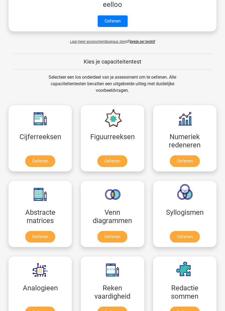
click at [37, 158] on link "Oefenen" at bounding box center [40, 162] width 30 height 12
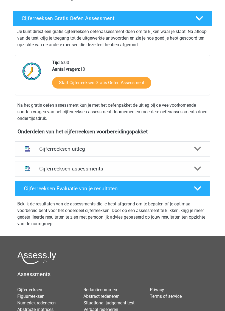
scroll to position [99, 0]
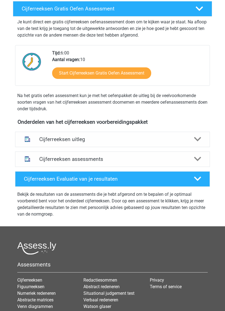
click at [26, 177] on h4 "Cijferreeksen Evaluatie van je resultaten" at bounding box center [105, 179] width 162 height 6
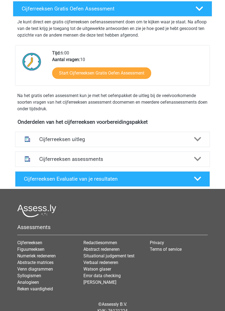
click at [23, 177] on div "Cijferreeksen Evaluatie van je resultaten" at bounding box center [105, 179] width 170 height 6
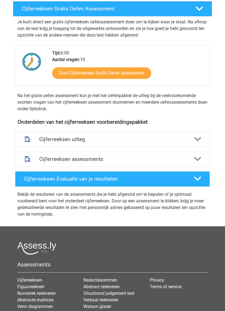
click at [28, 159] on img at bounding box center [27, 158] width 11 height 11
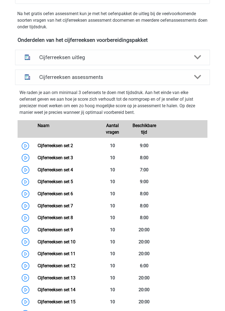
scroll to position [181, 0]
click at [38, 144] on link "Cijferreeksen set 2" at bounding box center [55, 145] width 35 height 5
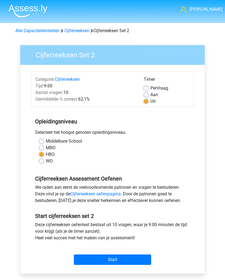
click at [122, 257] on input "Start" at bounding box center [113, 260] width 78 height 10
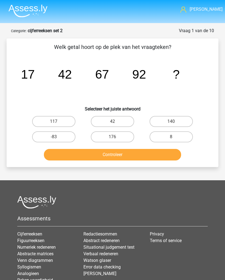
click at [42, 119] on label "117" at bounding box center [53, 121] width 43 height 11
click at [54, 122] on input "117" at bounding box center [56, 124] width 4 height 4
radio input "true"
click at [59, 160] on button "Controleer" at bounding box center [113, 155] width 138 height 12
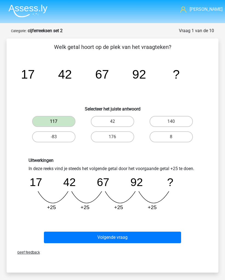
click at [143, 232] on button "Volgende vraag" at bounding box center [113, 238] width 138 height 12
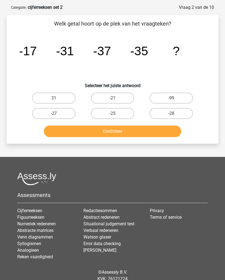
scroll to position [22, 0]
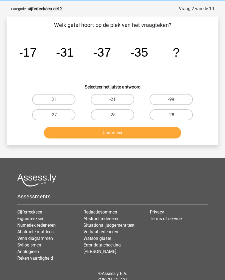
click at [40, 96] on label "31" at bounding box center [53, 99] width 43 height 11
click at [54, 100] on input "31" at bounding box center [56, 102] width 4 height 4
radio input "true"
click at [60, 138] on button "Controleer" at bounding box center [113, 133] width 138 height 12
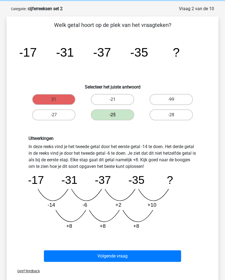
click at [131, 255] on button "Volgende vraag" at bounding box center [113, 256] width 138 height 12
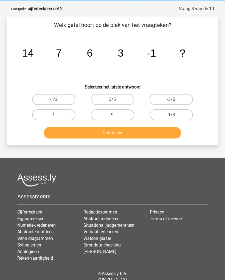
scroll to position [27, 0]
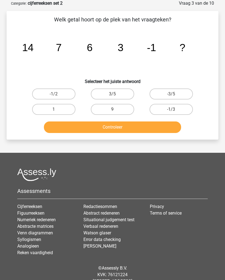
click at [35, 111] on label "1" at bounding box center [53, 109] width 43 height 11
click at [54, 111] on input "1" at bounding box center [56, 112] width 4 height 4
radio input "true"
click at [119, 125] on button "Controleer" at bounding box center [113, 128] width 138 height 12
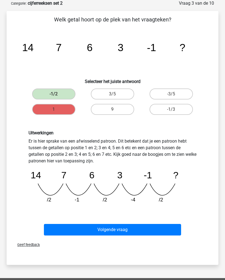
click at [115, 230] on button "Volgende vraag" at bounding box center [113, 230] width 138 height 12
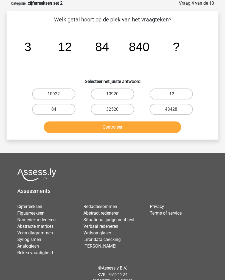
click at [122, 90] on label "10920" at bounding box center [112, 94] width 43 height 11
click at [116, 94] on input "10920" at bounding box center [115, 96] width 4 height 4
radio input "true"
click at [139, 126] on button "Controleer" at bounding box center [113, 128] width 138 height 12
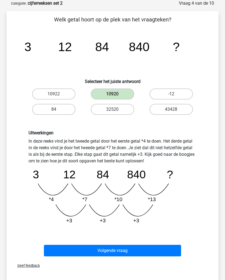
click at [143, 246] on button "Volgende vraag" at bounding box center [113, 251] width 138 height 12
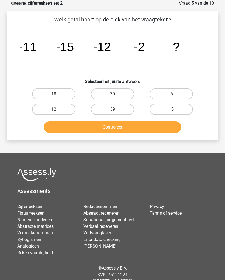
click at [172, 89] on label "-6" at bounding box center [171, 94] width 43 height 11
click at [172, 94] on input "-6" at bounding box center [174, 96] width 4 height 4
radio input "true"
click at [135, 128] on button "Controleer" at bounding box center [113, 128] width 138 height 12
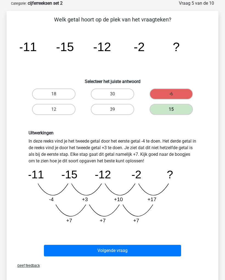
click at [119, 246] on button "Volgende vraag" at bounding box center [113, 251] width 138 height 12
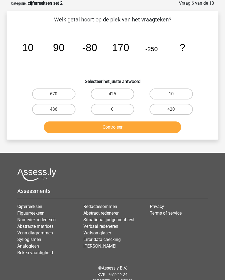
click at [133, 91] on label "425" at bounding box center [112, 94] width 43 height 11
click at [116, 94] on input "425" at bounding box center [115, 96] width 4 height 4
radio input "true"
click at [141, 122] on button "Controleer" at bounding box center [113, 128] width 138 height 12
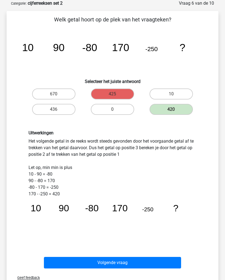
click at [128, 262] on button "Volgende vraag" at bounding box center [113, 263] width 138 height 12
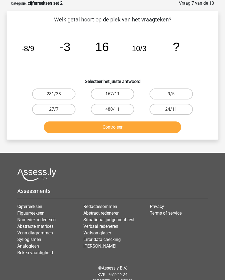
click at [116, 100] on label "167/11" at bounding box center [112, 94] width 43 height 11
click at [116, 98] on input "167/11" at bounding box center [115, 96] width 4 height 4
radio input "true"
click at [125, 127] on button "Controleer" at bounding box center [113, 128] width 138 height 12
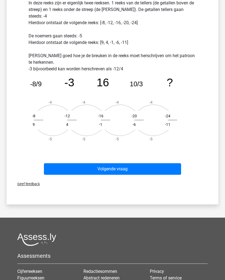
click at [128, 164] on button "Volgende vraag" at bounding box center [113, 170] width 138 height 12
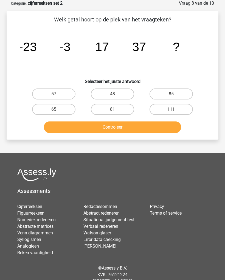
click at [142, 122] on button "Controleer" at bounding box center [113, 128] width 138 height 12
click at [120, 90] on label "48" at bounding box center [112, 94] width 43 height 11
click at [116, 94] on input "48" at bounding box center [115, 96] width 4 height 4
radio input "true"
click at [64, 93] on label "57" at bounding box center [53, 94] width 43 height 11
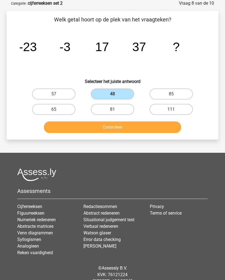
click at [57, 94] on input "57" at bounding box center [56, 96] width 4 height 4
radio input "true"
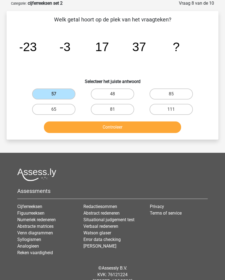
click at [94, 126] on button "Controleer" at bounding box center [113, 128] width 138 height 12
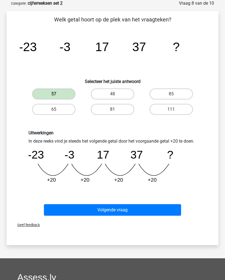
click at [93, 205] on button "Volgende vraag" at bounding box center [113, 210] width 138 height 12
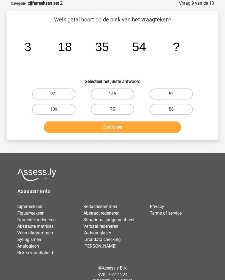
click at [176, 89] on label "52" at bounding box center [171, 94] width 43 height 11
click at [175, 94] on input "52" at bounding box center [174, 96] width 4 height 4
radio input "true"
click at [122, 109] on label "75" at bounding box center [112, 109] width 43 height 11
click at [116, 109] on input "75" at bounding box center [115, 111] width 4 height 4
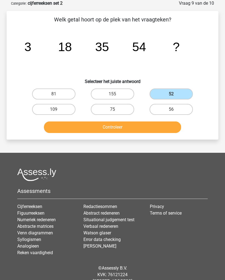
radio input "true"
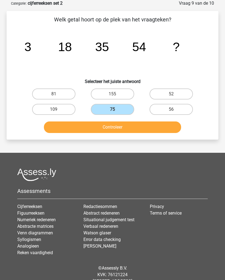
click at [127, 127] on button "Controleer" at bounding box center [113, 128] width 138 height 12
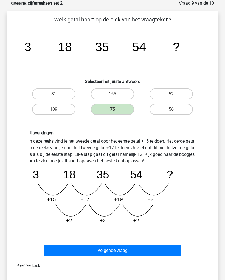
click at [118, 247] on button "Volgende vraag" at bounding box center [113, 251] width 138 height 12
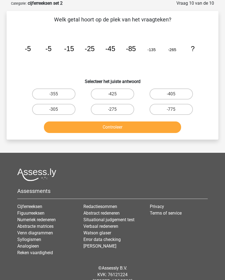
click at [59, 108] on label "-305" at bounding box center [53, 109] width 43 height 11
click at [57, 109] on input "-305" at bounding box center [56, 111] width 4 height 4
radio input "true"
click at [69, 132] on button "Controleer" at bounding box center [113, 128] width 138 height 12
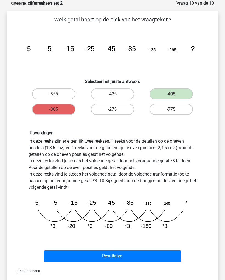
click at [161, 256] on button "Resultaten" at bounding box center [113, 256] width 138 height 12
